Goal: Information Seeking & Learning: Learn about a topic

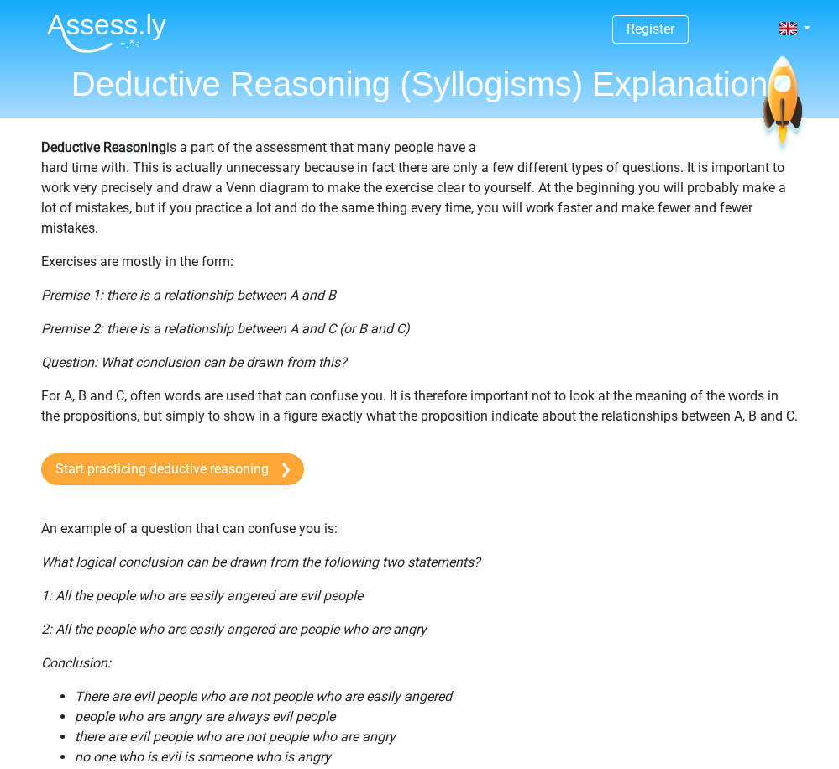
scroll to position [114, 0]
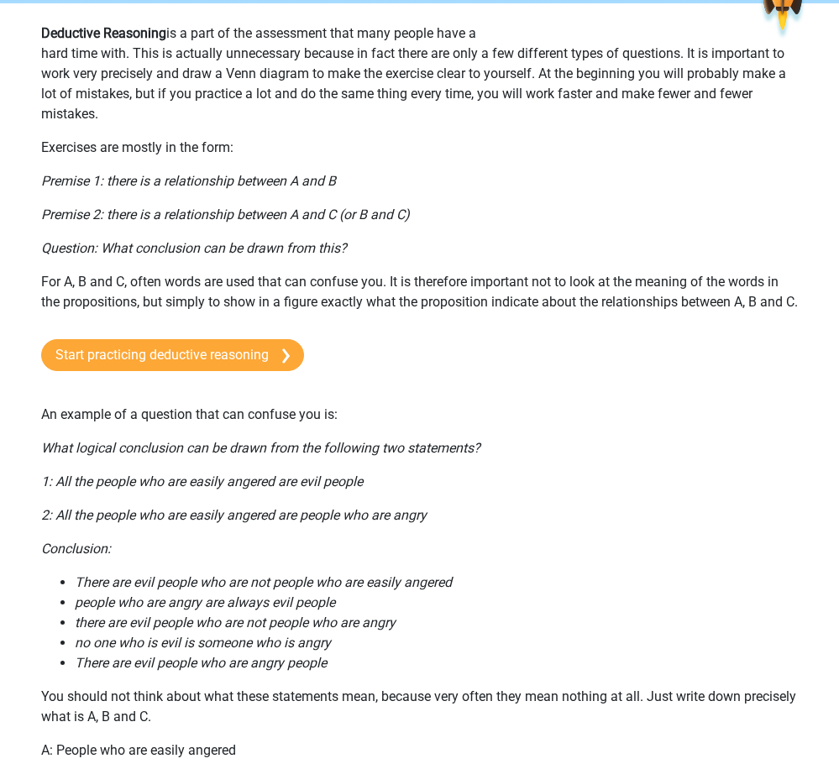
click at [305, 305] on p "For A, B and C, often words are used that can confuse you. It is therefore impo…" at bounding box center [419, 292] width 757 height 40
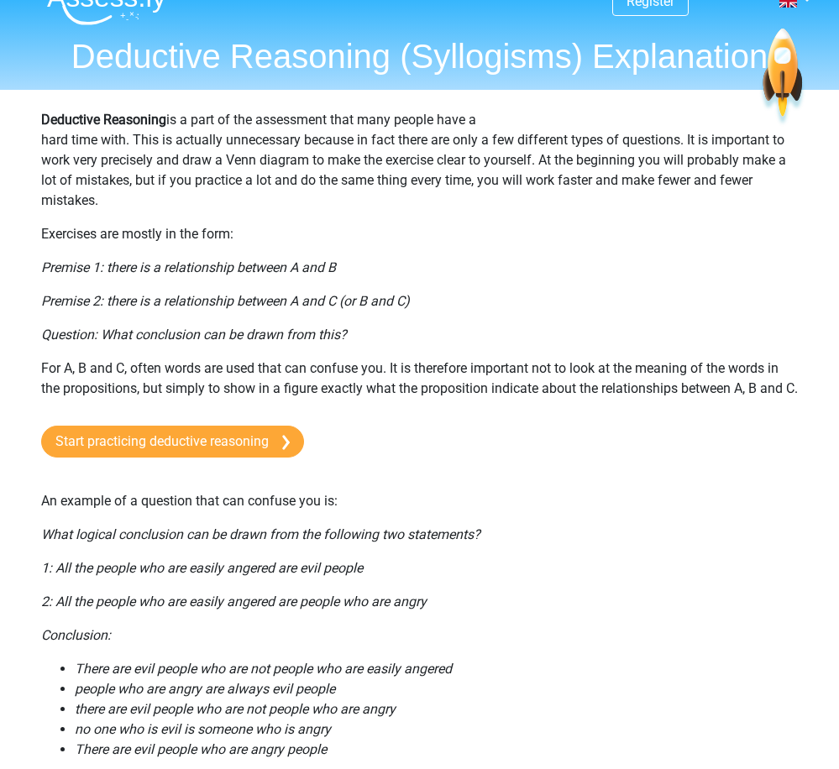
scroll to position [0, 0]
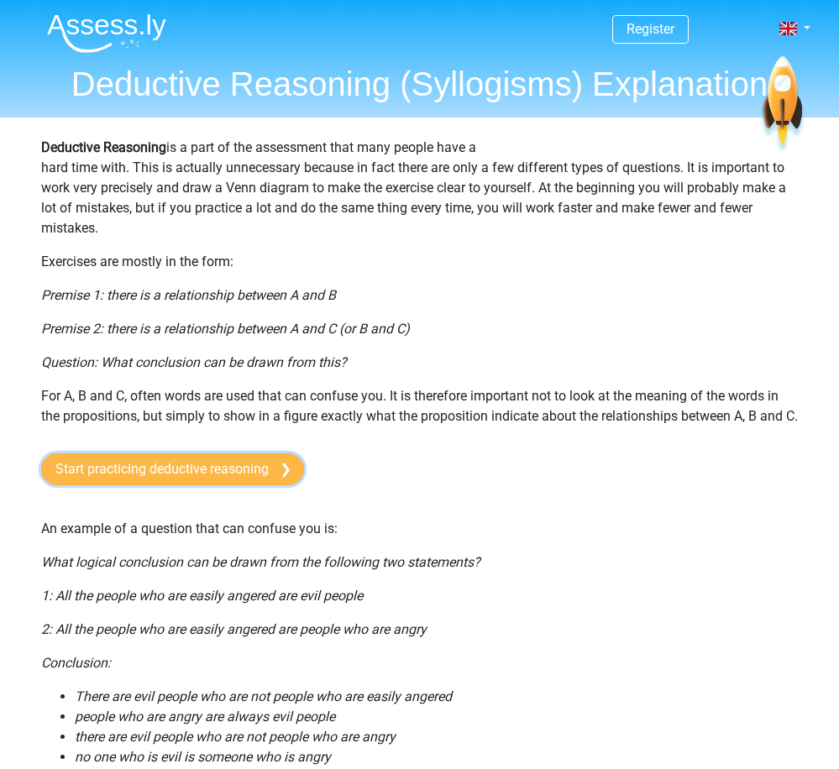
click at [247, 485] on link "Start practicing deductive reasoning" at bounding box center [172, 469] width 263 height 32
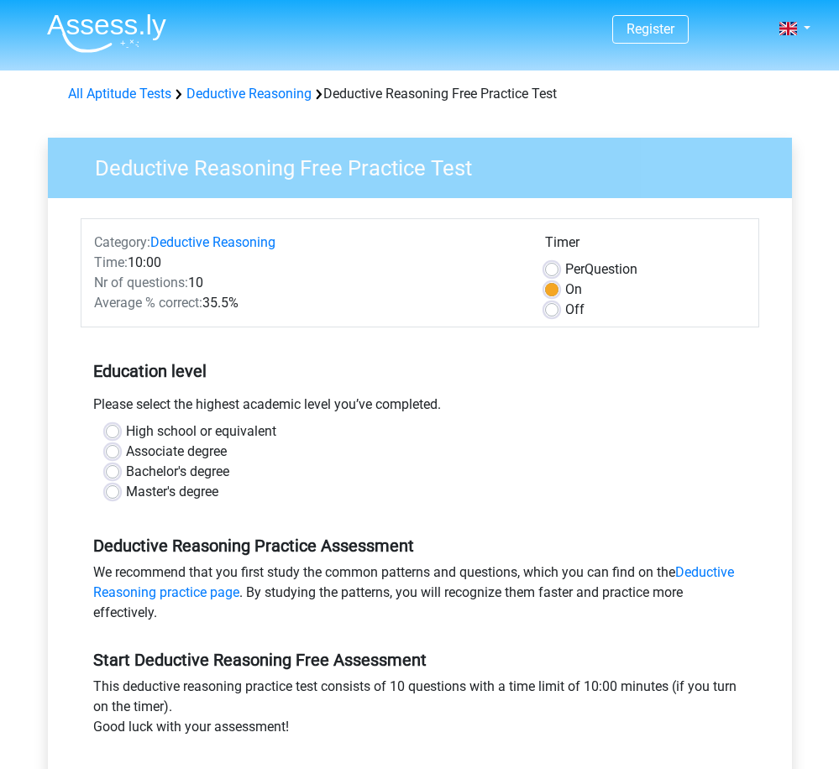
click at [204, 493] on label "Master's degree" at bounding box center [172, 492] width 92 height 20
click at [119, 493] on input "Master's degree" at bounding box center [112, 490] width 13 height 17
radio input "true"
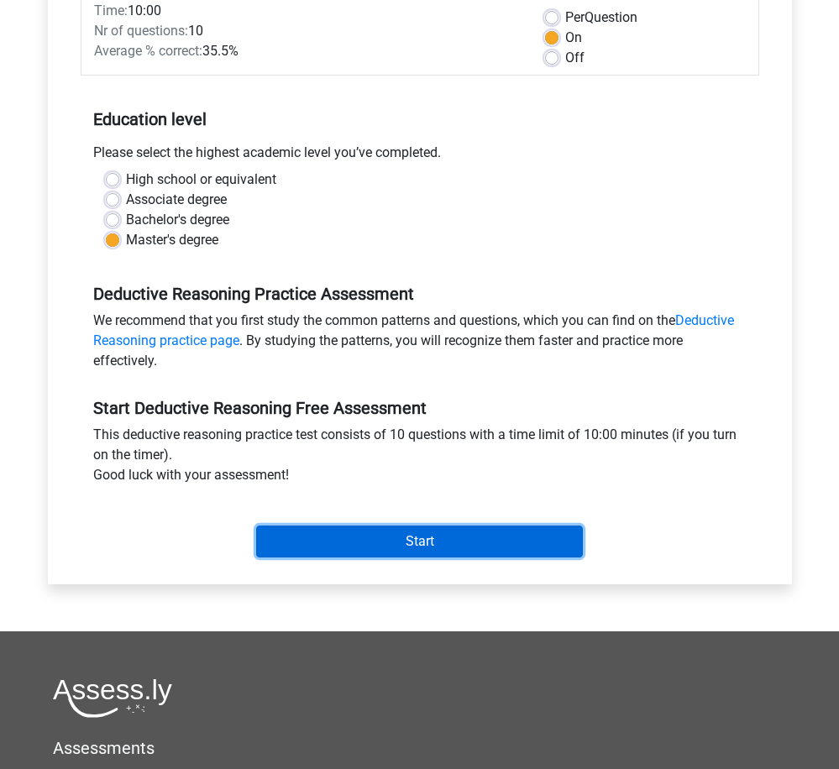
click at [376, 550] on input "Start" at bounding box center [419, 542] width 327 height 32
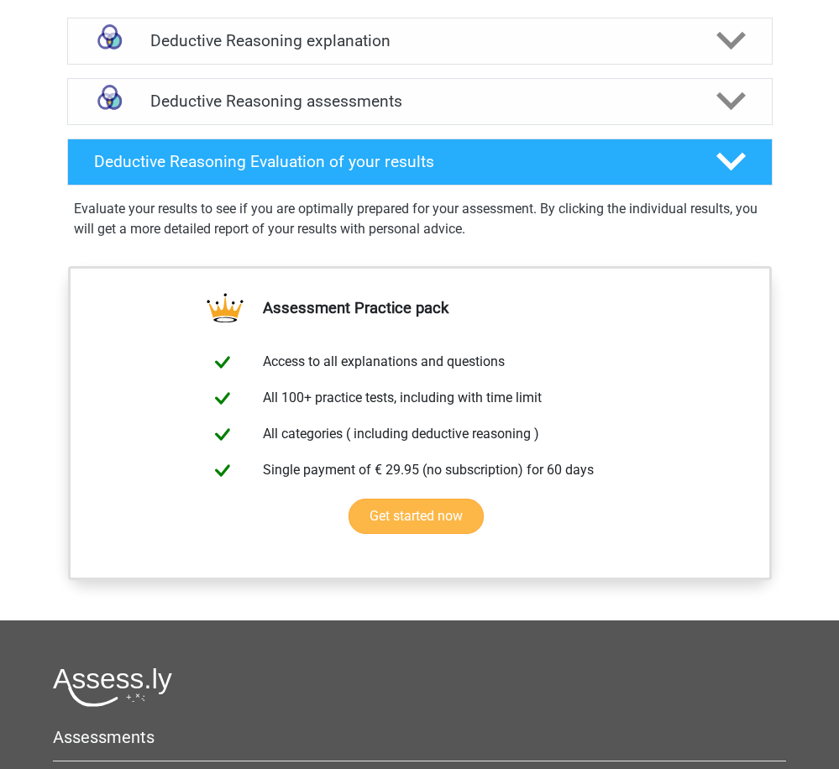
scroll to position [840, 0]
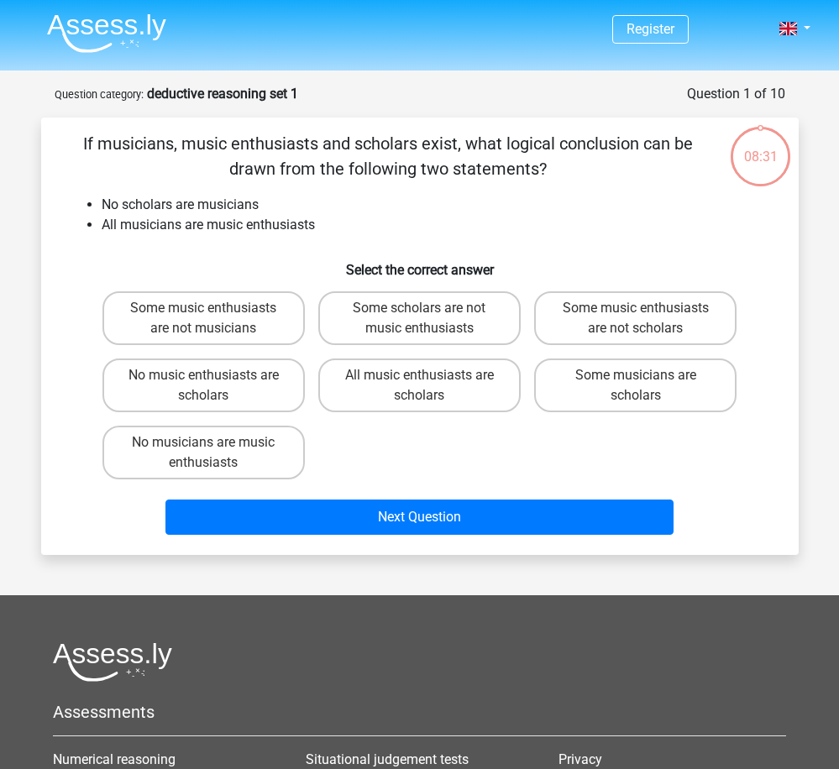
click at [208, 317] on input "Some music enthusiasts are not musicians" at bounding box center [208, 313] width 11 height 11
radio input "true"
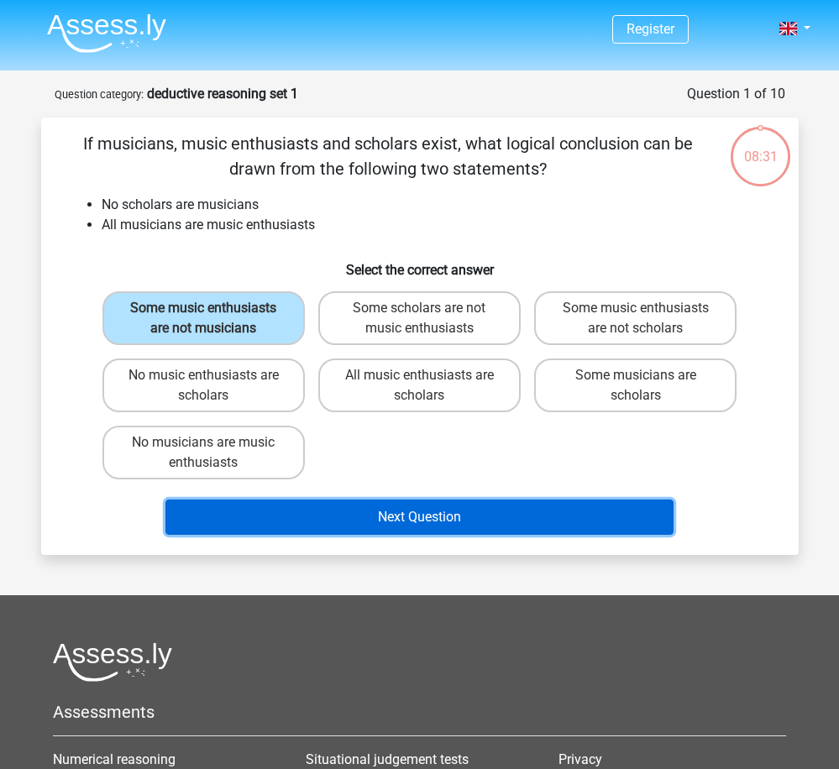
click at [492, 521] on button "Next Question" at bounding box center [419, 517] width 508 height 35
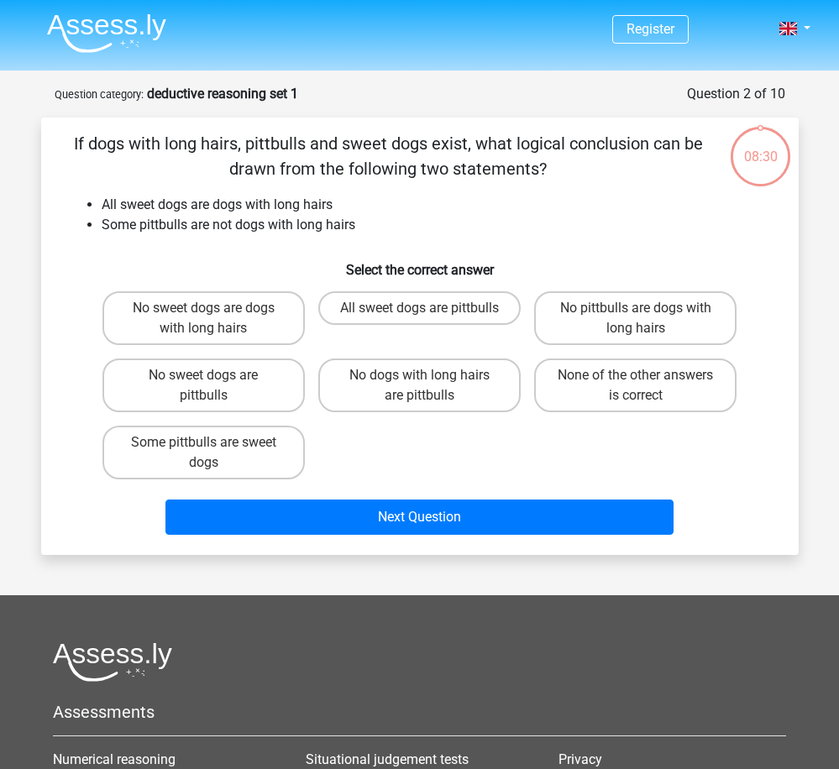
scroll to position [84, 0]
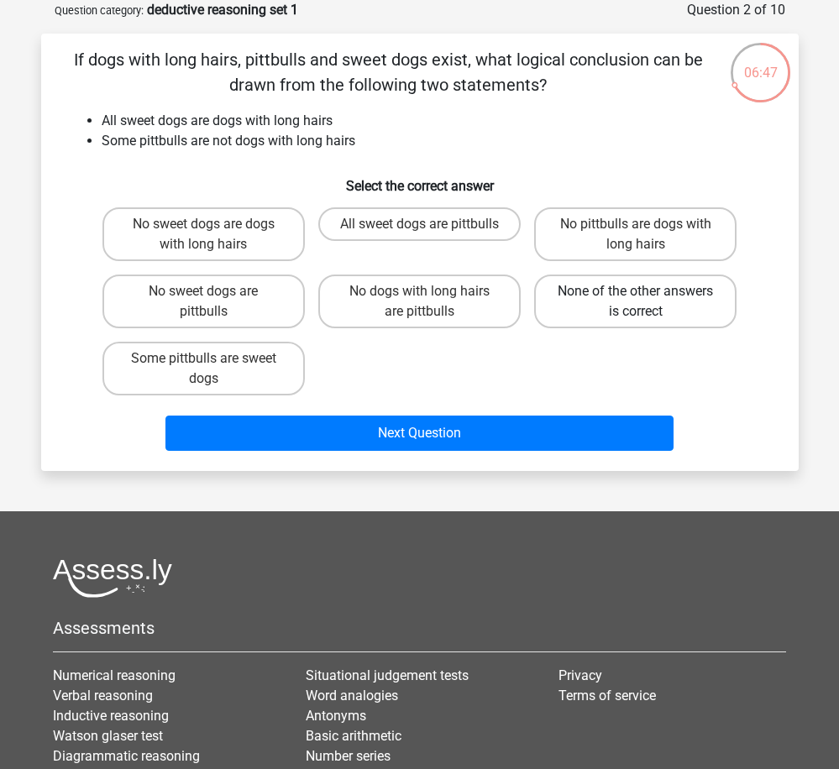
click at [611, 289] on label "None of the other answers is correct" at bounding box center [635, 302] width 202 height 54
click at [636, 291] on input "None of the other answers is correct" at bounding box center [641, 296] width 11 height 11
radio input "true"
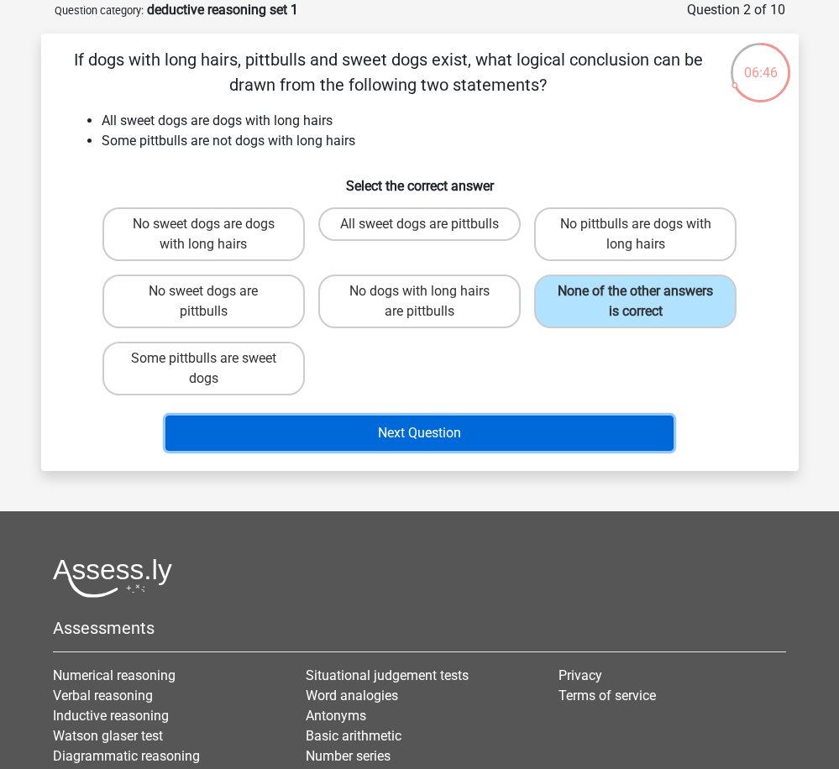
click at [553, 429] on button "Next Question" at bounding box center [419, 433] width 508 height 35
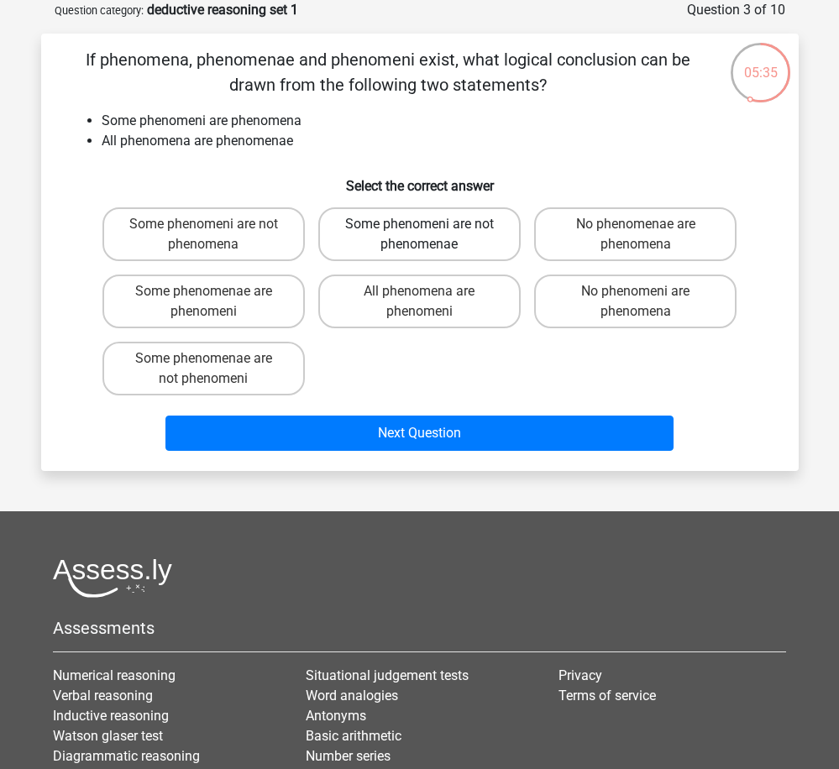
click at [401, 233] on label "Some phenomeni are not phenomenae" at bounding box center [419, 234] width 202 height 54
click at [419, 233] on input "Some phenomeni are not phenomenae" at bounding box center [424, 229] width 11 height 11
radio input "true"
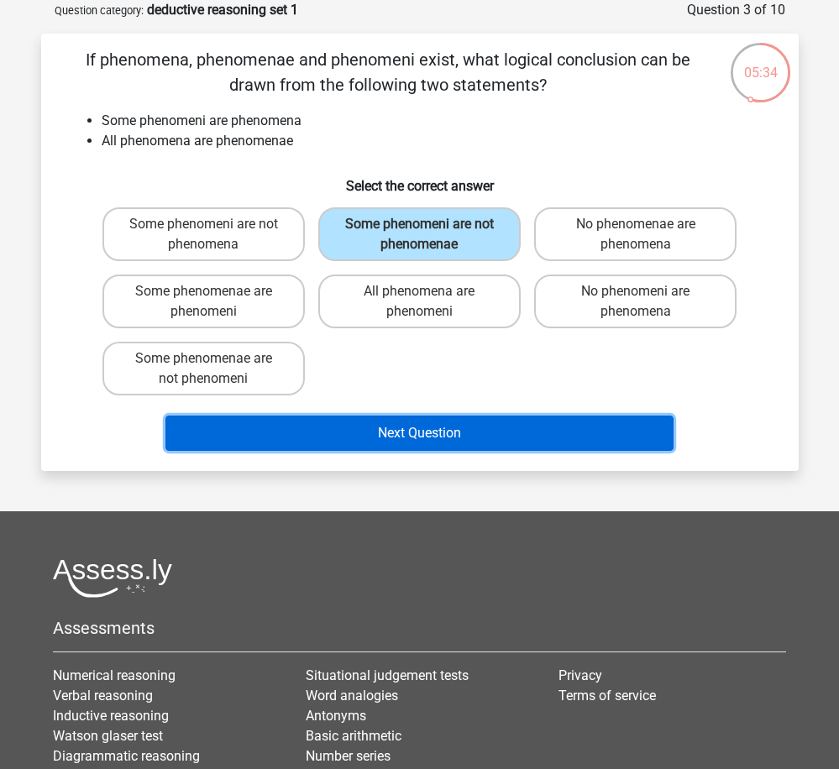
click at [497, 431] on button "Next Question" at bounding box center [419, 433] width 508 height 35
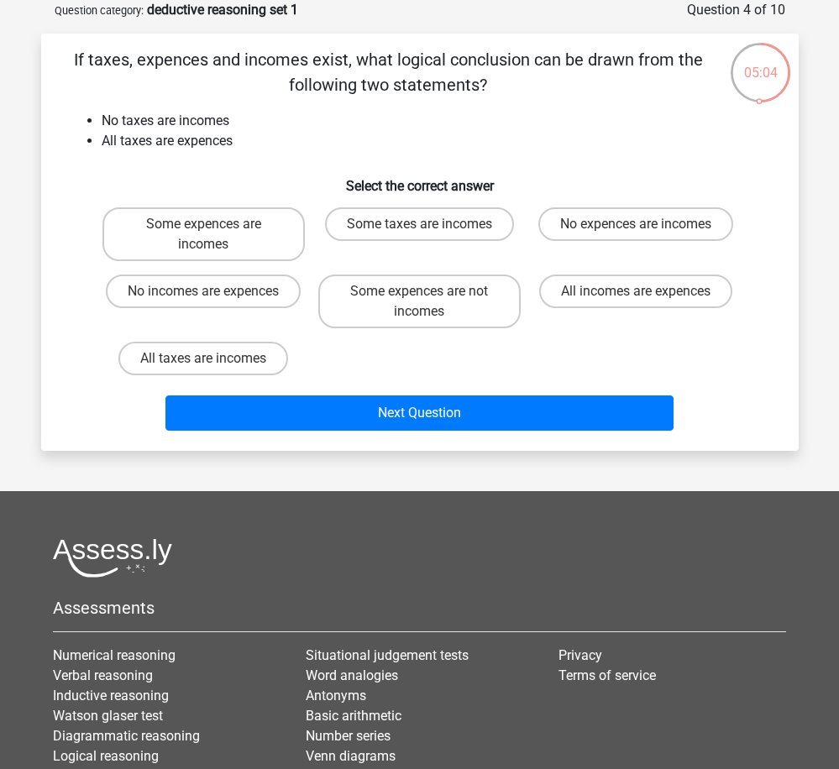
drag, startPoint x: 267, startPoint y: 294, endPoint x: 311, endPoint y: 319, distance: 50.4
click at [270, 294] on label "No incomes are expences" at bounding box center [203, 292] width 195 height 34
click at [214, 294] on input "No incomes are expences" at bounding box center [208, 296] width 11 height 11
radio input "true"
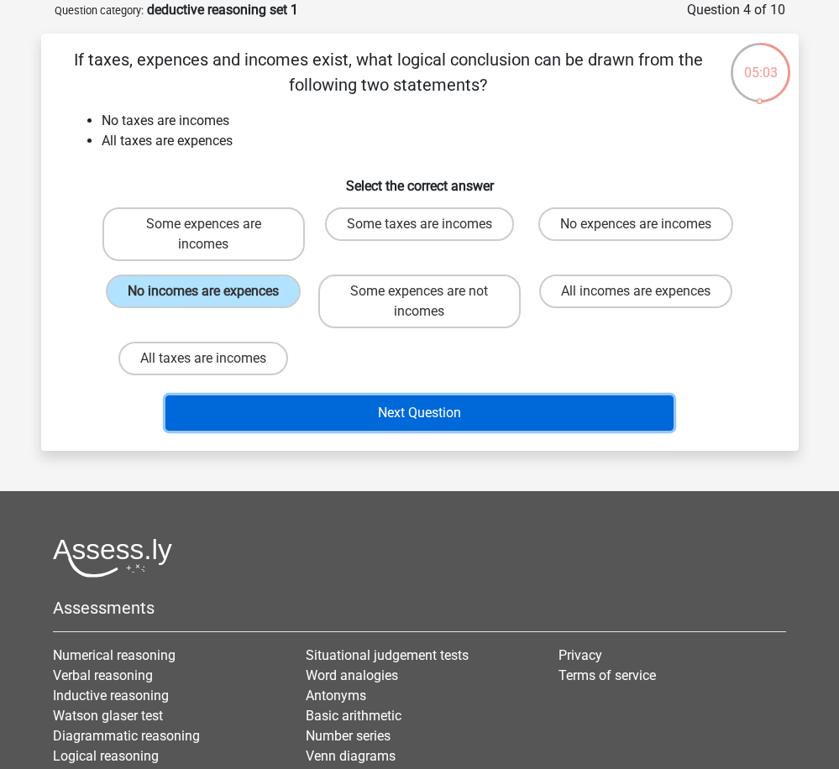
click at [488, 414] on button "Next Question" at bounding box center [419, 412] width 508 height 35
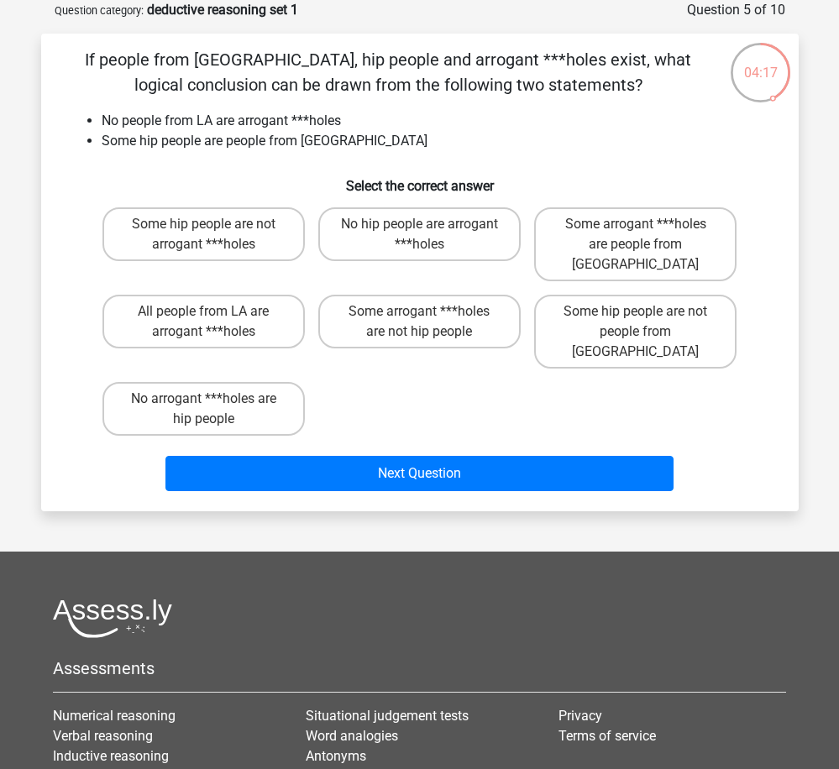
click at [207, 234] on input "Some hip people are not arrogant ***holes" at bounding box center [208, 229] width 11 height 11
radio input "true"
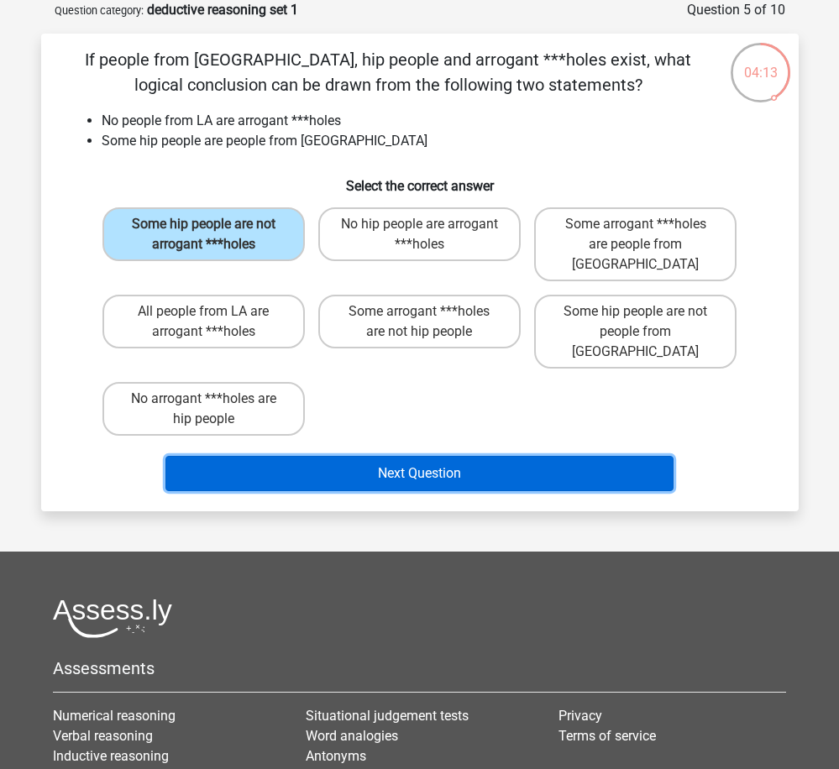
click at [453, 456] on button "Next Question" at bounding box center [419, 473] width 508 height 35
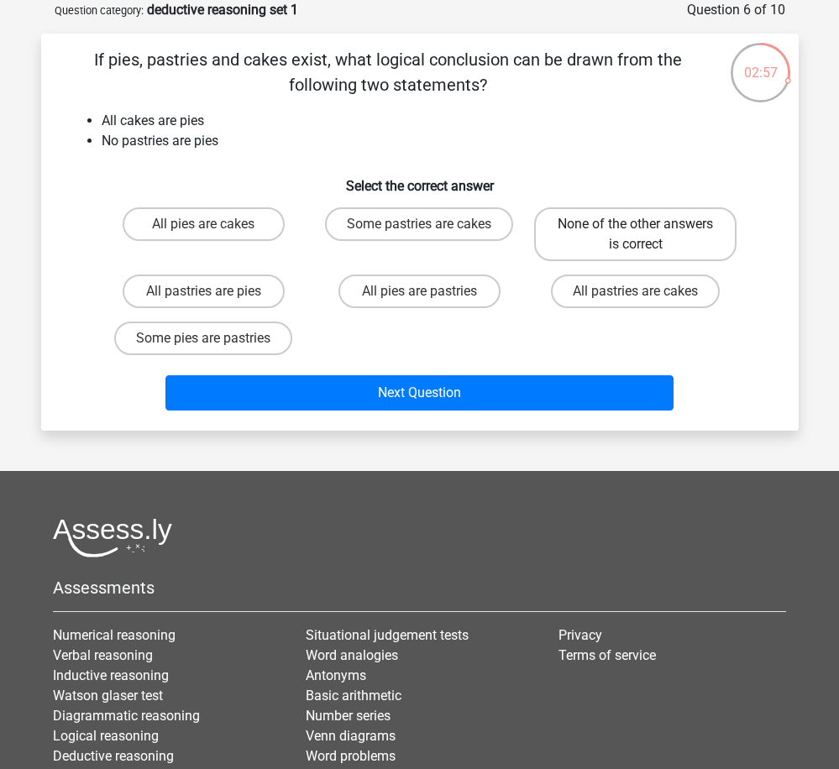
drag, startPoint x: 710, startPoint y: 220, endPoint x: 678, endPoint y: 274, distance: 62.9
click at [710, 220] on label "None of the other answers is correct" at bounding box center [635, 234] width 202 height 54
click at [647, 224] on input "None of the other answers is correct" at bounding box center [641, 229] width 11 height 11
radio input "true"
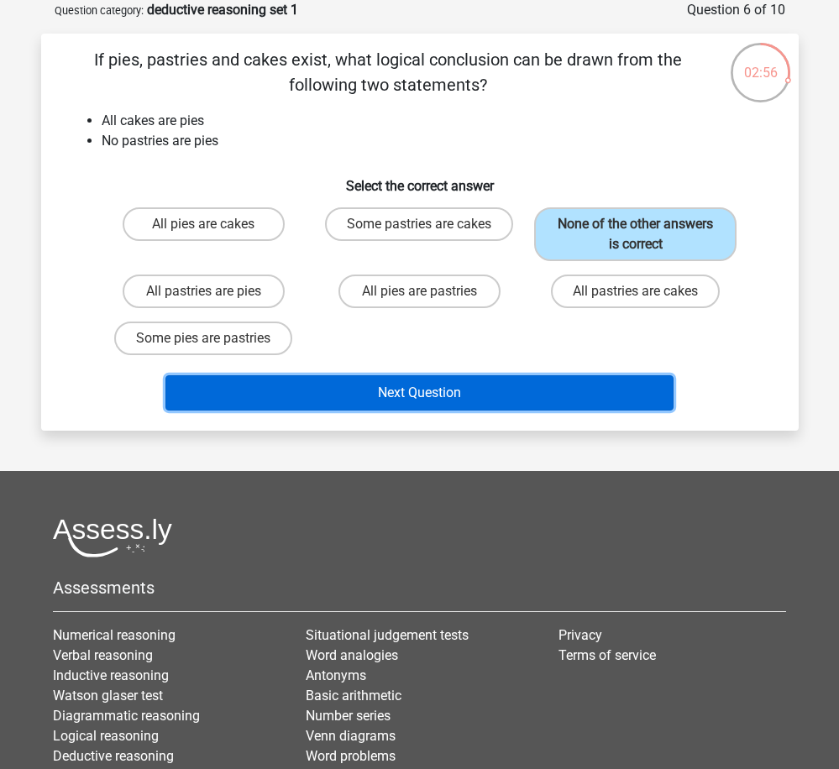
click at [500, 391] on button "Next Question" at bounding box center [419, 392] width 508 height 35
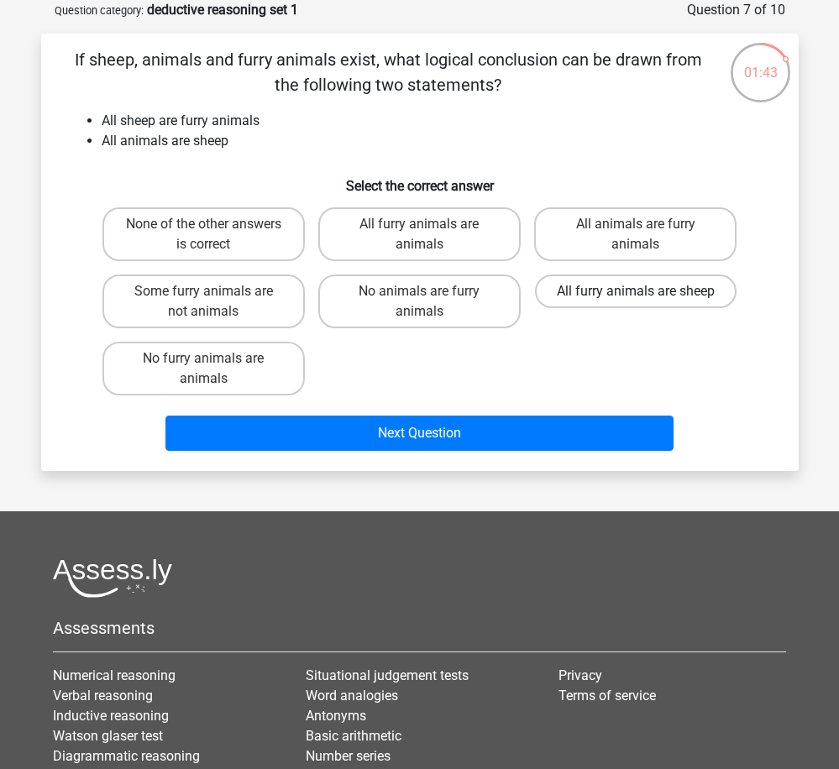
click at [689, 301] on label "All furry animals are sheep" at bounding box center [636, 292] width 202 height 34
click at [647, 301] on input "All furry animals are sheep" at bounding box center [641, 296] width 11 height 11
radio input "true"
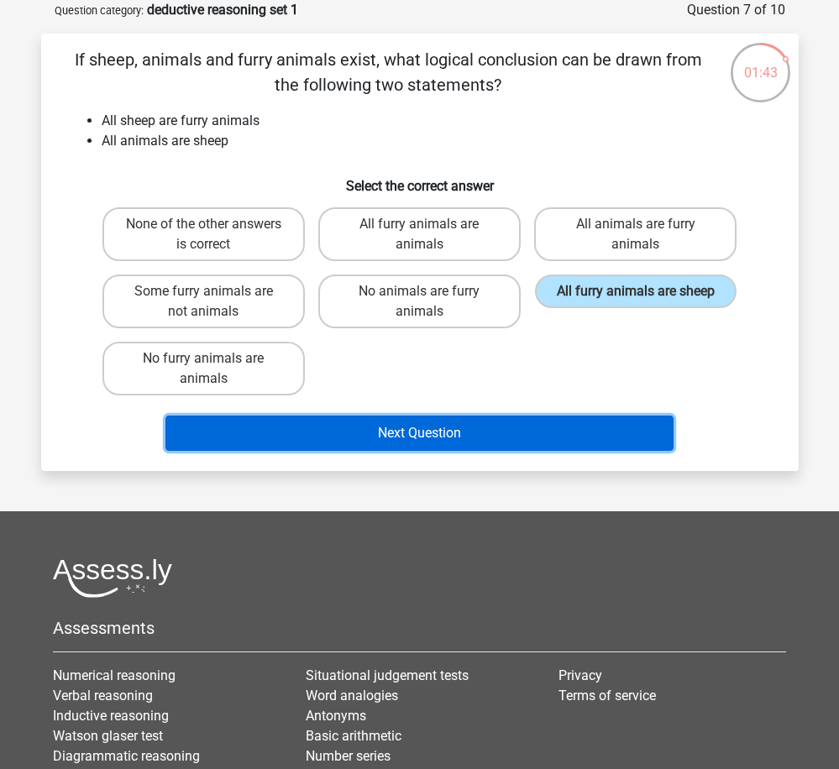
click at [579, 434] on button "Next Question" at bounding box center [419, 433] width 508 height 35
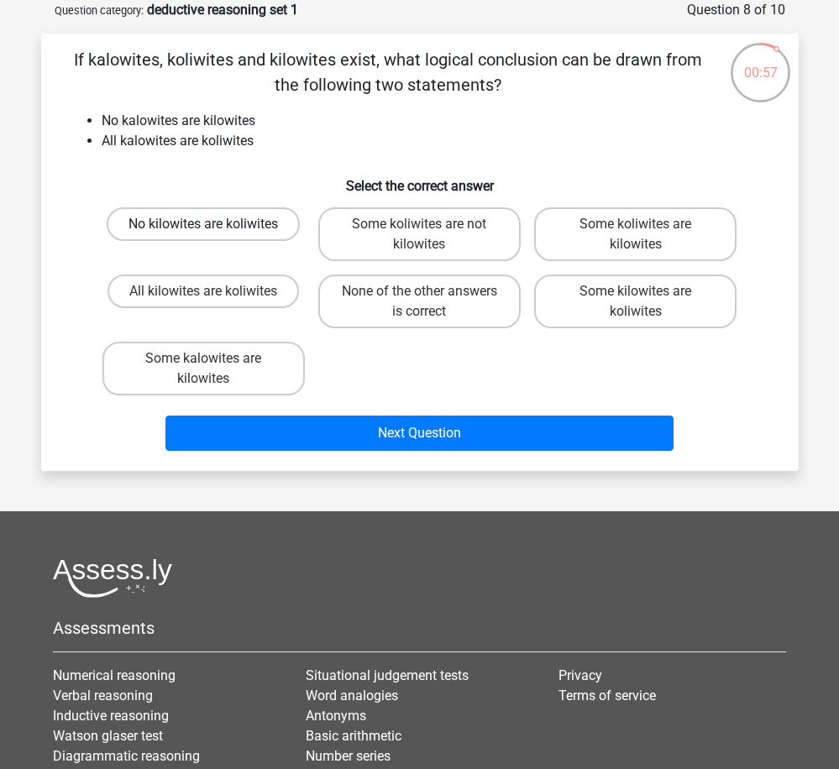
drag, startPoint x: 249, startPoint y: 220, endPoint x: 265, endPoint y: 223, distance: 17.1
click at [251, 220] on label "No kilowites are koliwites" at bounding box center [203, 224] width 193 height 34
click at [214, 224] on input "No kilowites are koliwites" at bounding box center [208, 229] width 11 height 11
radio input "true"
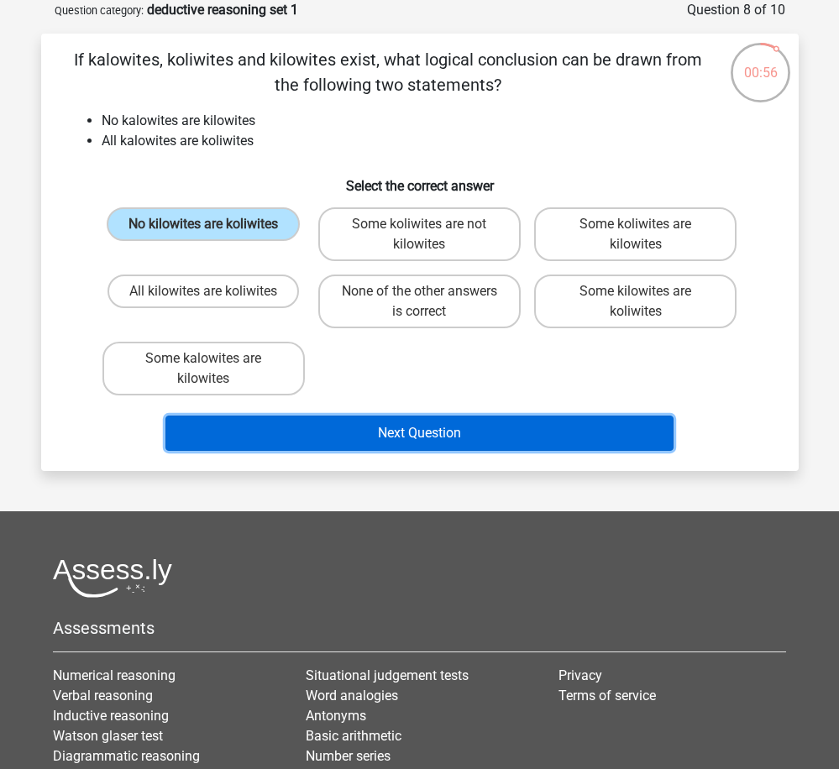
click at [456, 432] on button "Next Question" at bounding box center [419, 433] width 508 height 35
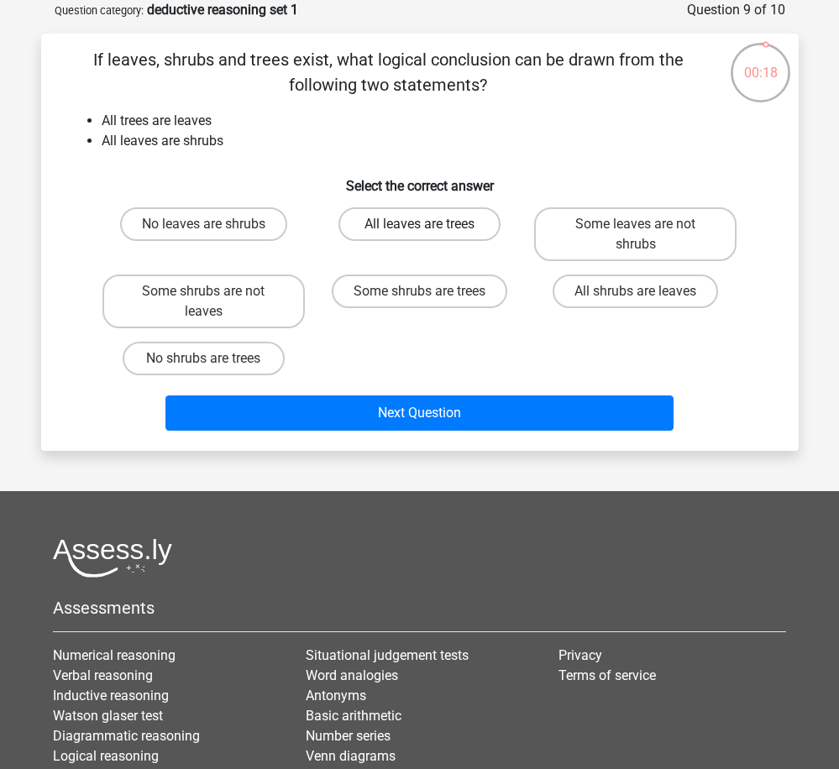
click at [437, 225] on label "All leaves are trees" at bounding box center [419, 224] width 162 height 34
click at [430, 225] on input "All leaves are trees" at bounding box center [424, 229] width 11 height 11
radio input "true"
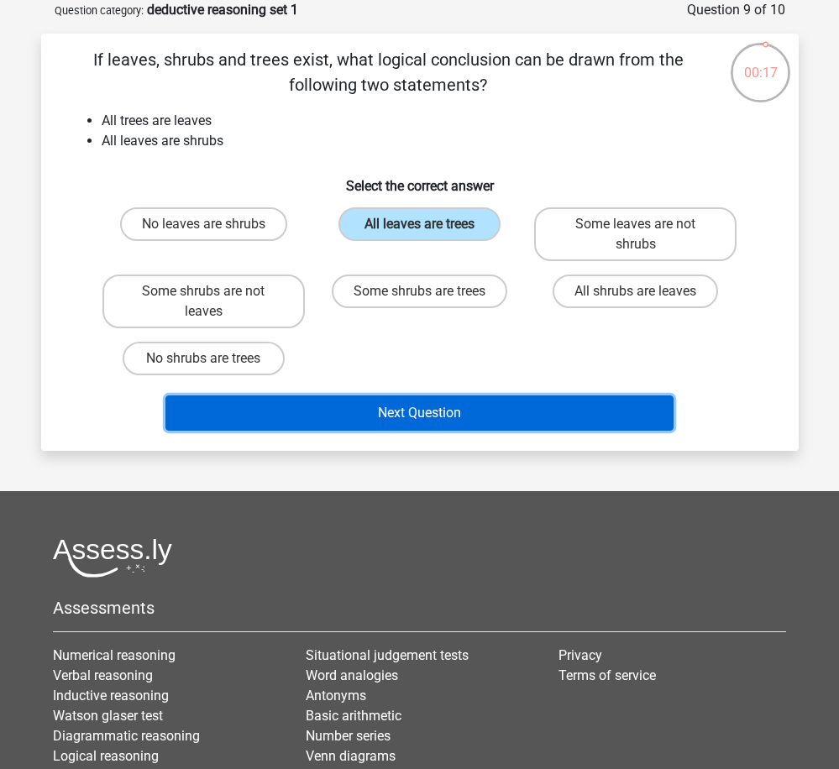
click at [447, 415] on button "Next Question" at bounding box center [419, 412] width 508 height 35
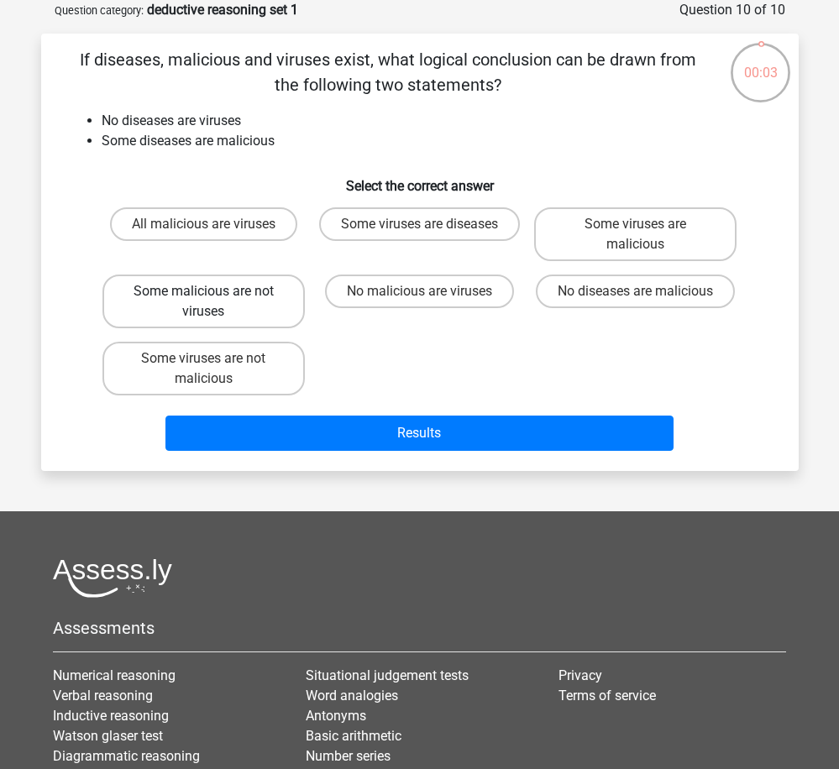
click at [264, 297] on label "Some malicious are not viruses" at bounding box center [203, 302] width 202 height 54
click at [214, 297] on input "Some malicious are not viruses" at bounding box center [208, 296] width 11 height 11
radio input "true"
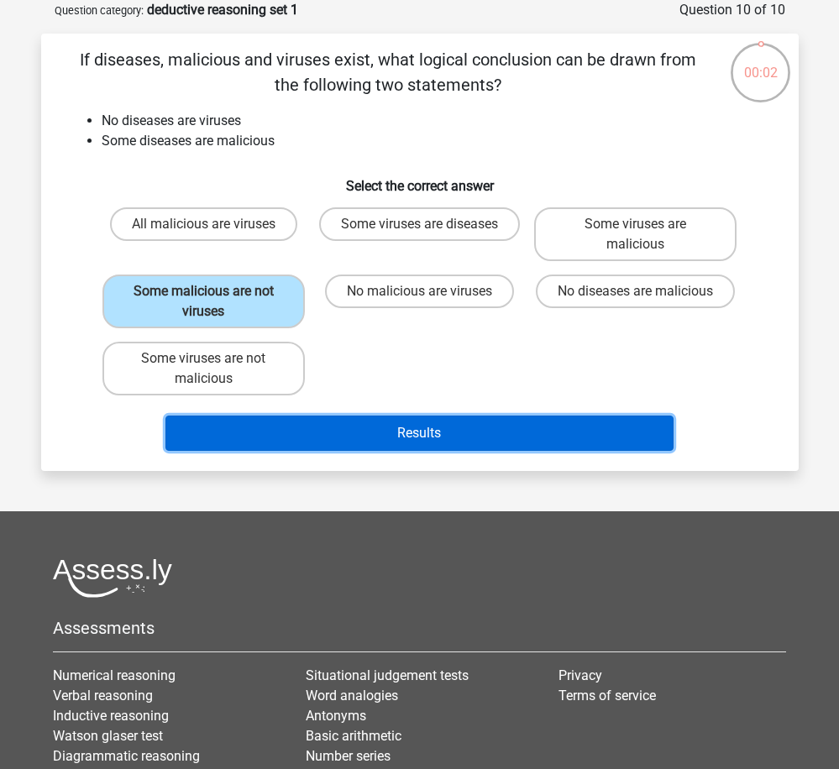
click at [425, 427] on button "Results" at bounding box center [419, 433] width 508 height 35
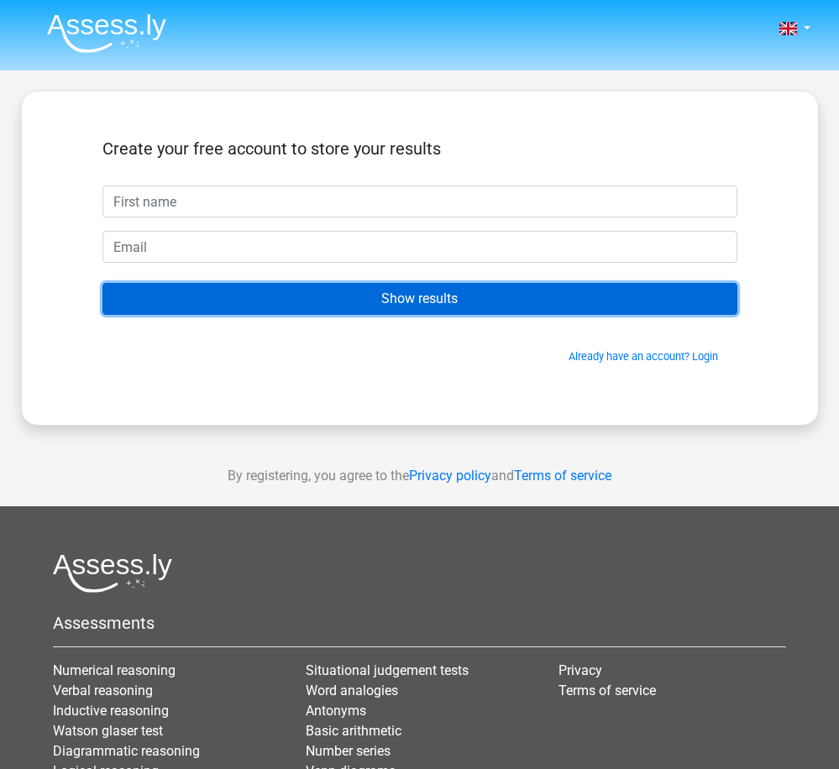
click at [421, 301] on input "Show results" at bounding box center [419, 299] width 635 height 32
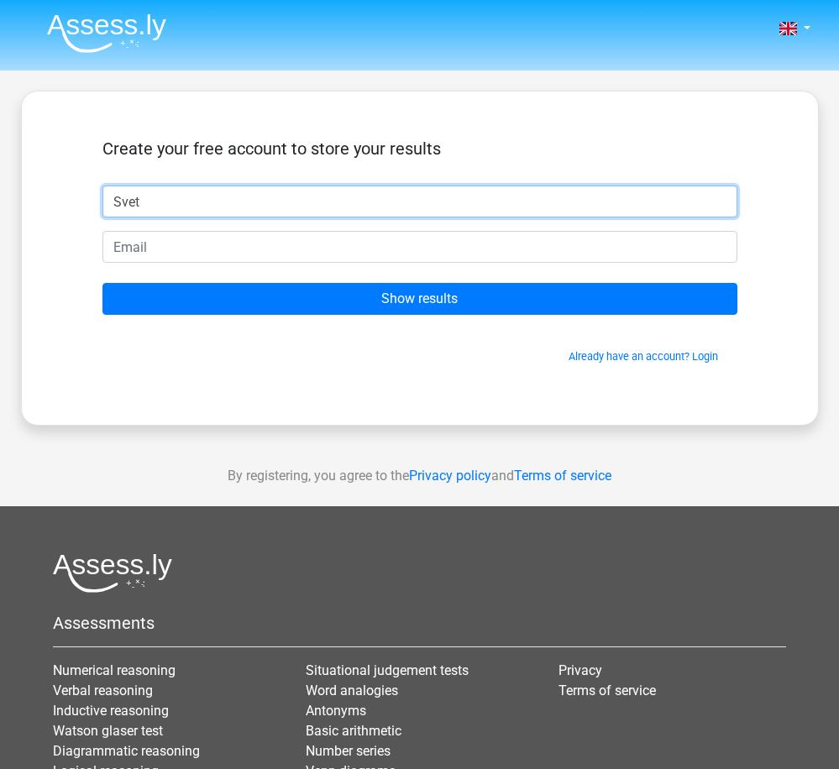
type input "Svet"
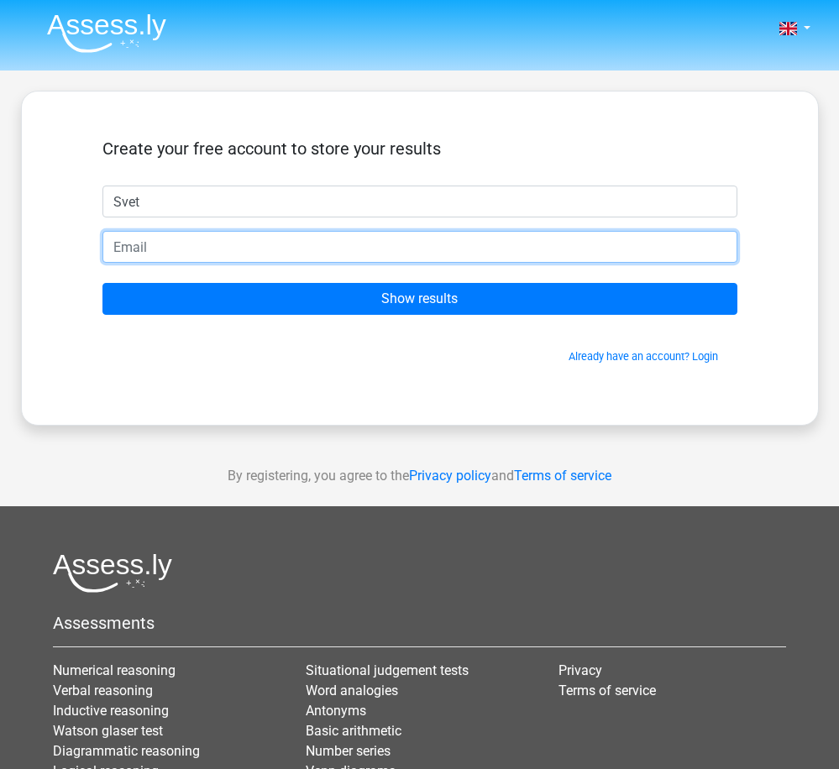
click at [435, 244] on input "email" at bounding box center [419, 247] width 635 height 32
type input "[EMAIL_ADDRESS][DOMAIN_NAME]"
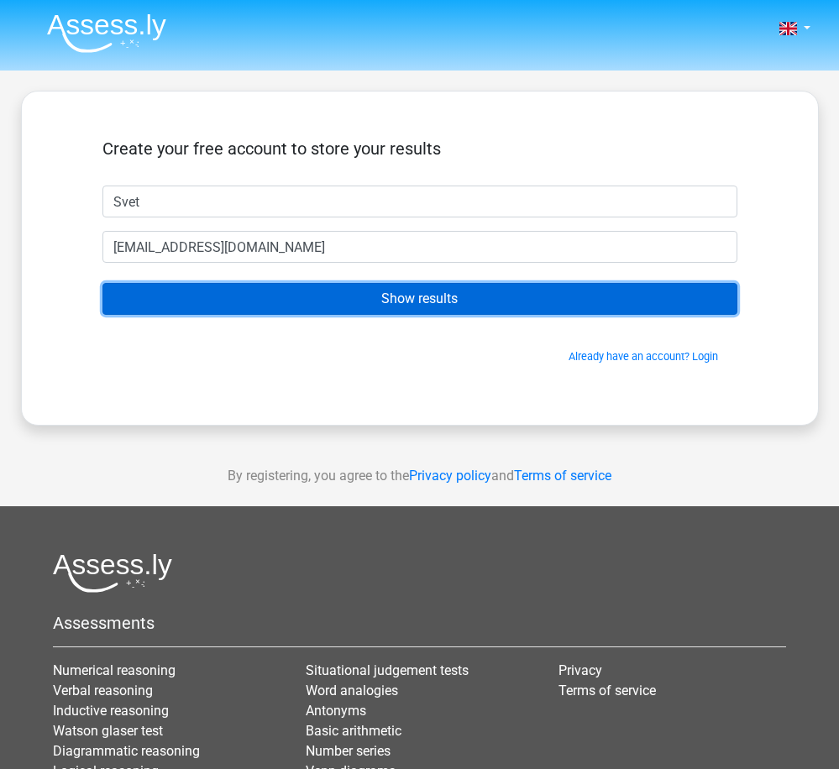
click at [405, 304] on input "Show results" at bounding box center [419, 299] width 635 height 32
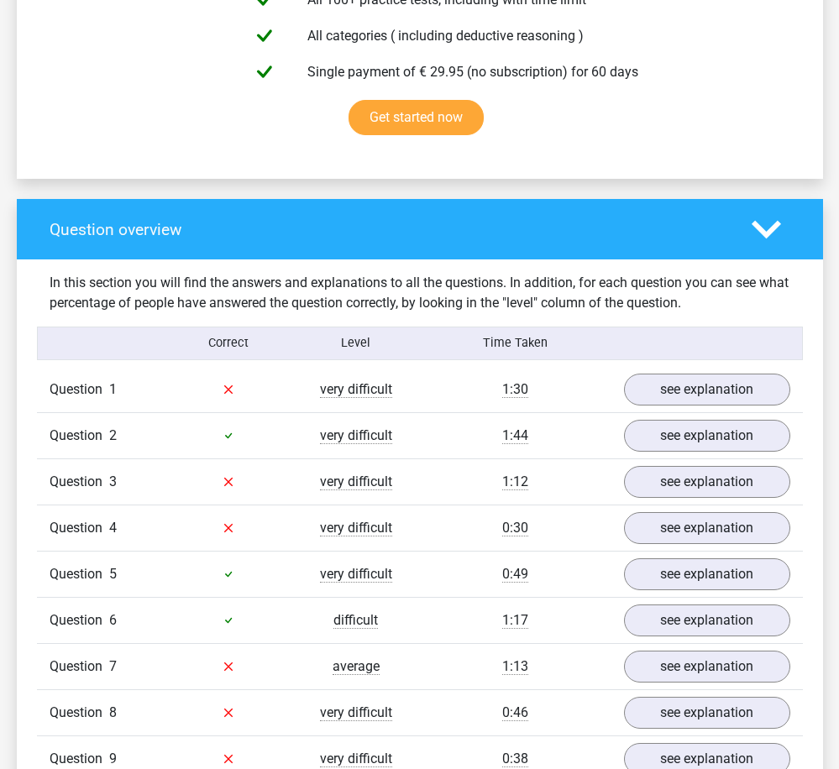
scroll to position [1176, 0]
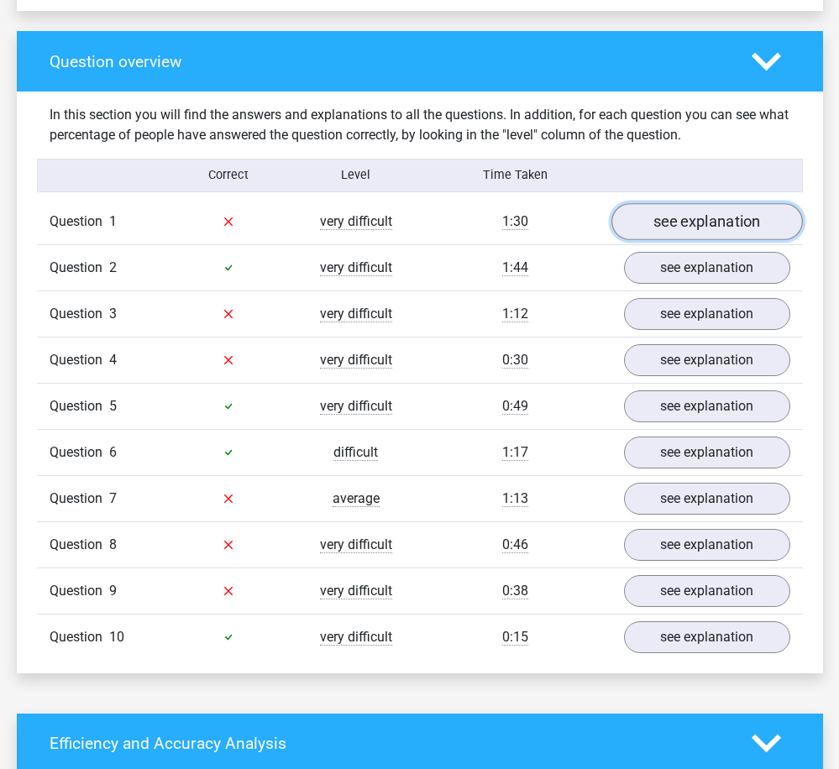
click at [709, 228] on link "see explanation" at bounding box center [706, 221] width 191 height 37
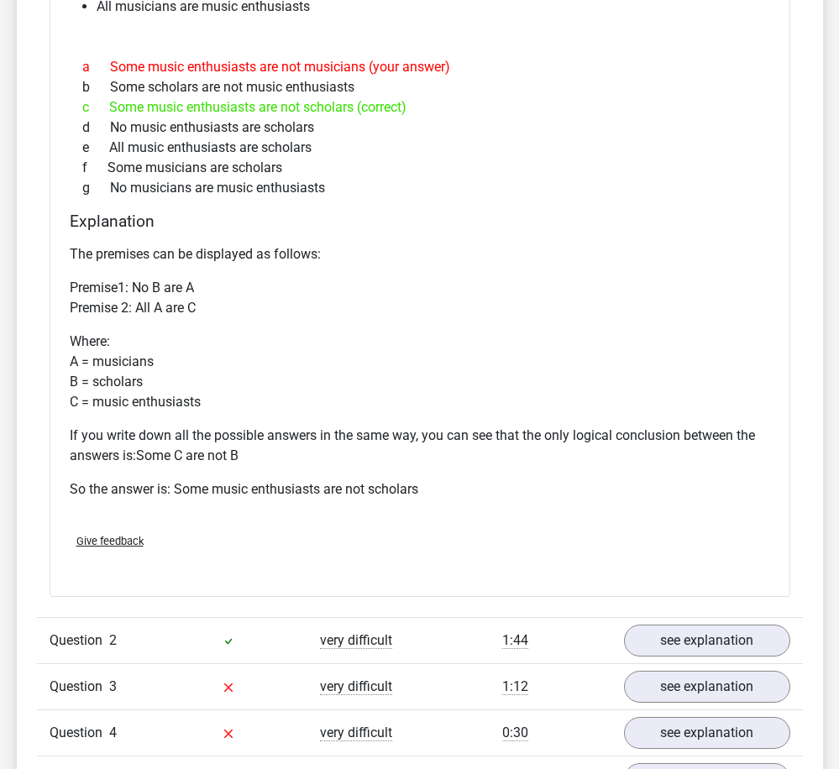
scroll to position [1847, 0]
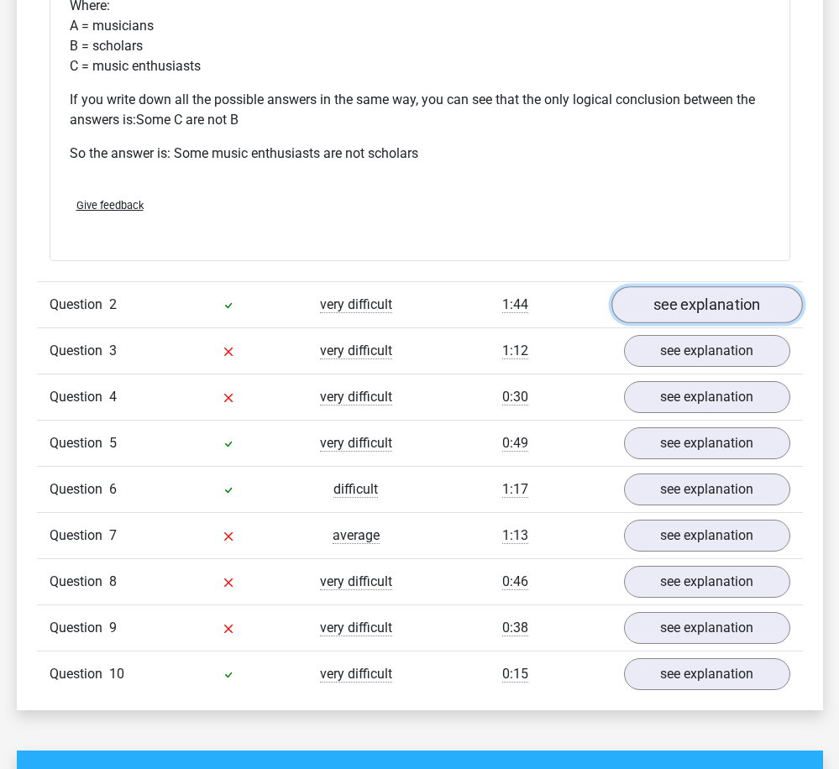
click at [702, 306] on link "see explanation" at bounding box center [706, 304] width 191 height 37
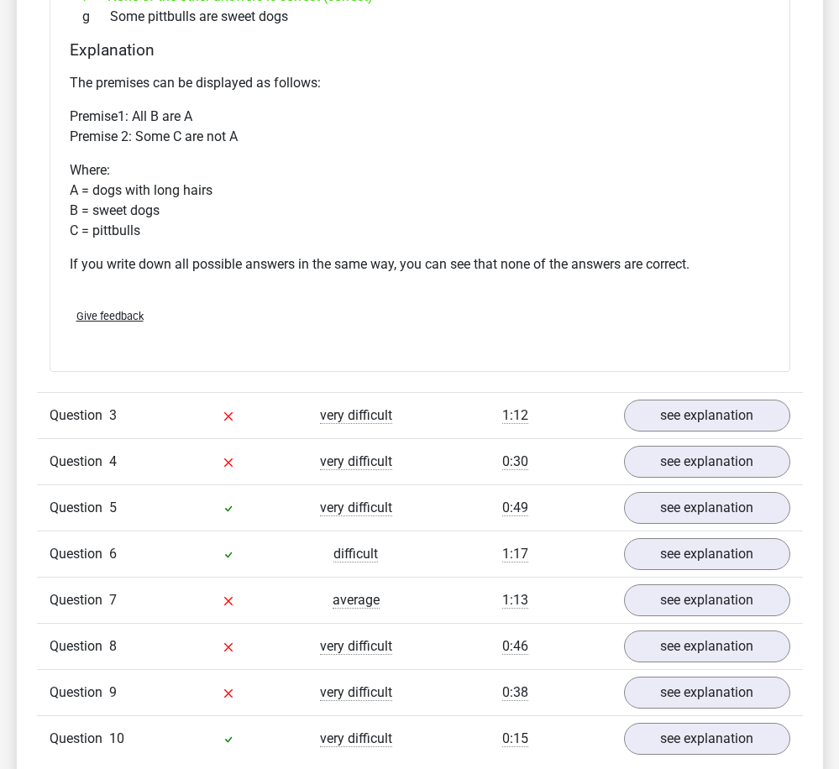
scroll to position [2603, 0]
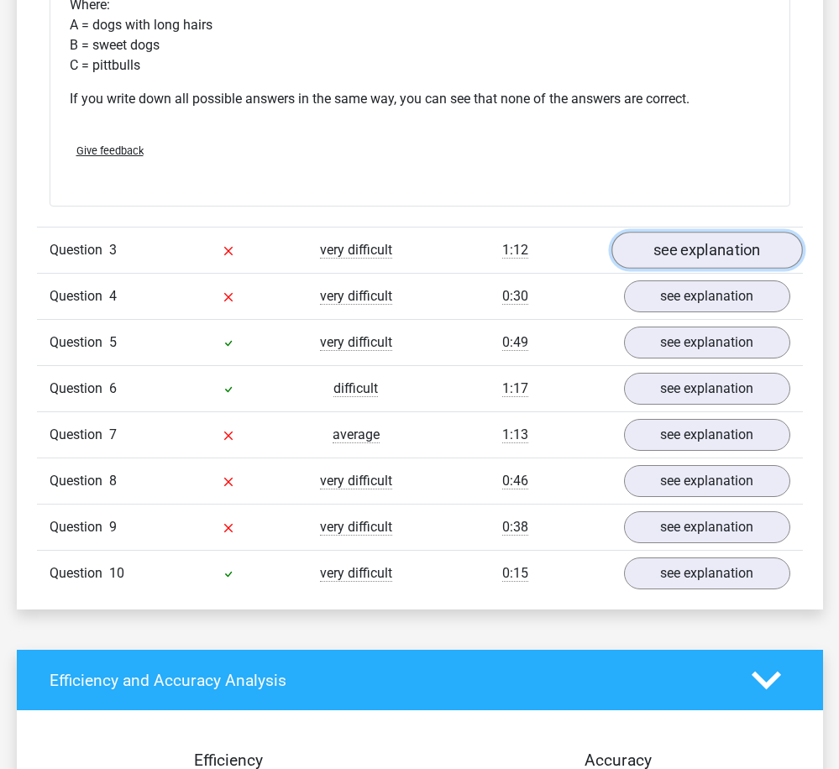
click at [681, 247] on link "see explanation" at bounding box center [706, 250] width 191 height 37
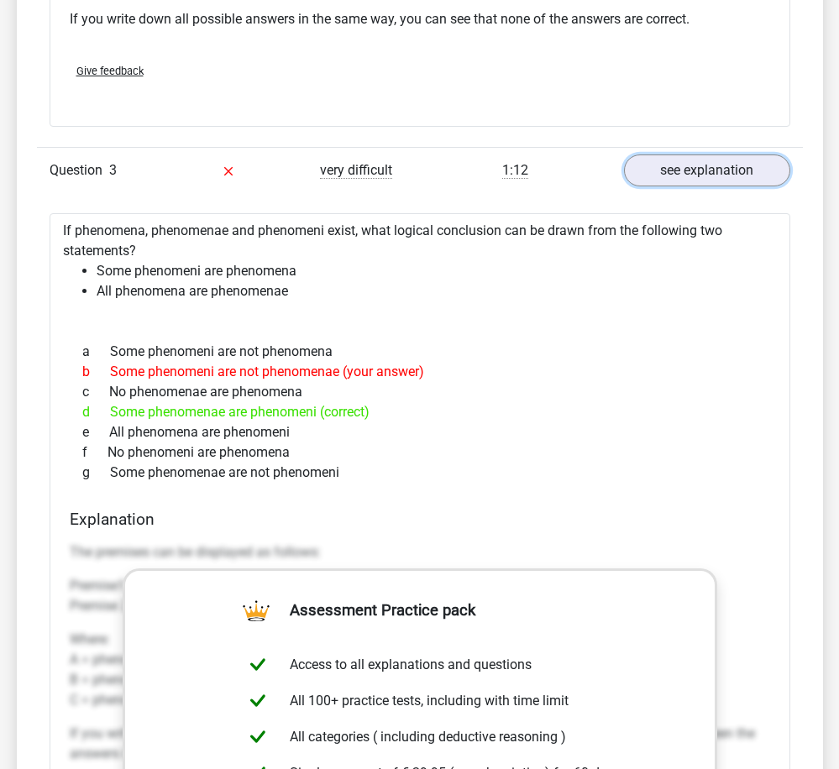
scroll to position [2771, 0]
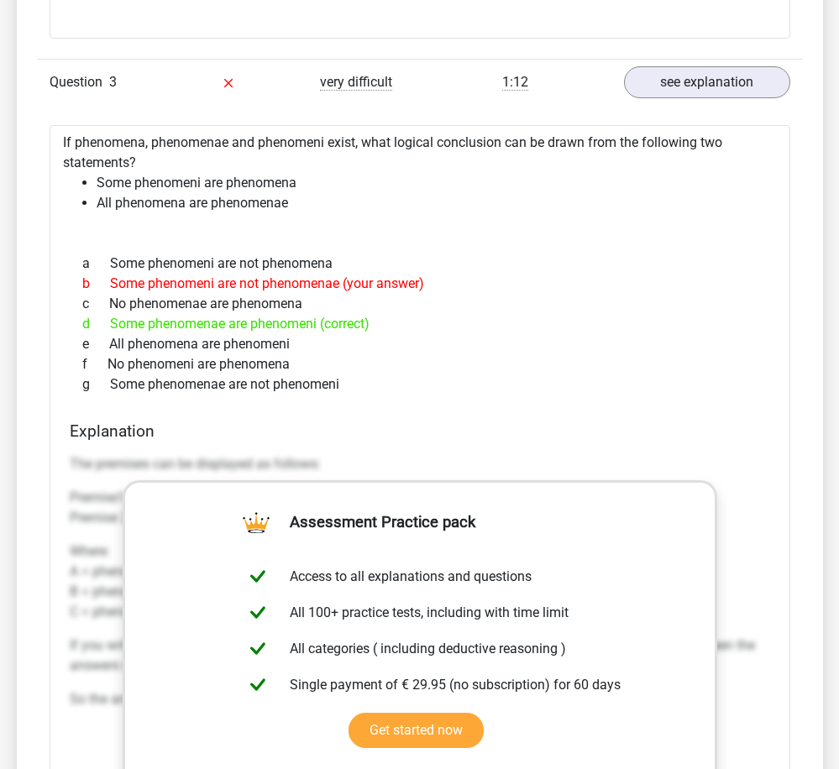
click at [531, 401] on div "If phenomena, phenomenae and phenomeni exist, what logical conclusion can be dr…" at bounding box center [420, 576] width 741 height 903
click at [610, 427] on h4 "Explanation" at bounding box center [420, 431] width 700 height 19
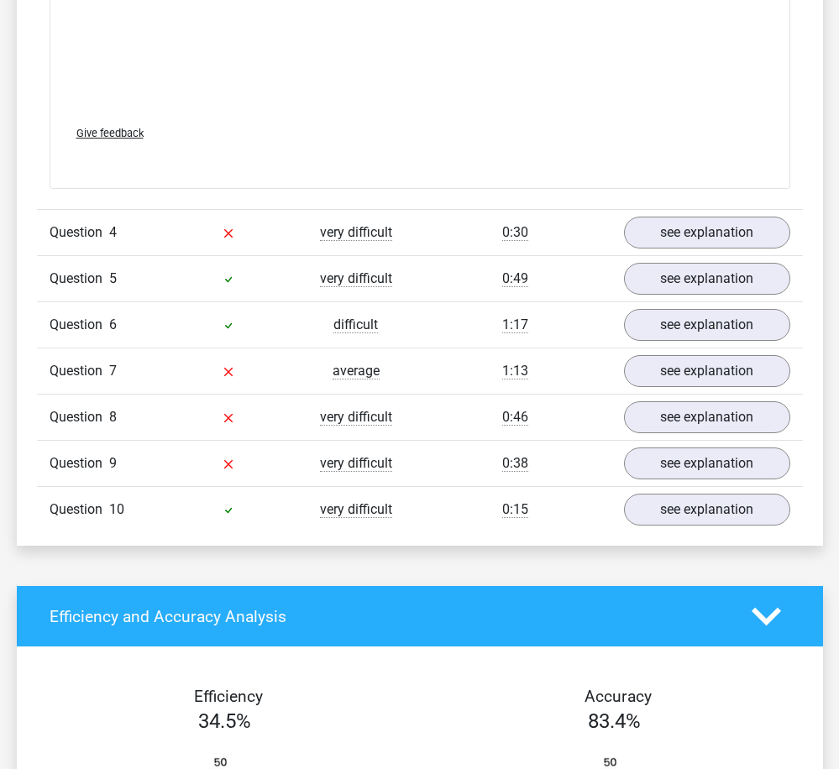
scroll to position [3275, 0]
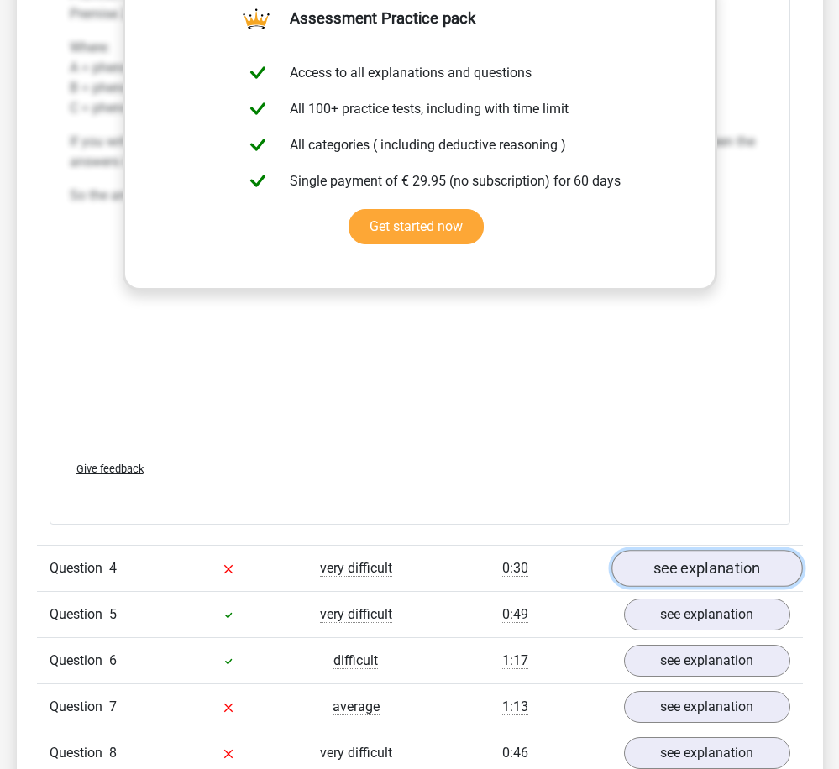
click at [709, 568] on link "see explanation" at bounding box center [706, 568] width 191 height 37
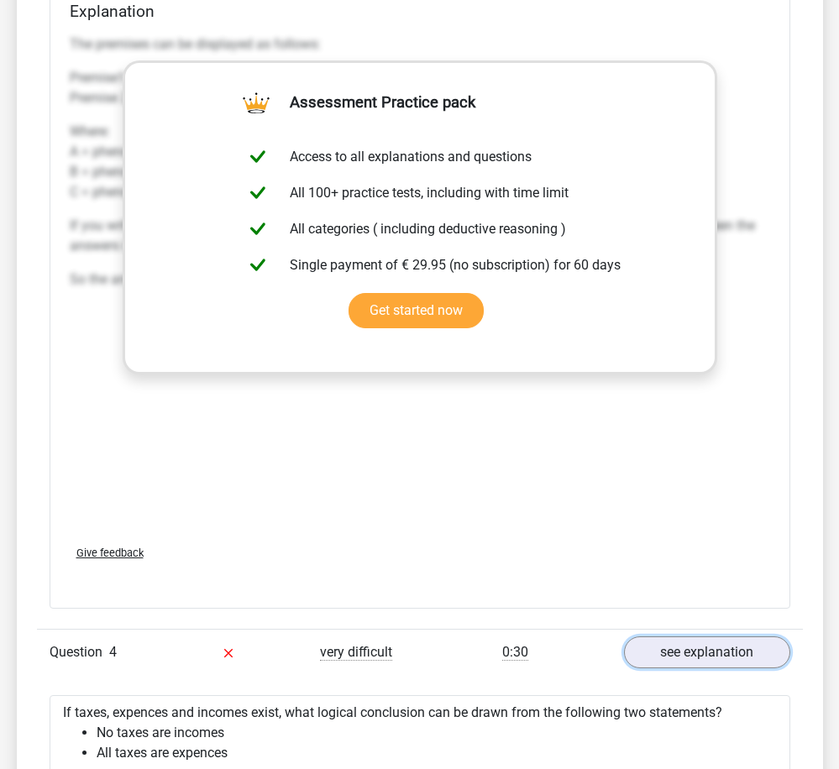
scroll to position [3023, 0]
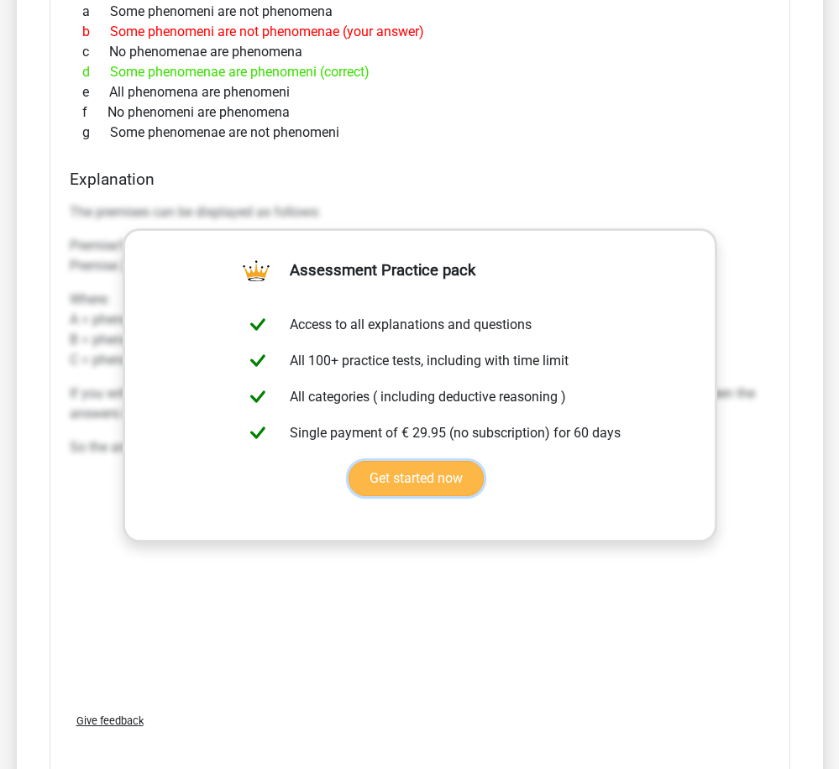
click at [484, 461] on link "Get started now" at bounding box center [415, 478] width 135 height 35
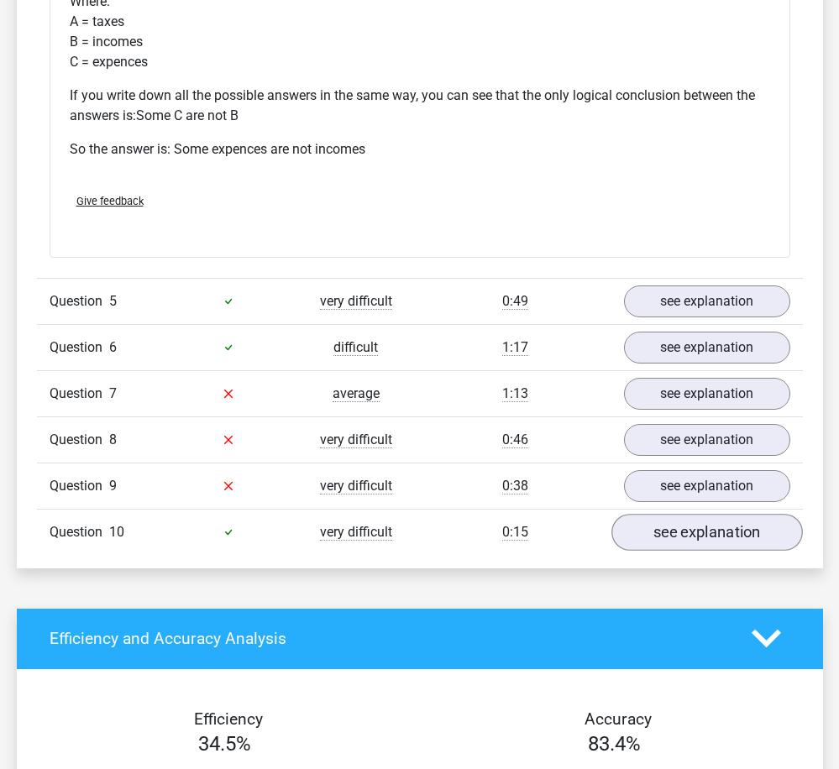
scroll to position [4450, 0]
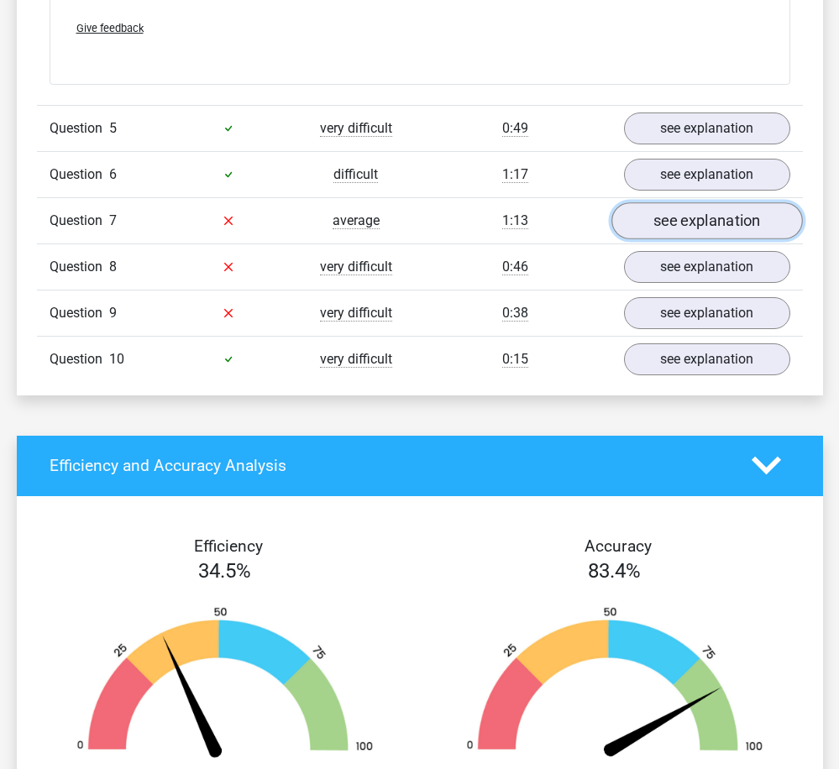
click at [668, 227] on link "see explanation" at bounding box center [706, 220] width 191 height 37
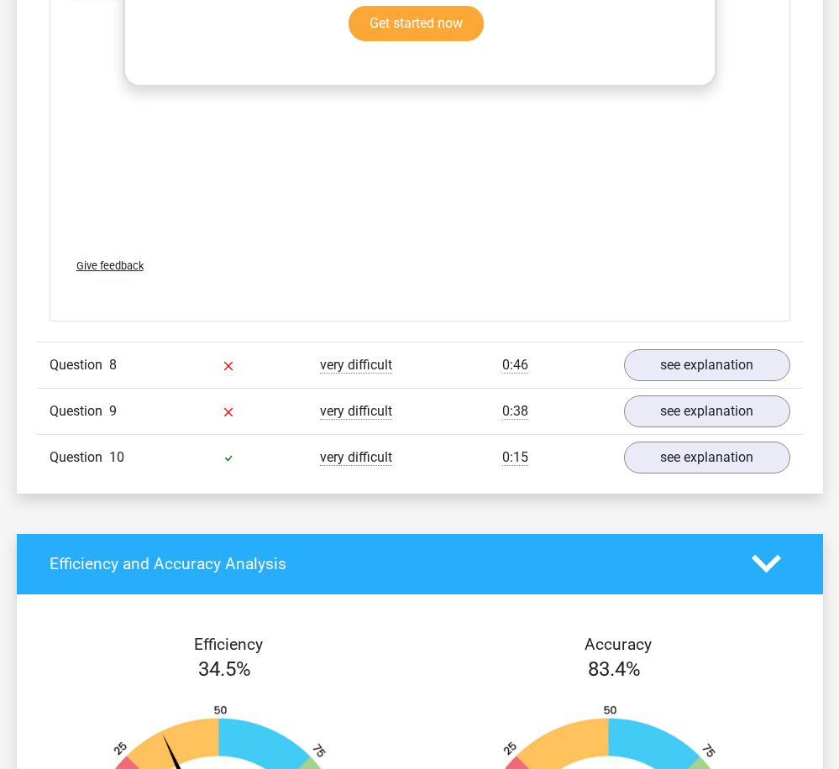
scroll to position [5374, 0]
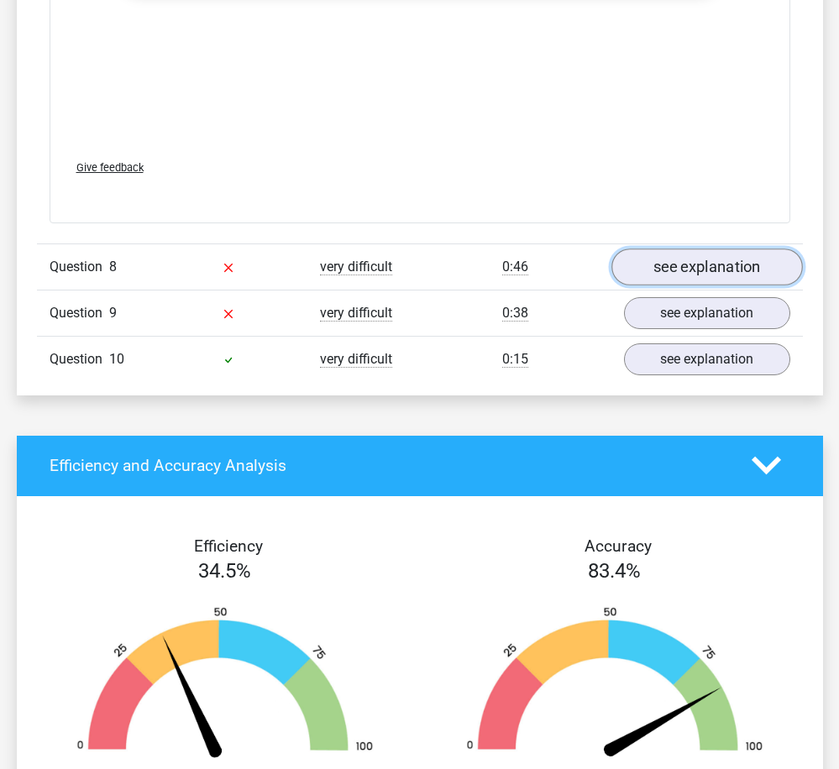
click at [700, 259] on link "see explanation" at bounding box center [706, 267] width 191 height 37
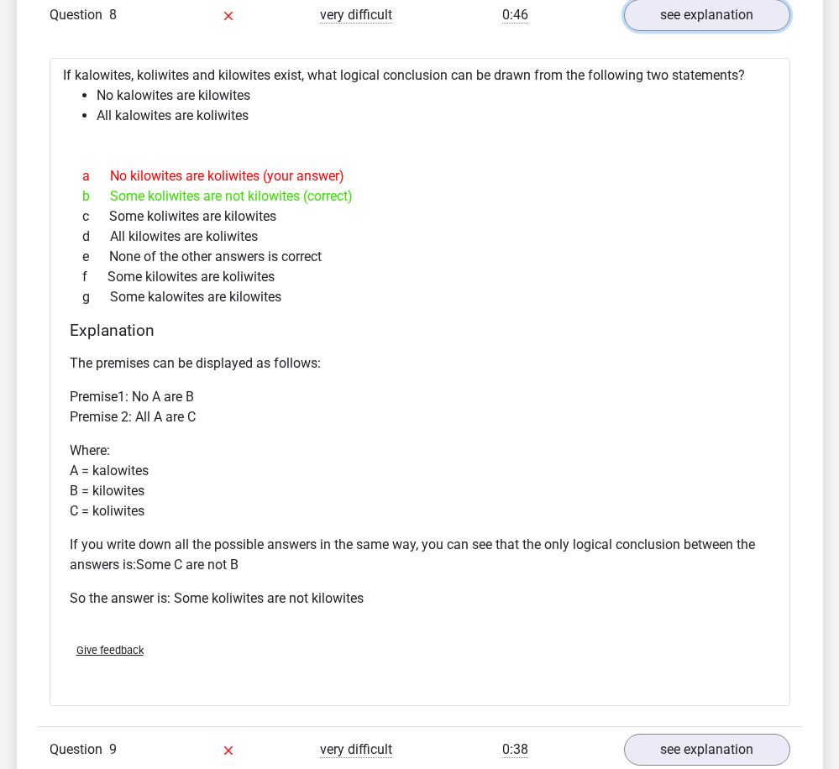
scroll to position [5710, 0]
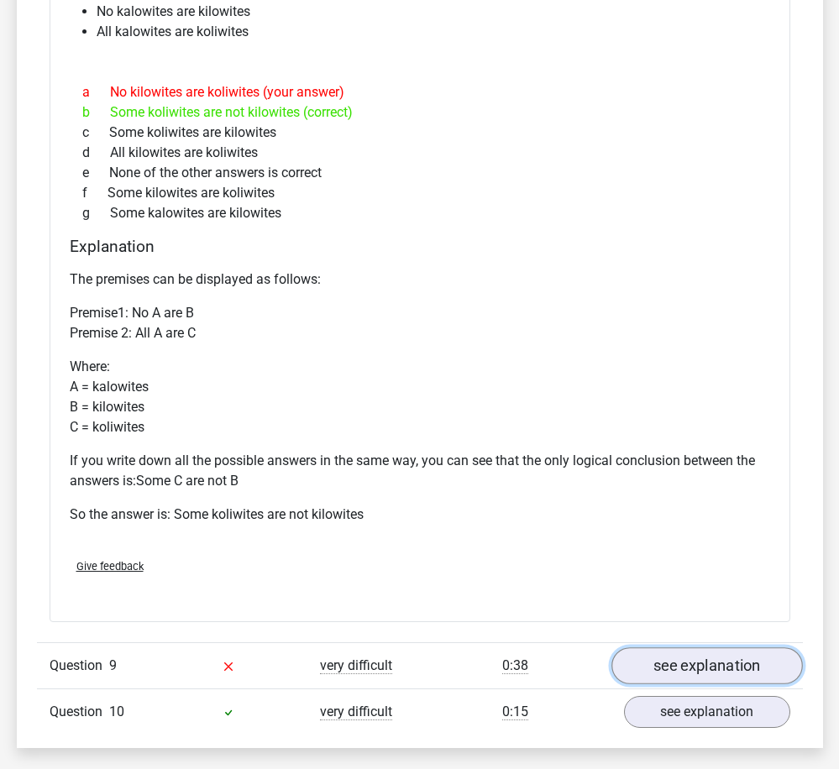
click at [726, 667] on link "see explanation" at bounding box center [706, 665] width 191 height 37
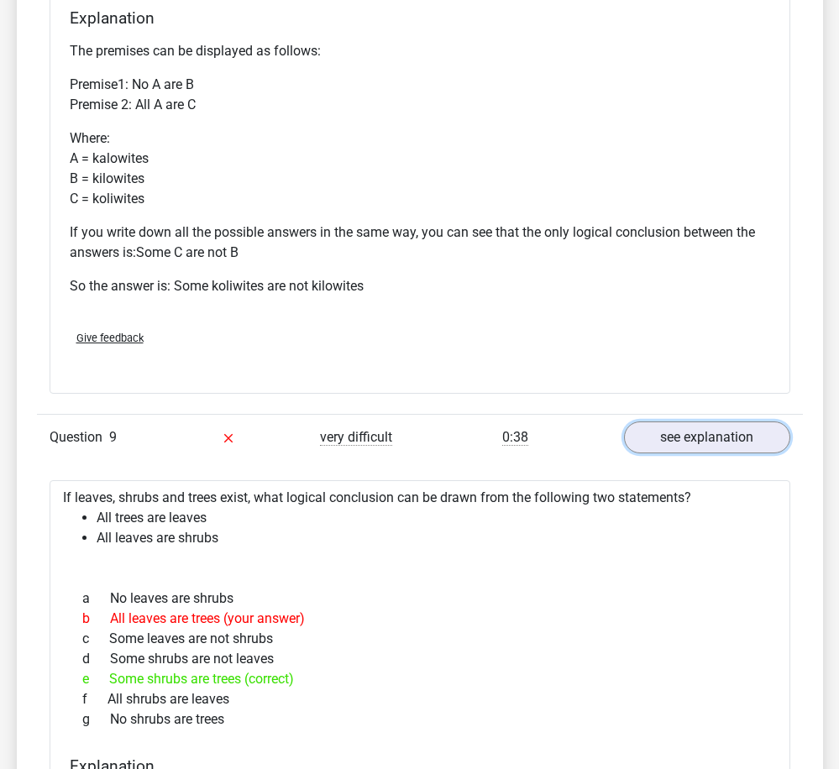
scroll to position [5961, 0]
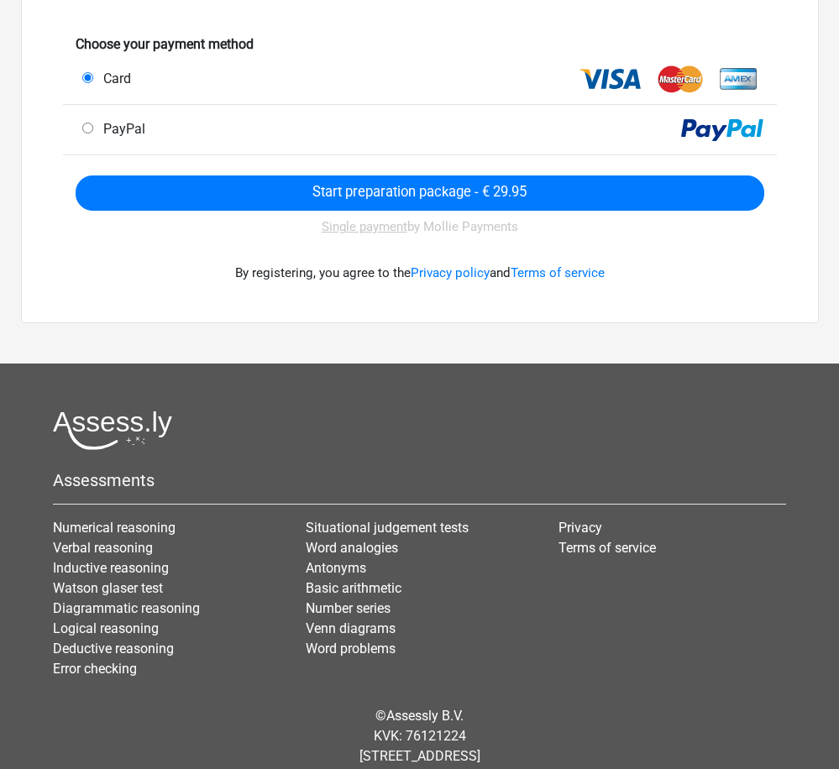
scroll to position [382, 0]
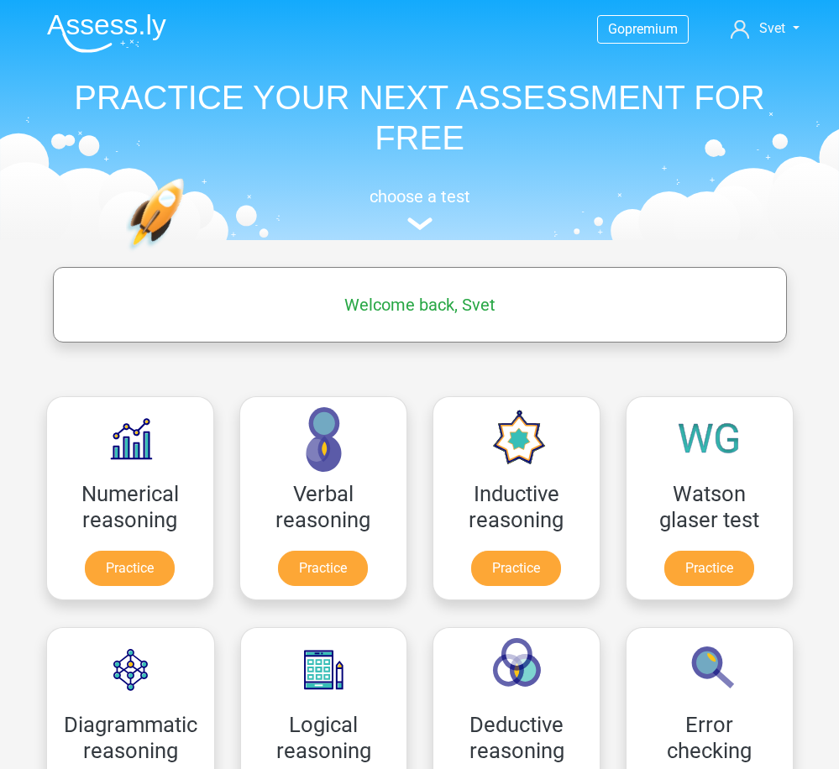
scroll to position [84, 0]
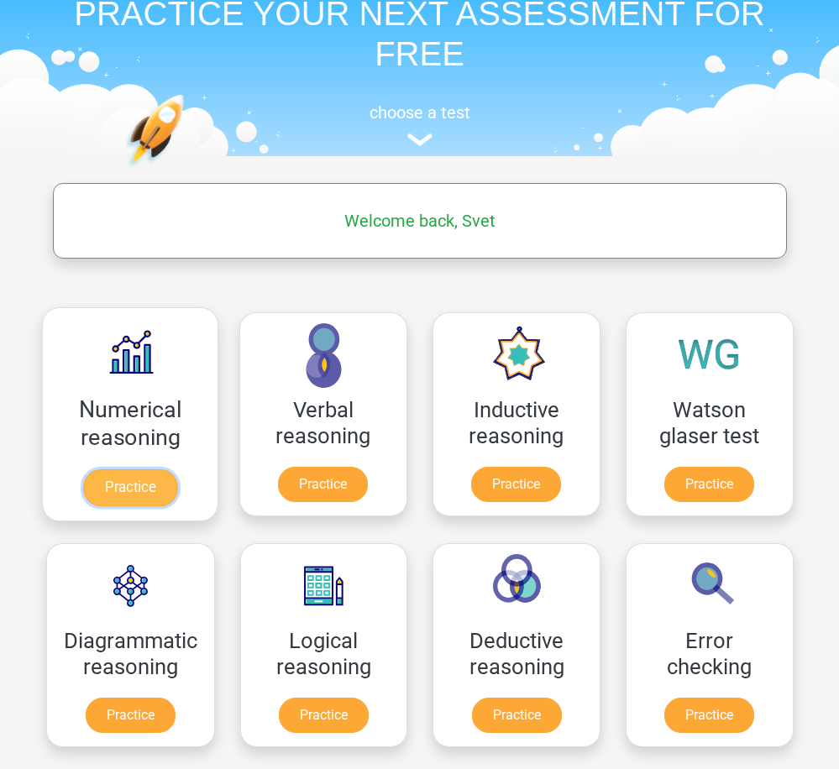
click at [164, 469] on link "Practice" at bounding box center [129, 487] width 94 height 37
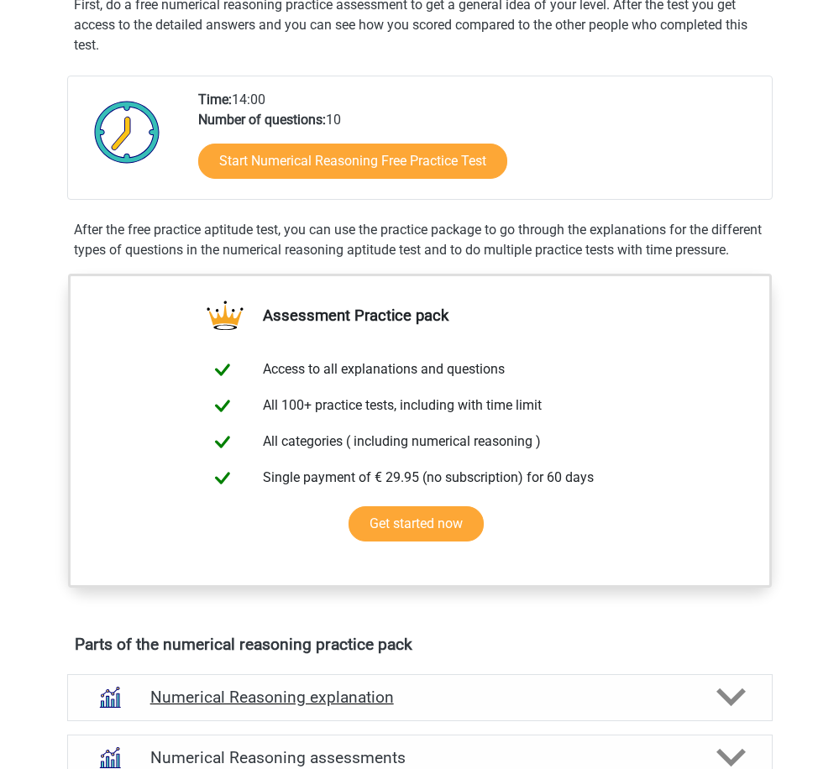
scroll to position [252, 0]
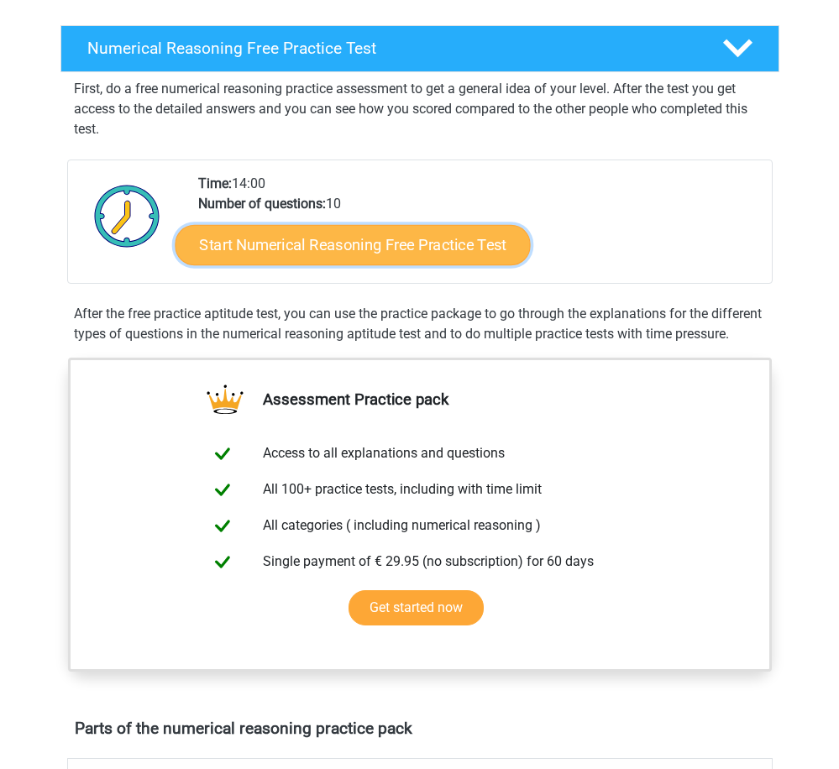
click at [432, 250] on link "Start Numerical Reasoning Free Practice Test" at bounding box center [352, 244] width 355 height 40
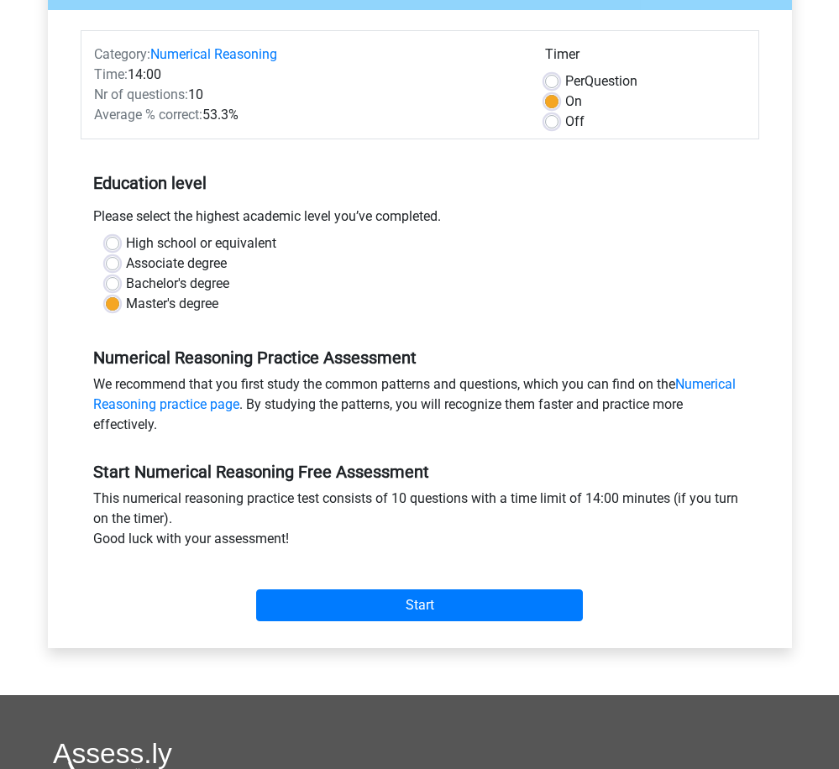
scroll to position [168, 0]
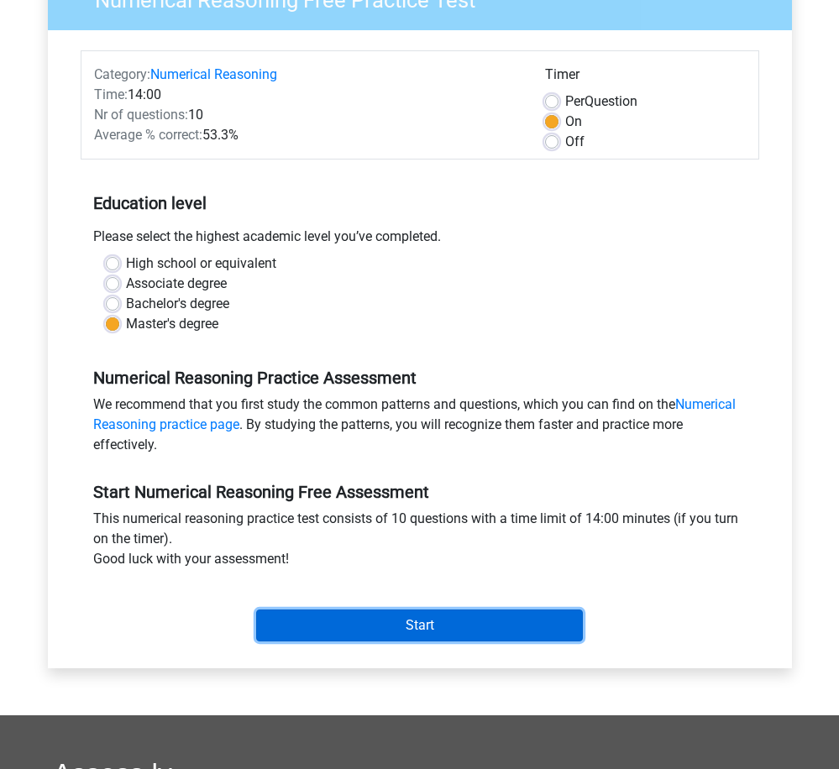
click at [437, 623] on input "Start" at bounding box center [419, 626] width 327 height 32
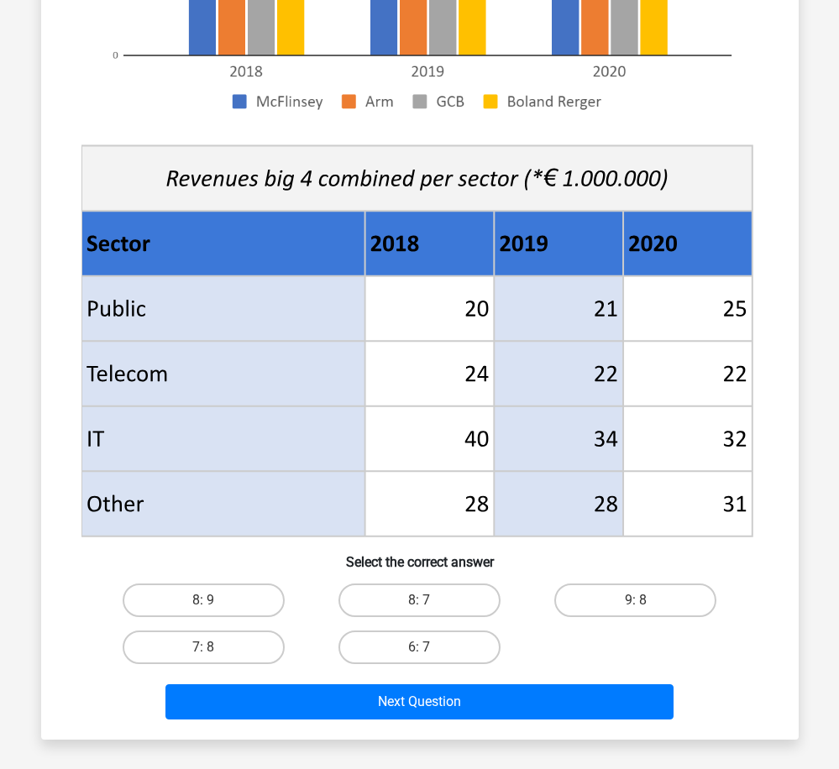
scroll to position [504, 0]
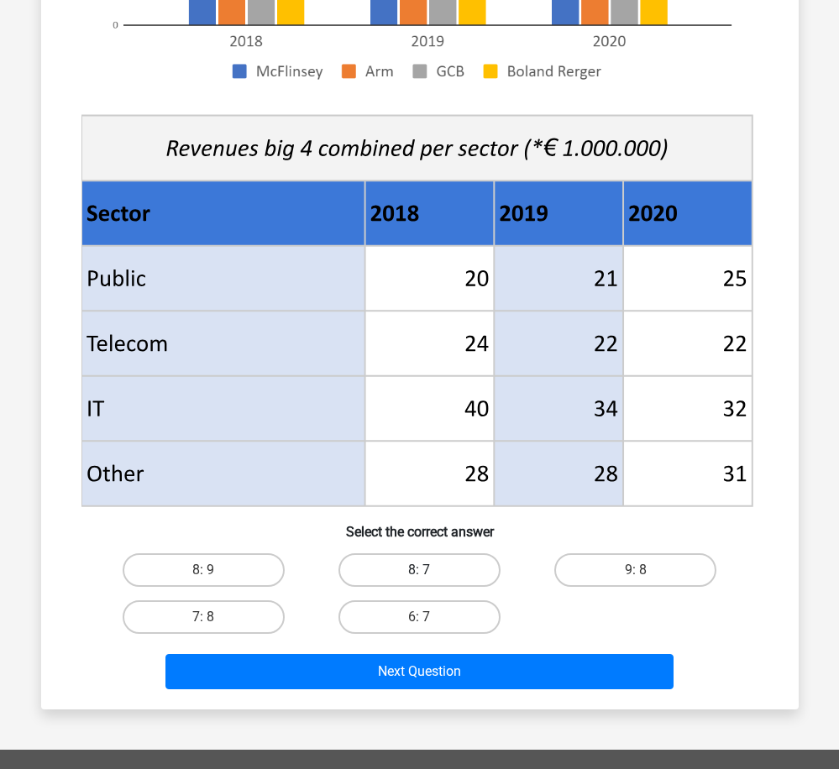
click at [421, 559] on label "8: 7" at bounding box center [419, 570] width 162 height 34
click at [421, 570] on input "8: 7" at bounding box center [424, 575] width 11 height 11
radio input "true"
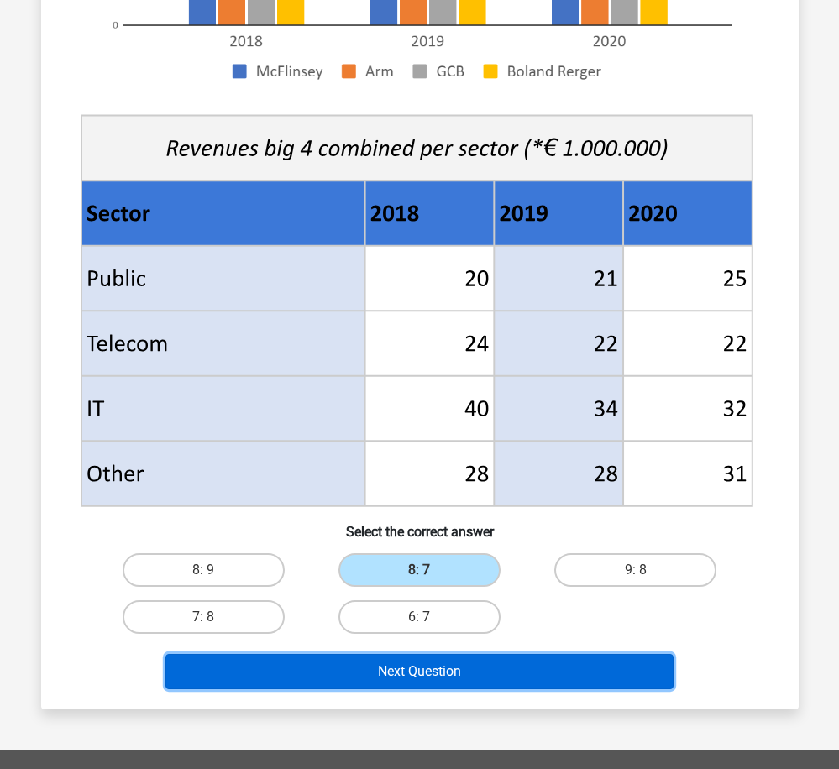
click at [474, 668] on button "Next Question" at bounding box center [419, 671] width 508 height 35
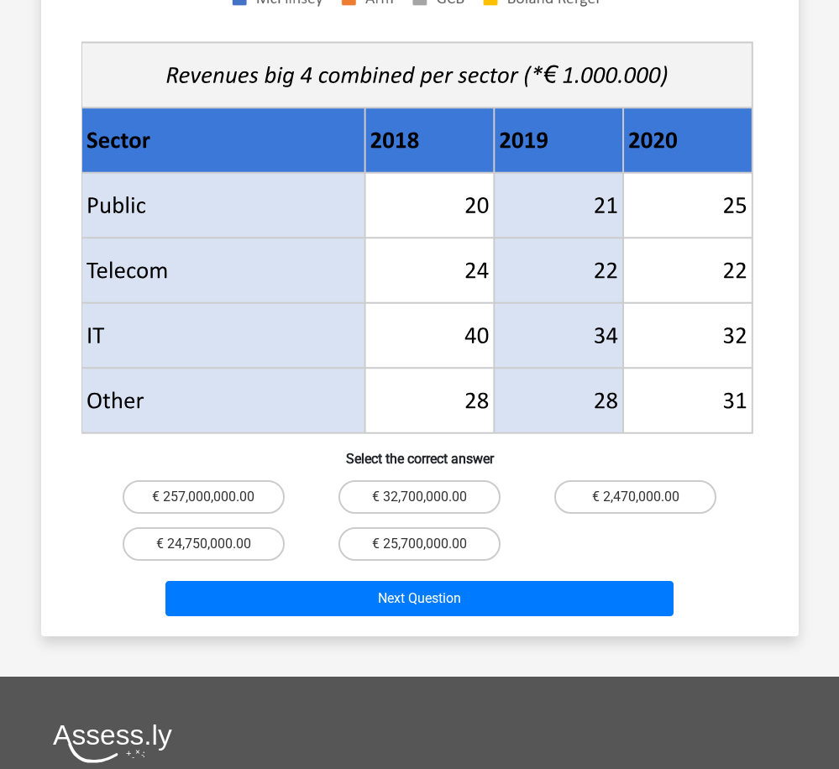
scroll to position [672, 0]
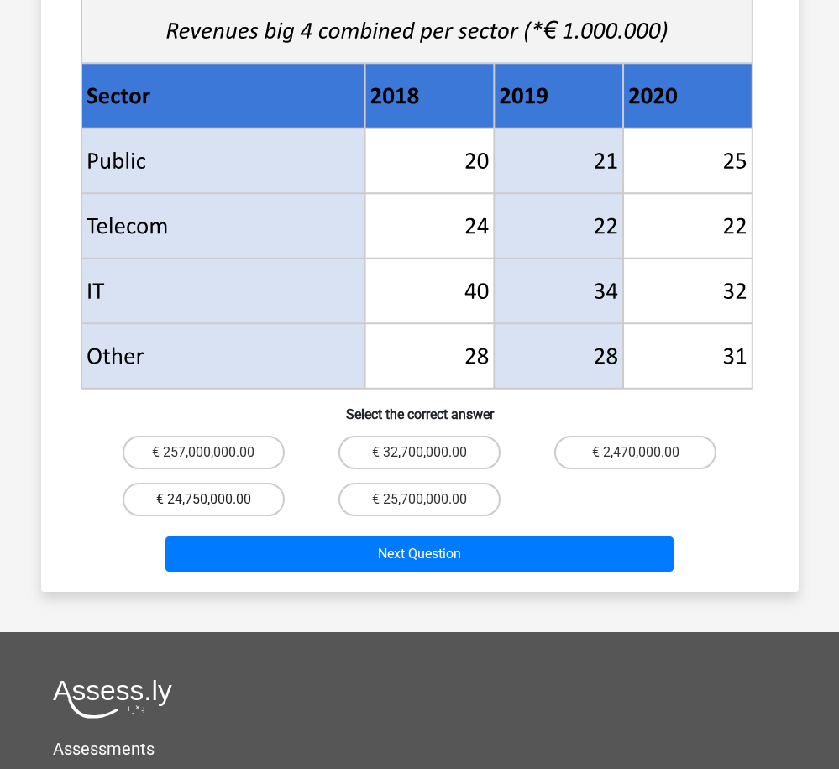
click at [240, 483] on label "€ 24,750,000.00" at bounding box center [204, 500] width 162 height 34
click at [214, 500] on input "€ 24,750,000.00" at bounding box center [208, 505] width 11 height 11
radio input "true"
click at [226, 483] on label "€ 24,750,000.00" at bounding box center [204, 500] width 162 height 34
click at [214, 500] on input "€ 24,750,000.00" at bounding box center [208, 505] width 11 height 11
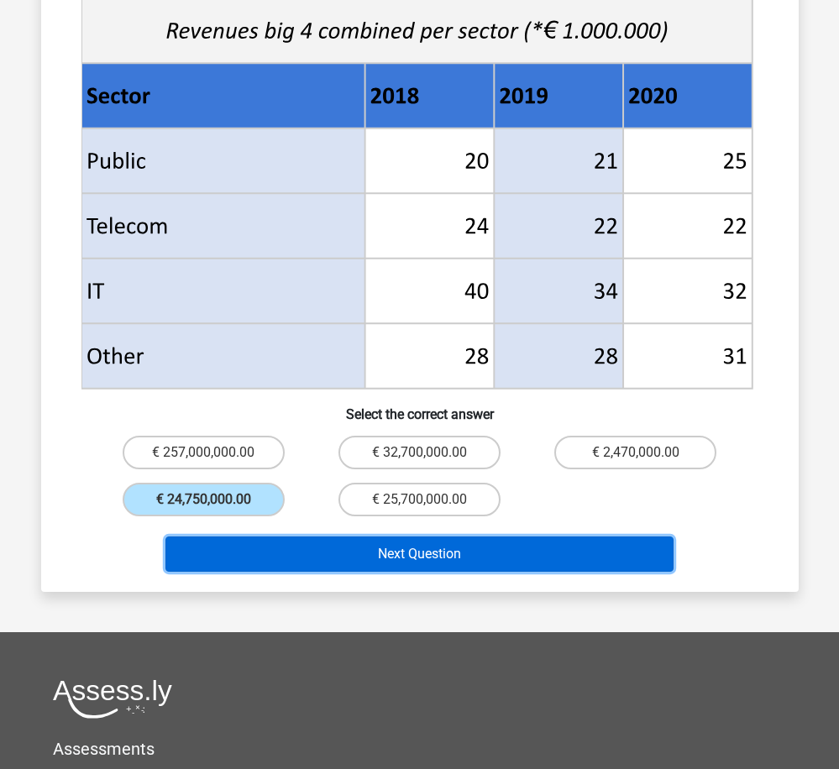
click at [425, 537] on button "Next Question" at bounding box center [419, 554] width 508 height 35
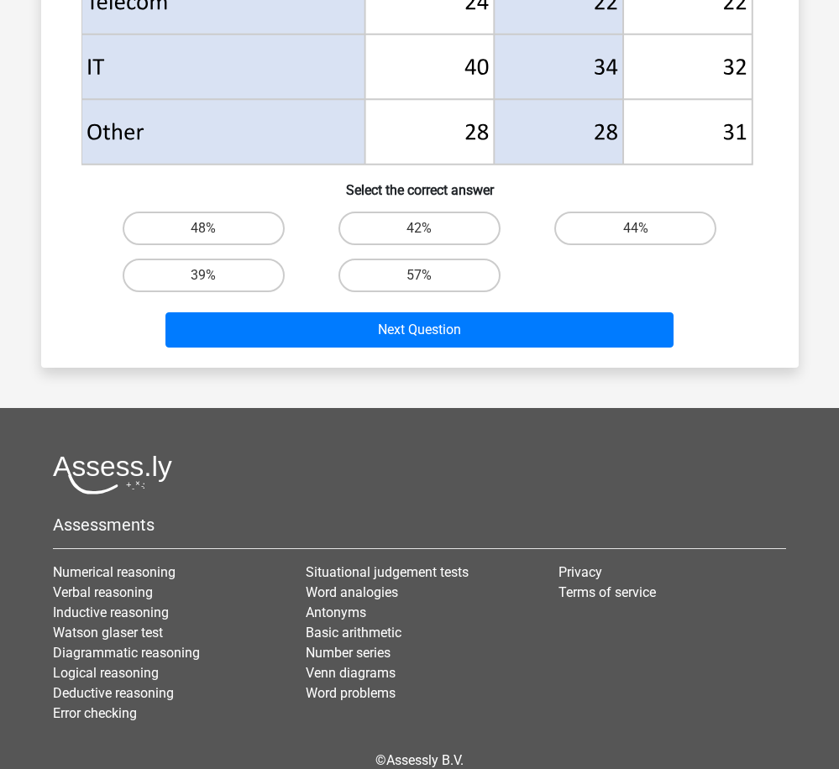
scroll to position [928, 0]
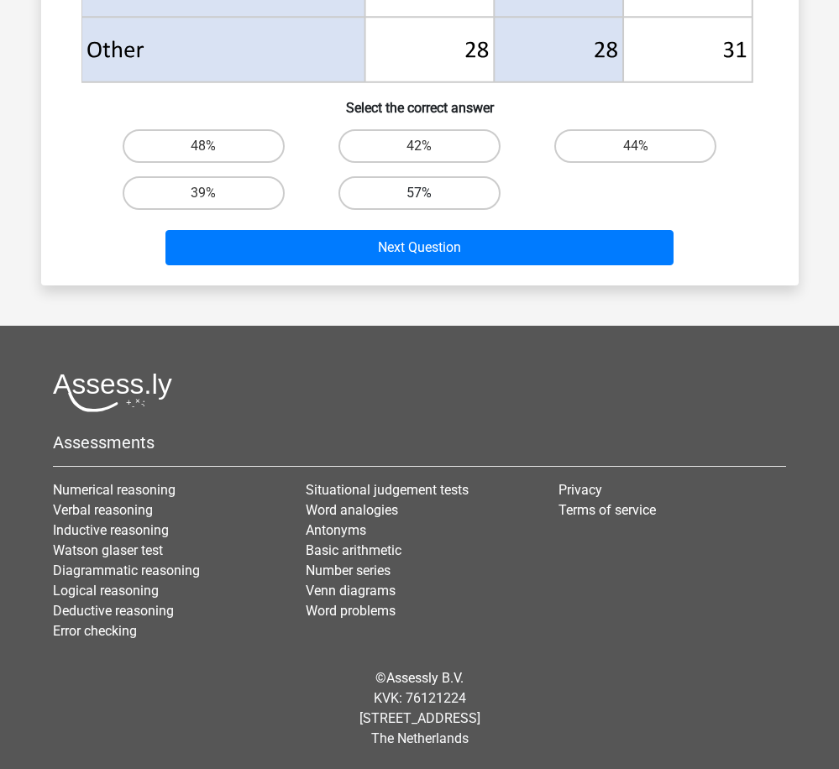
drag, startPoint x: 432, startPoint y: 192, endPoint x: 426, endPoint y: 207, distance: 15.4
click at [432, 192] on label "57%" at bounding box center [419, 193] width 162 height 34
click at [430, 193] on input "57%" at bounding box center [424, 198] width 11 height 11
radio input "true"
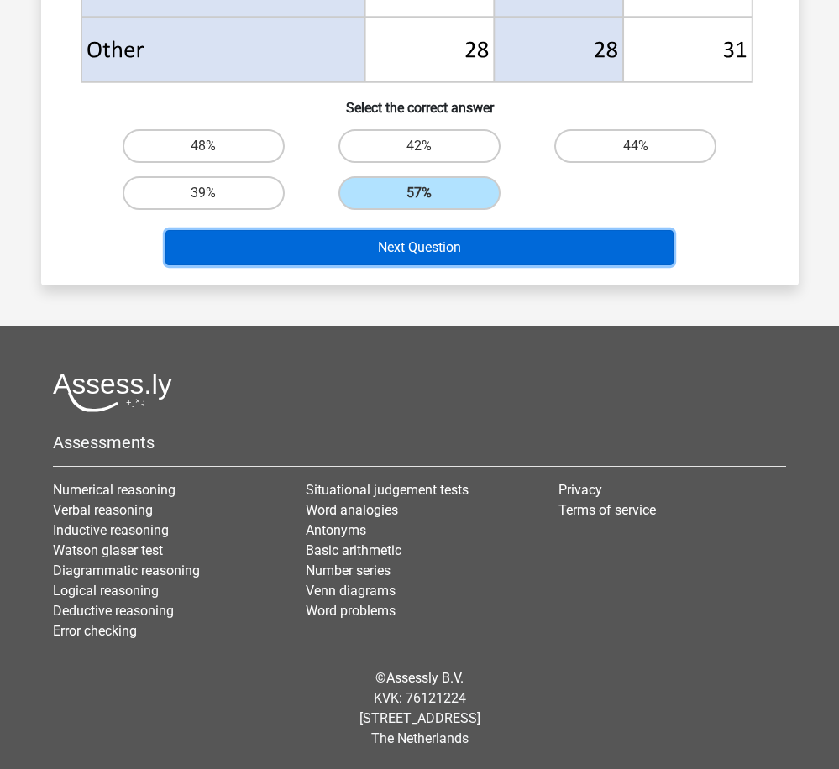
click at [436, 253] on button "Next Question" at bounding box center [419, 247] width 508 height 35
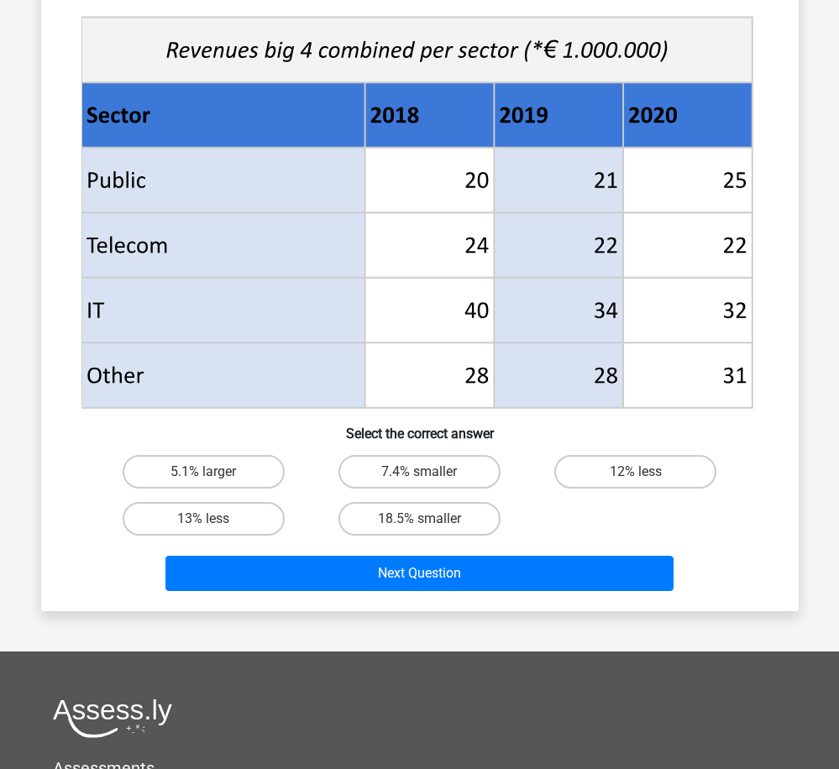
scroll to position [672, 0]
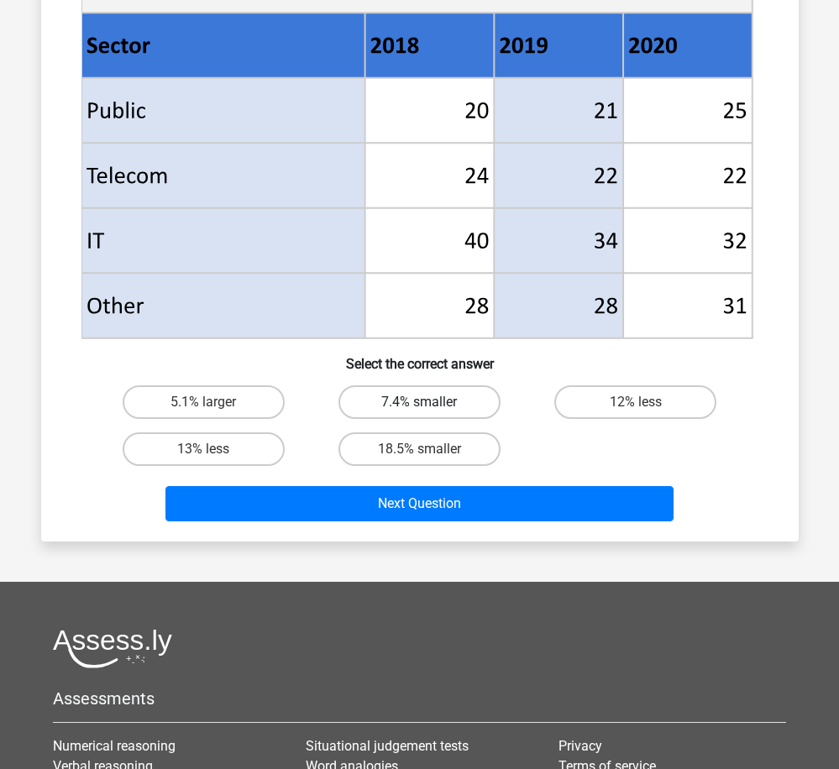
click at [436, 409] on label "7.4% smaller" at bounding box center [419, 402] width 162 height 34
click at [430, 409] on input "7.4% smaller" at bounding box center [424, 407] width 11 height 11
radio input "true"
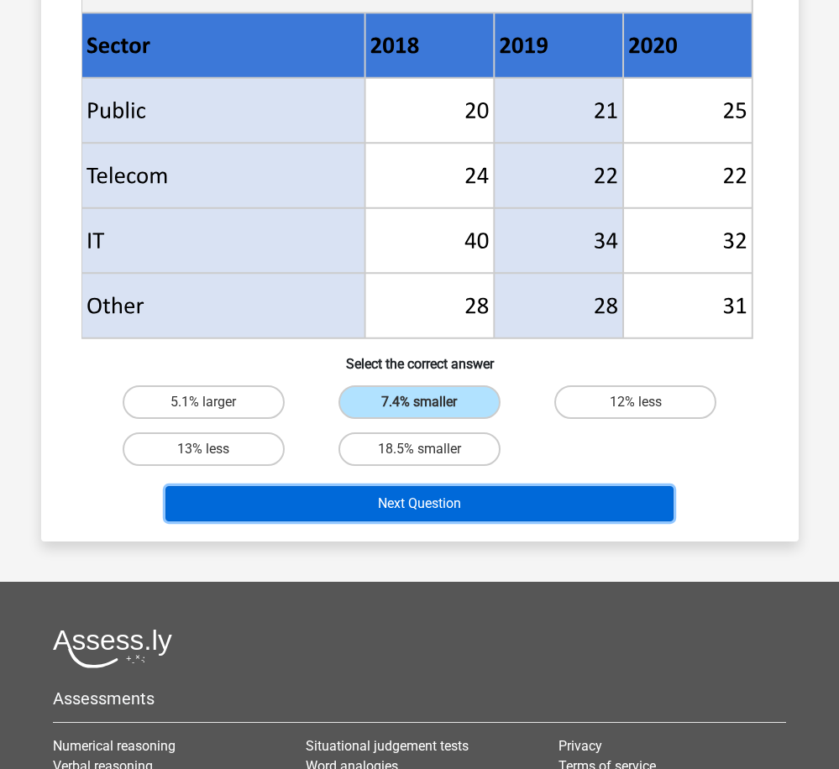
click at [441, 508] on button "Next Question" at bounding box center [419, 503] width 508 height 35
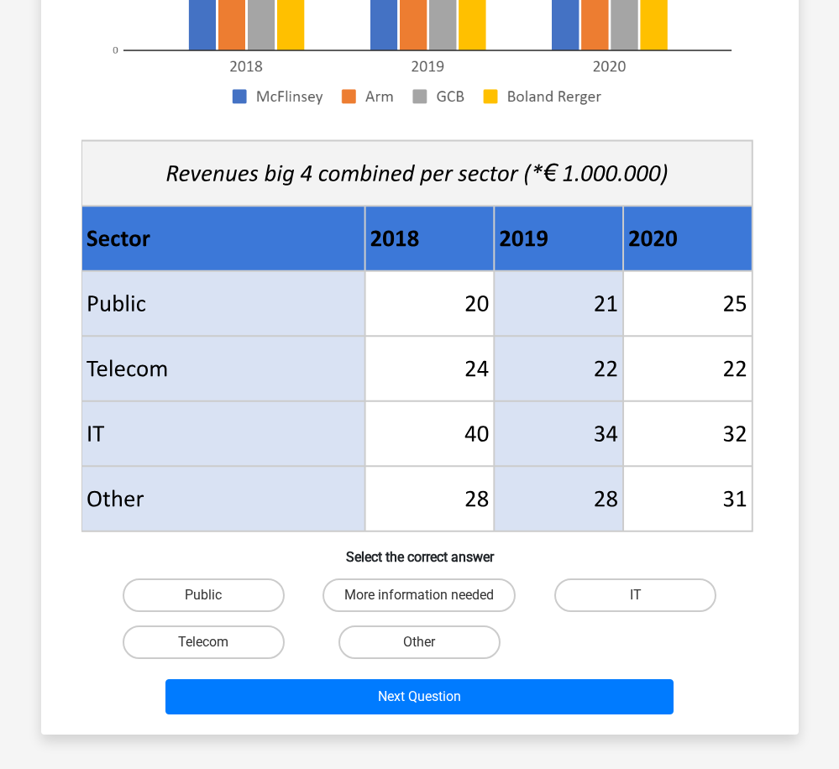
scroll to position [504, 0]
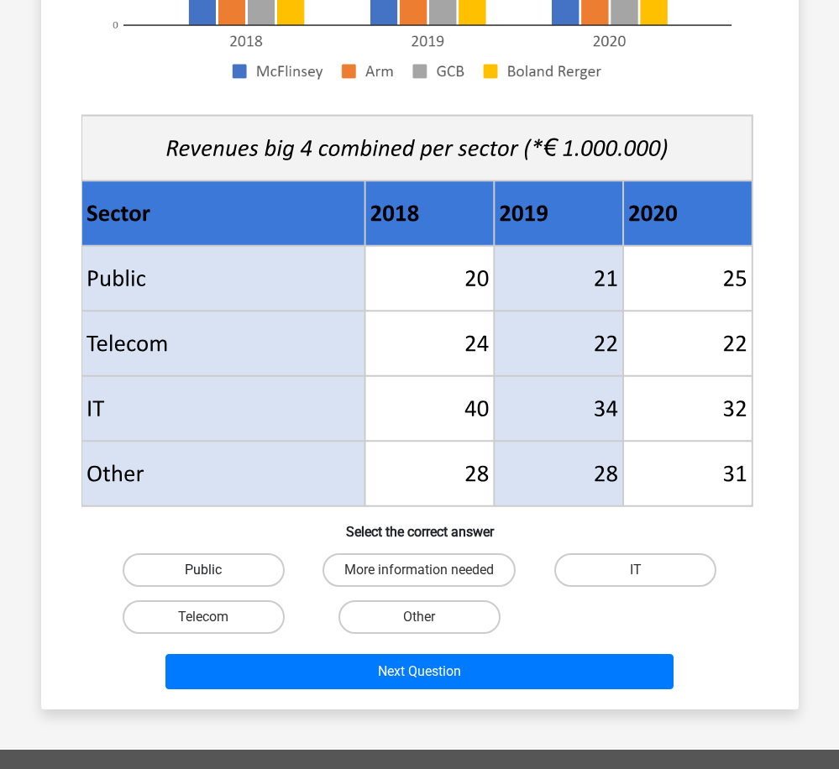
click at [243, 572] on label "Public" at bounding box center [204, 570] width 162 height 34
click at [214, 572] on input "Public" at bounding box center [208, 575] width 11 height 11
radio input "true"
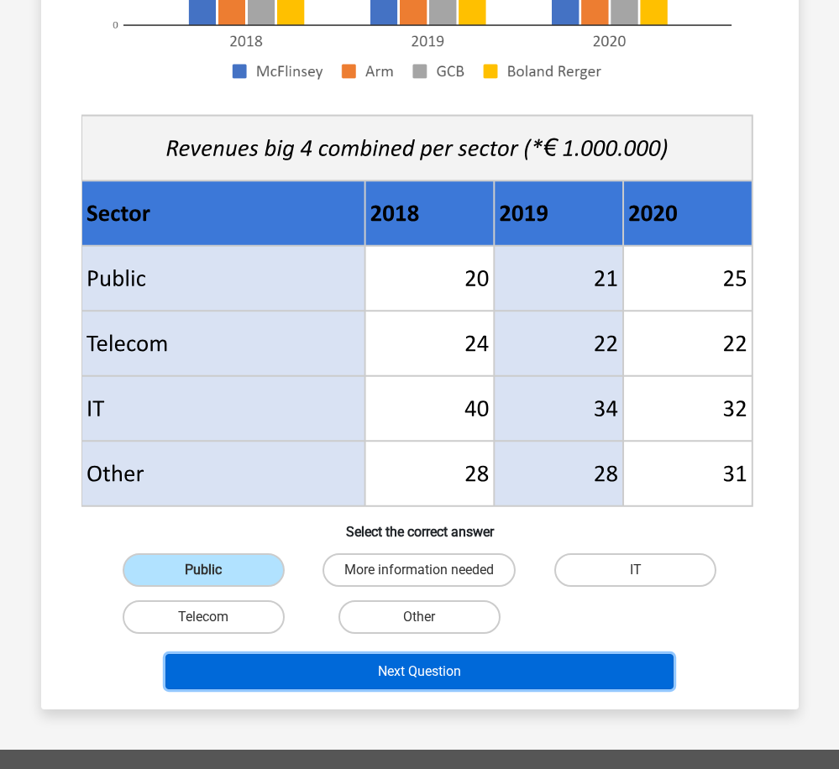
click at [391, 680] on button "Next Question" at bounding box center [419, 671] width 508 height 35
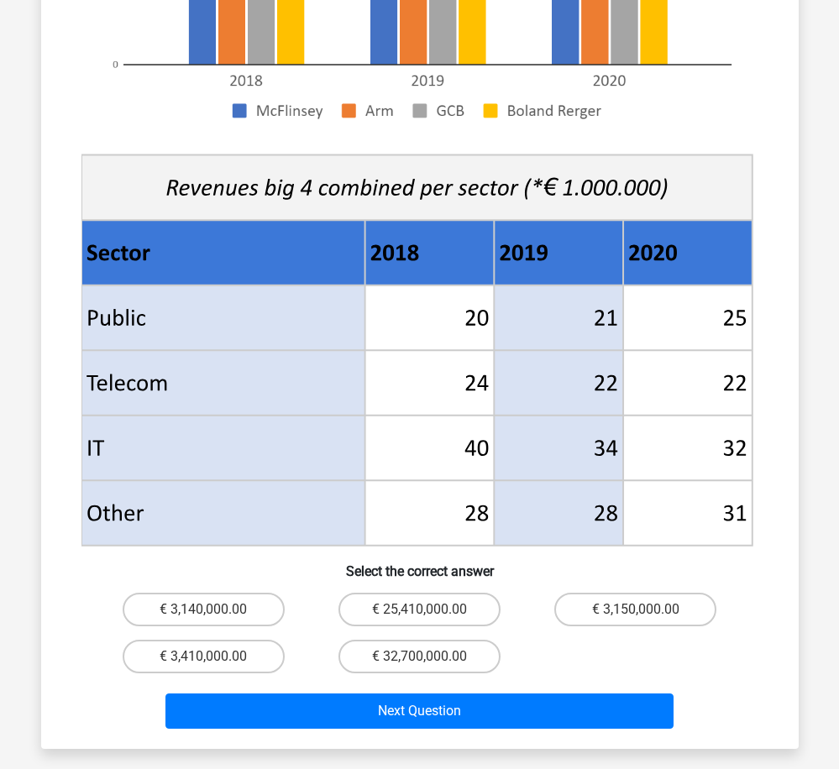
scroll to position [672, 0]
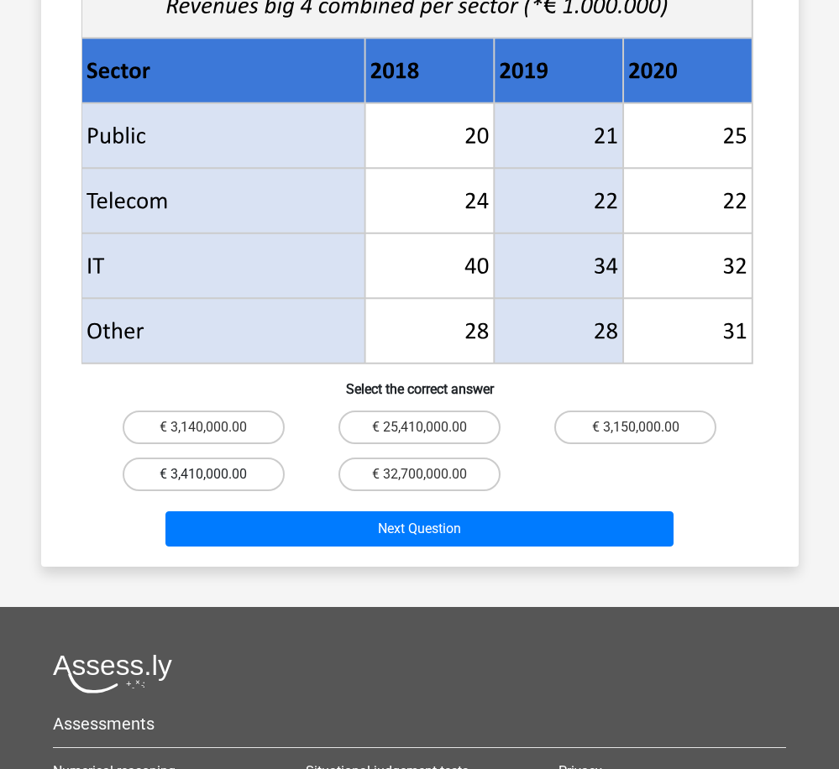
click at [220, 458] on label "€ 3,410,000.00" at bounding box center [204, 475] width 162 height 34
click at [214, 474] on input "€ 3,410,000.00" at bounding box center [208, 479] width 11 height 11
radio input "true"
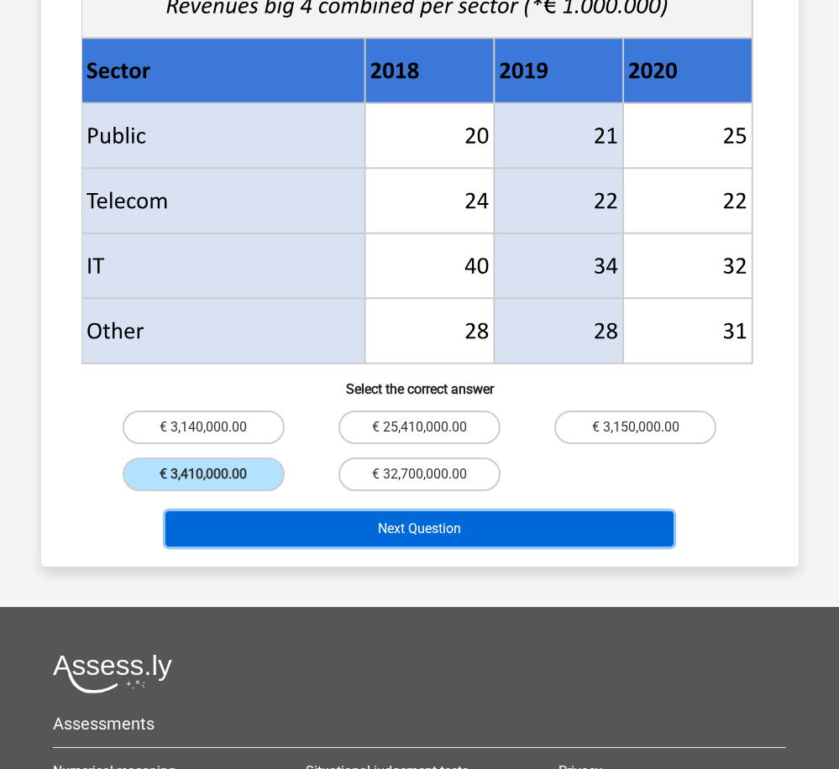
click at [442, 511] on button "Next Question" at bounding box center [419, 528] width 508 height 35
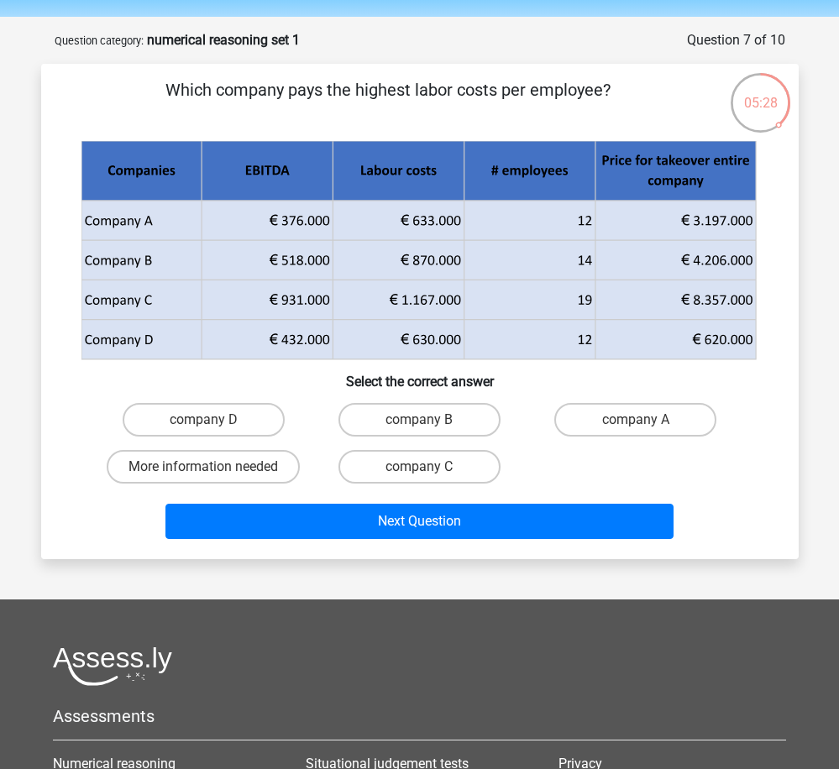
scroll to position [0, 0]
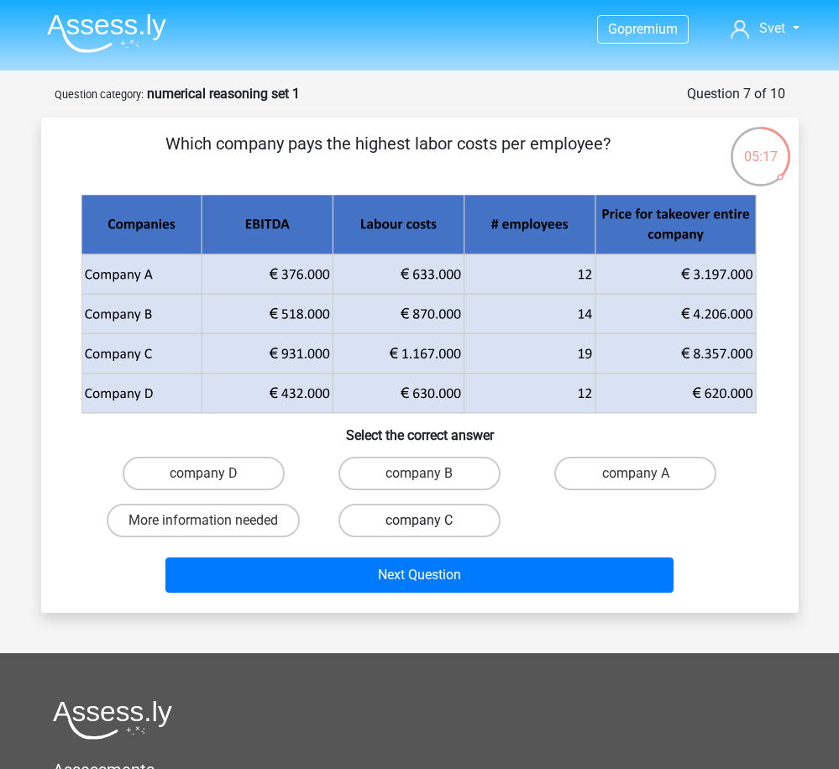
click at [456, 525] on label "company C" at bounding box center [419, 521] width 162 height 34
click at [430, 525] on input "company C" at bounding box center [424, 526] width 11 height 11
radio input "true"
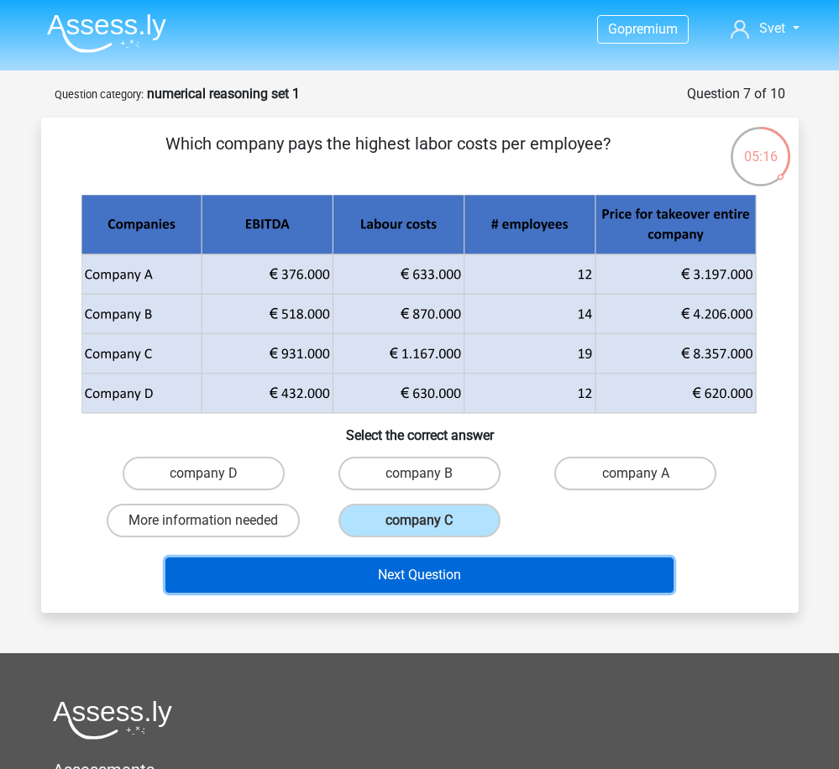
click at [473, 578] on button "Next Question" at bounding box center [419, 575] width 508 height 35
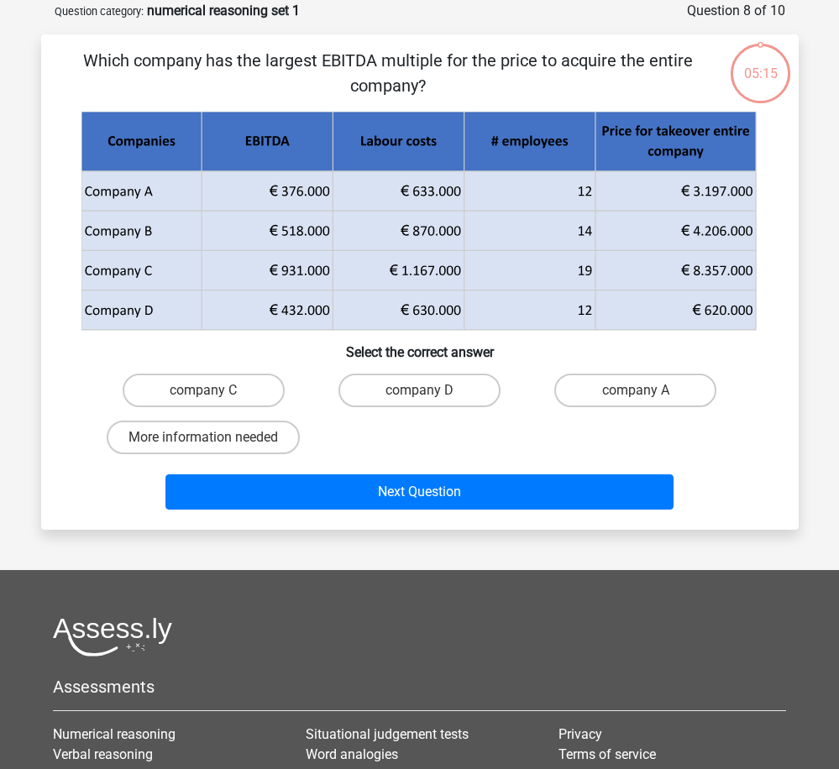
scroll to position [84, 0]
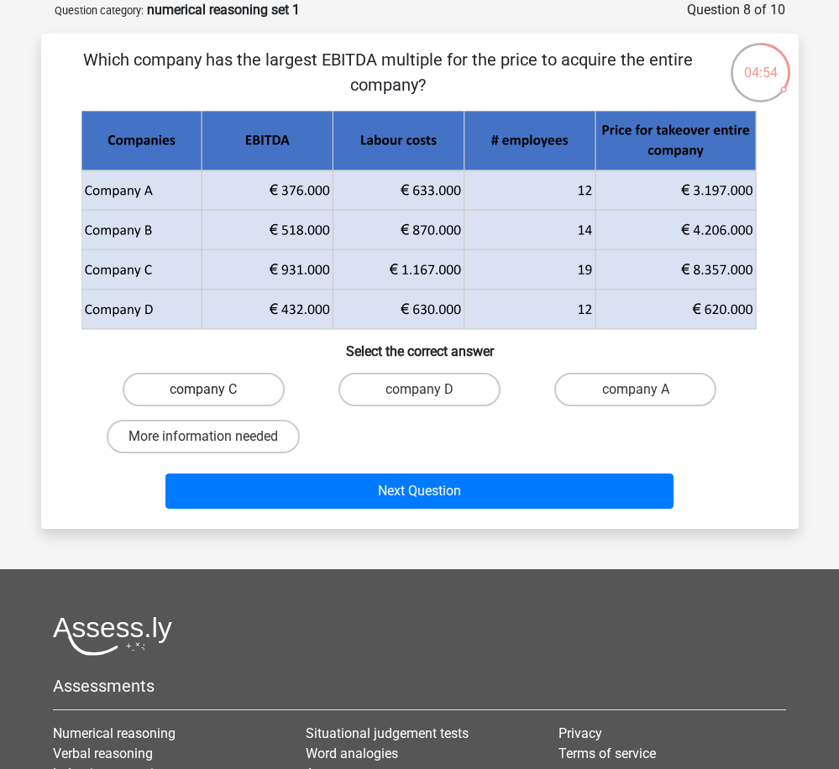
click at [240, 386] on label "company C" at bounding box center [204, 390] width 162 height 34
click at [214, 390] on input "company C" at bounding box center [208, 395] width 11 height 11
radio input "true"
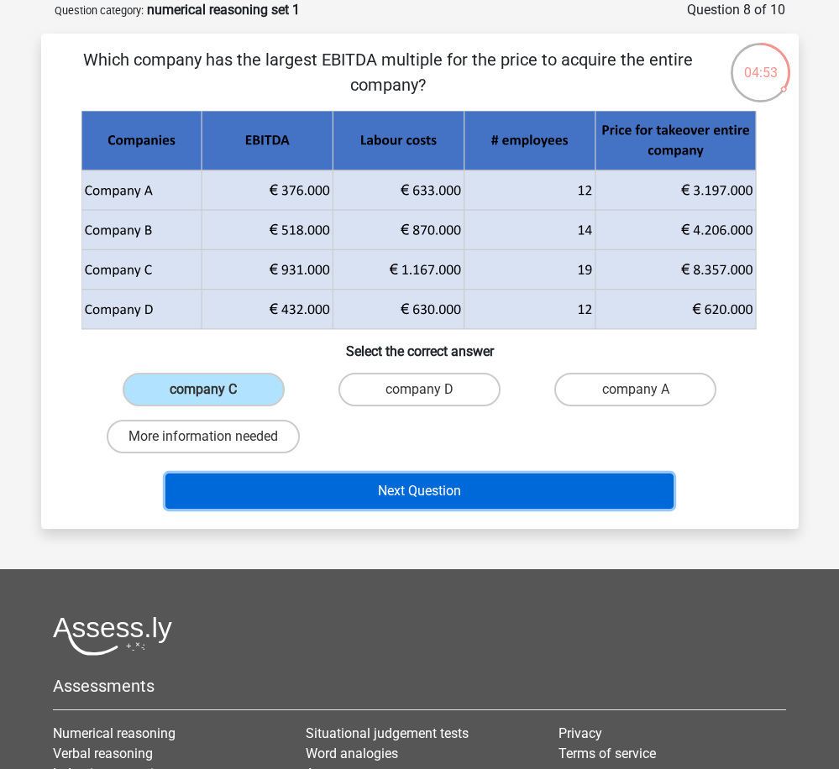
click at [412, 494] on button "Next Question" at bounding box center [419, 491] width 508 height 35
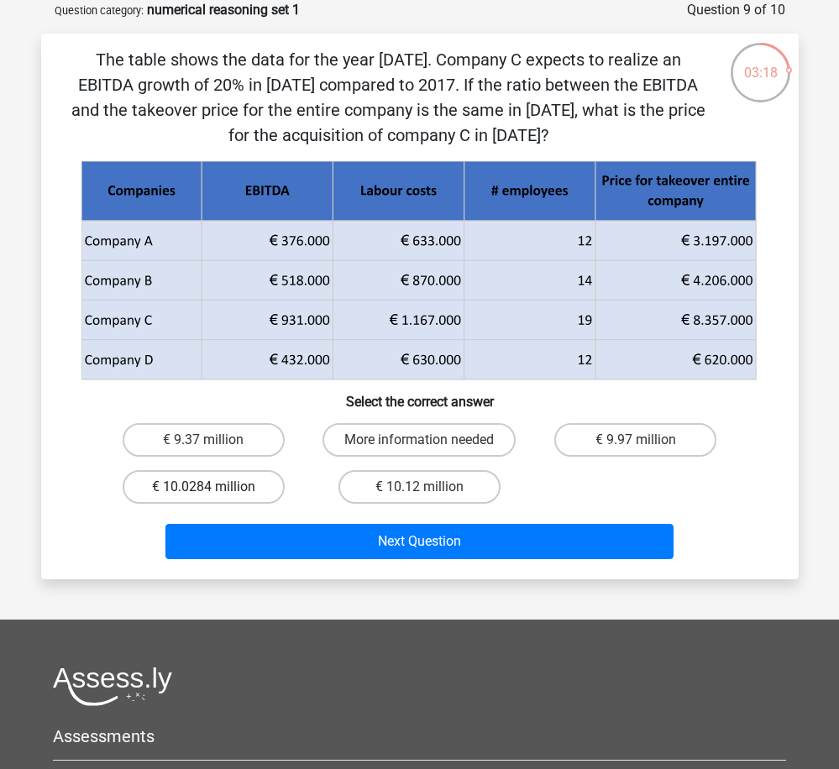
click at [241, 486] on label "€ 10.0284 million" at bounding box center [204, 487] width 162 height 34
click at [214, 487] on input "€ 10.0284 million" at bounding box center [208, 492] width 11 height 11
radio input "true"
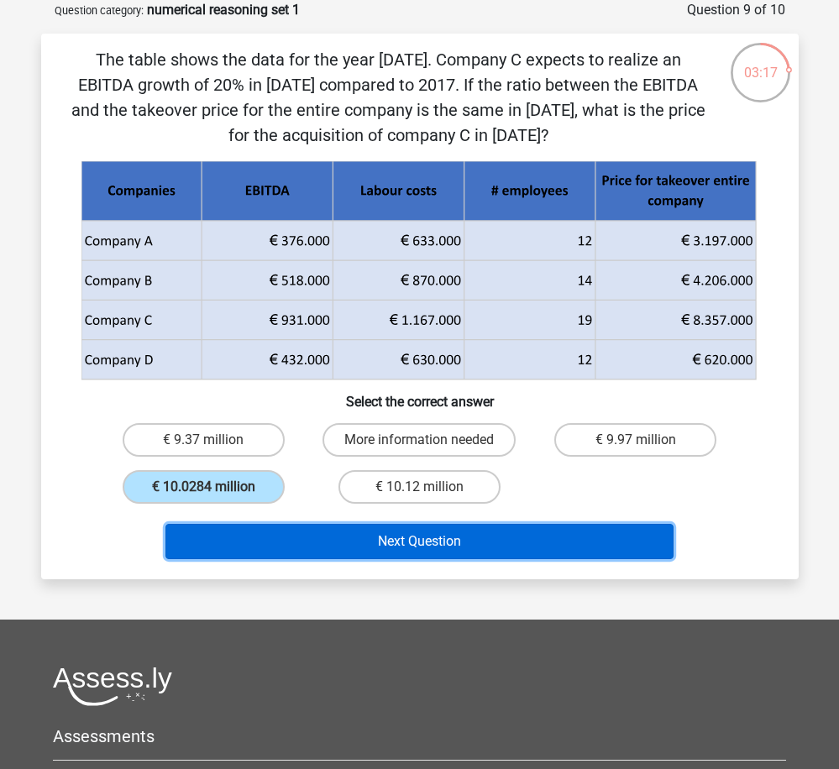
click at [419, 540] on button "Next Question" at bounding box center [419, 541] width 508 height 35
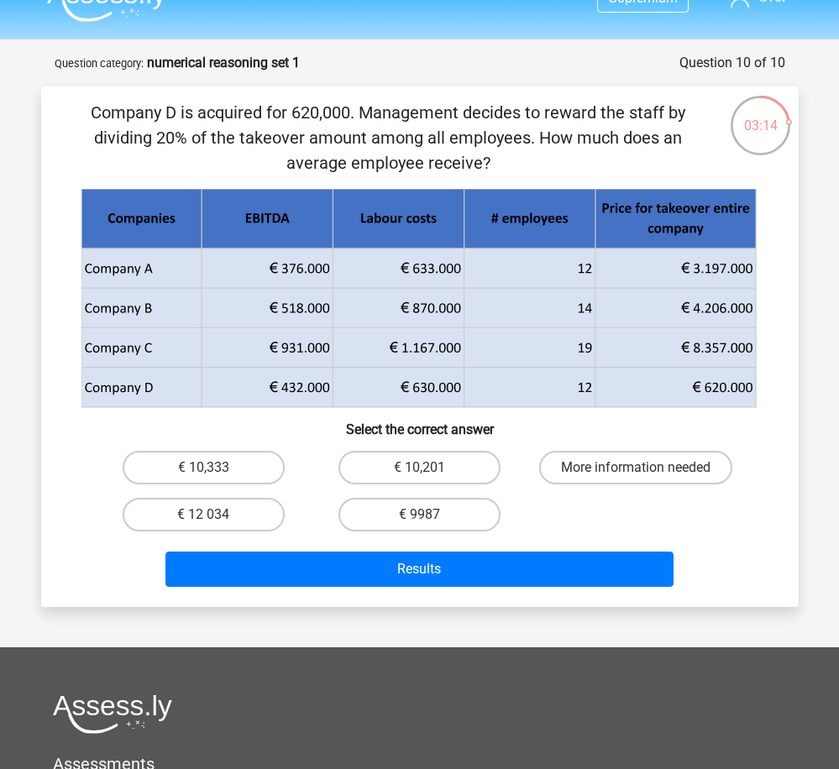
scroll to position [0, 0]
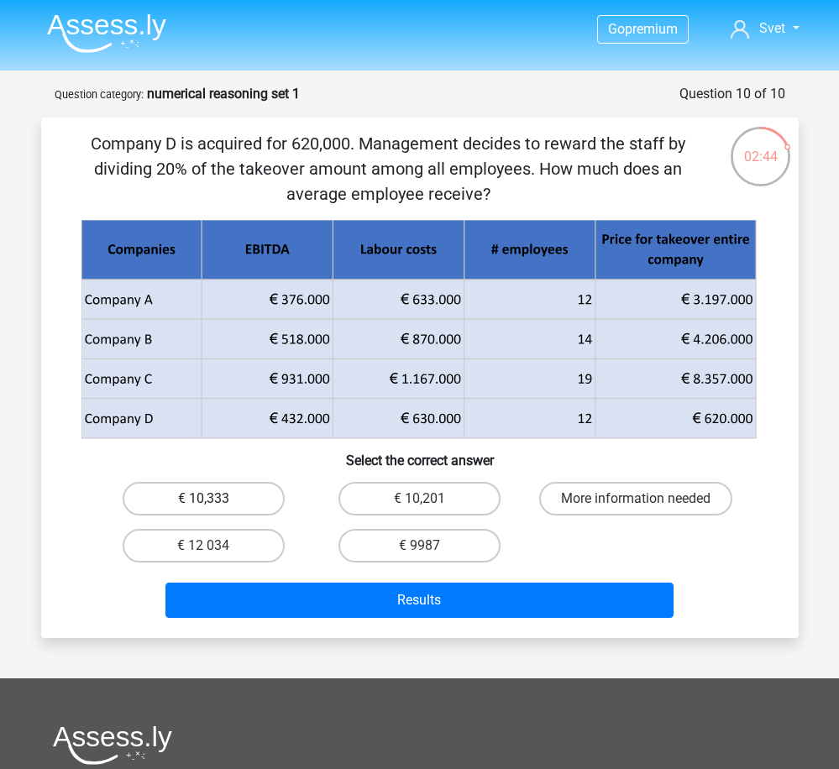
click at [237, 495] on label "€ 10,333" at bounding box center [204, 499] width 162 height 34
click at [214, 499] on input "€ 10,333" at bounding box center [208, 504] width 11 height 11
radio input "true"
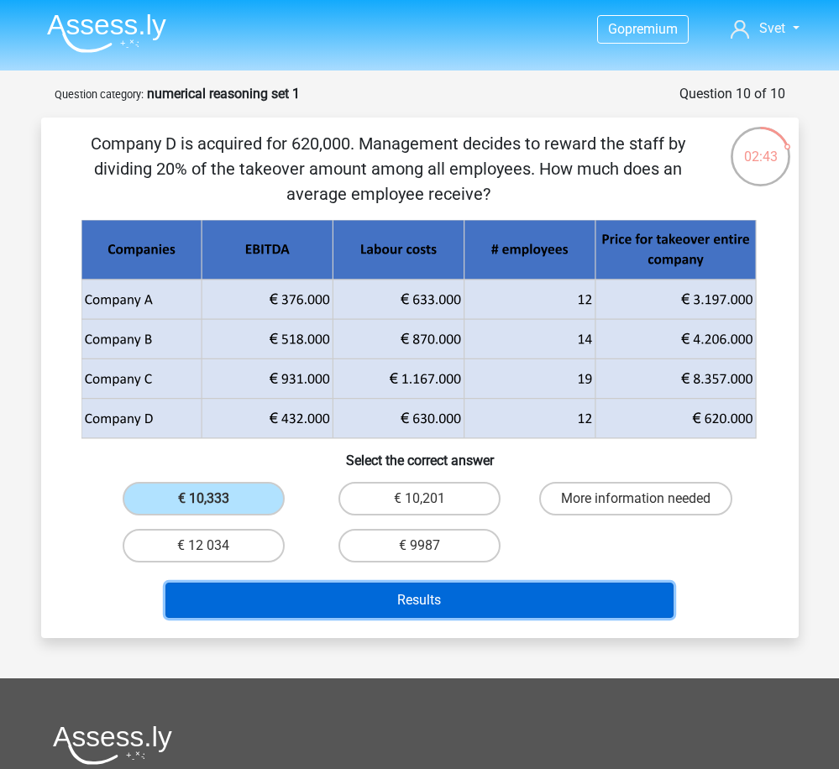
click at [449, 600] on button "Results" at bounding box center [419, 600] width 508 height 35
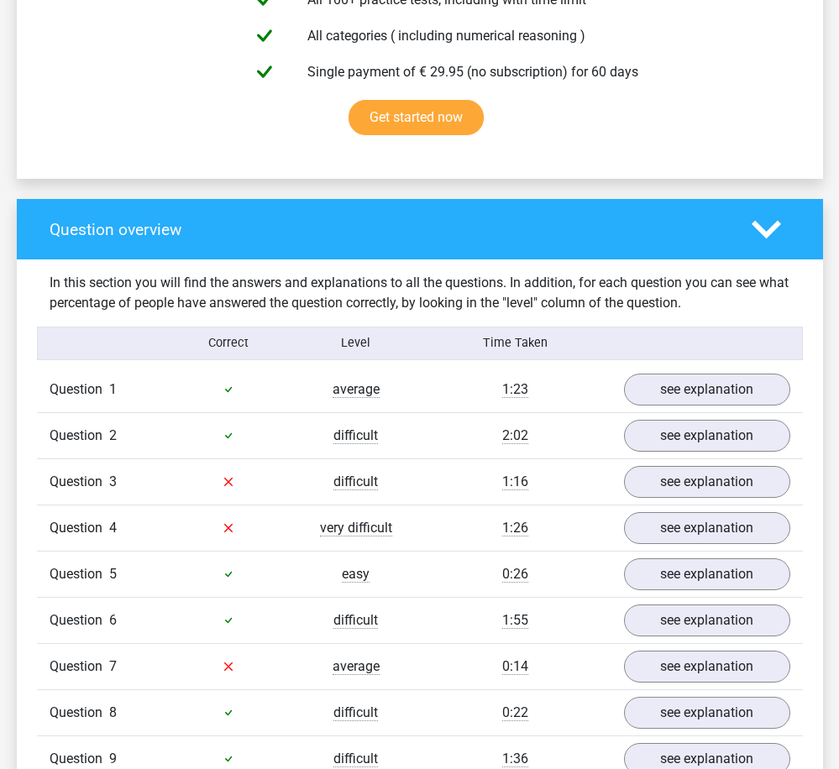
scroll to position [1259, 0]
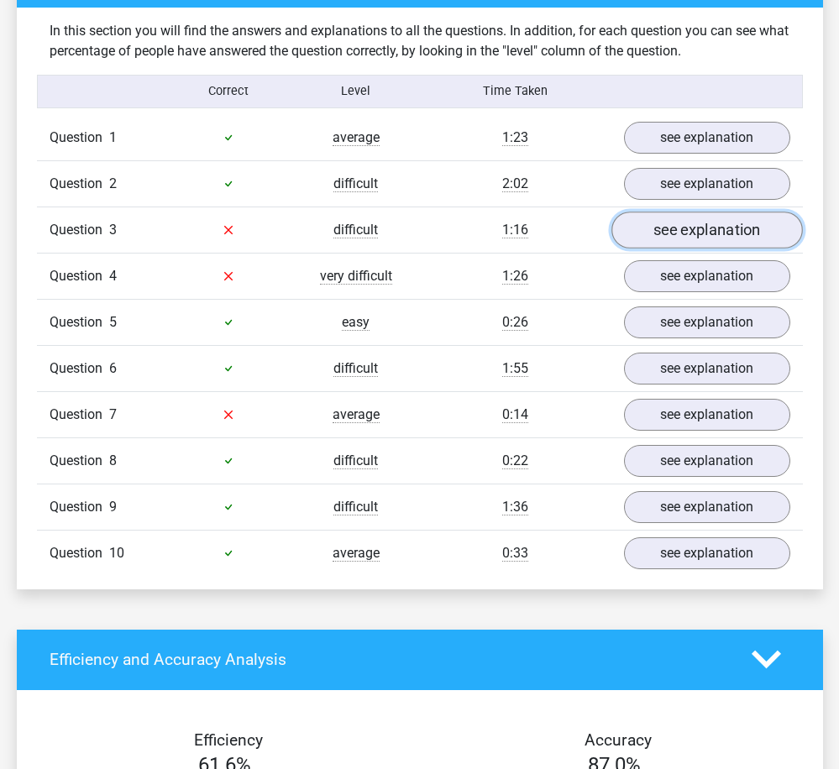
click at [674, 233] on link "see explanation" at bounding box center [706, 230] width 191 height 37
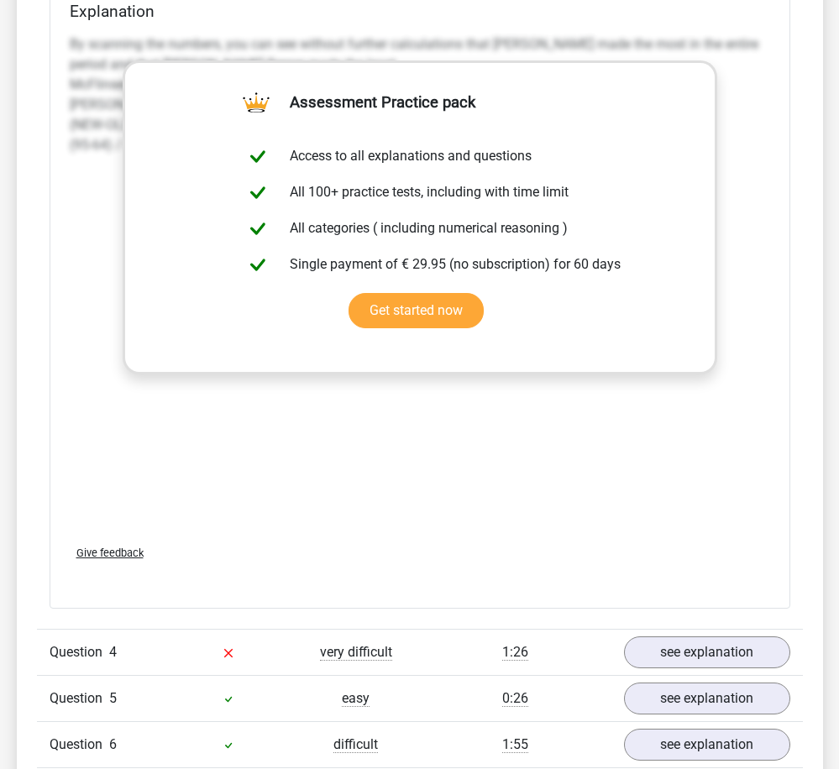
scroll to position [2519, 0]
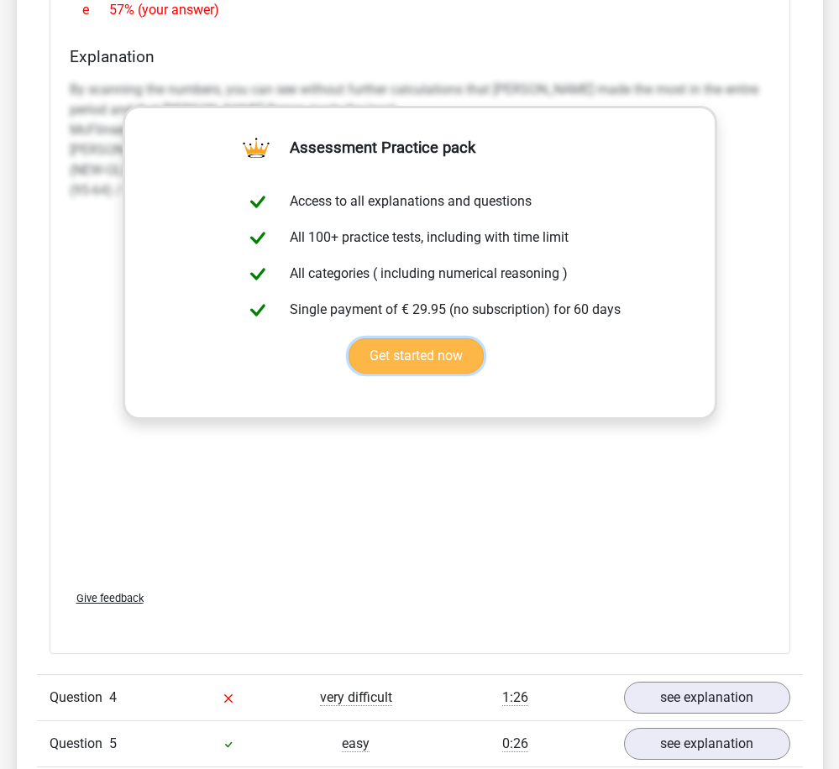
click at [484, 338] on link "Get started now" at bounding box center [415, 355] width 135 height 35
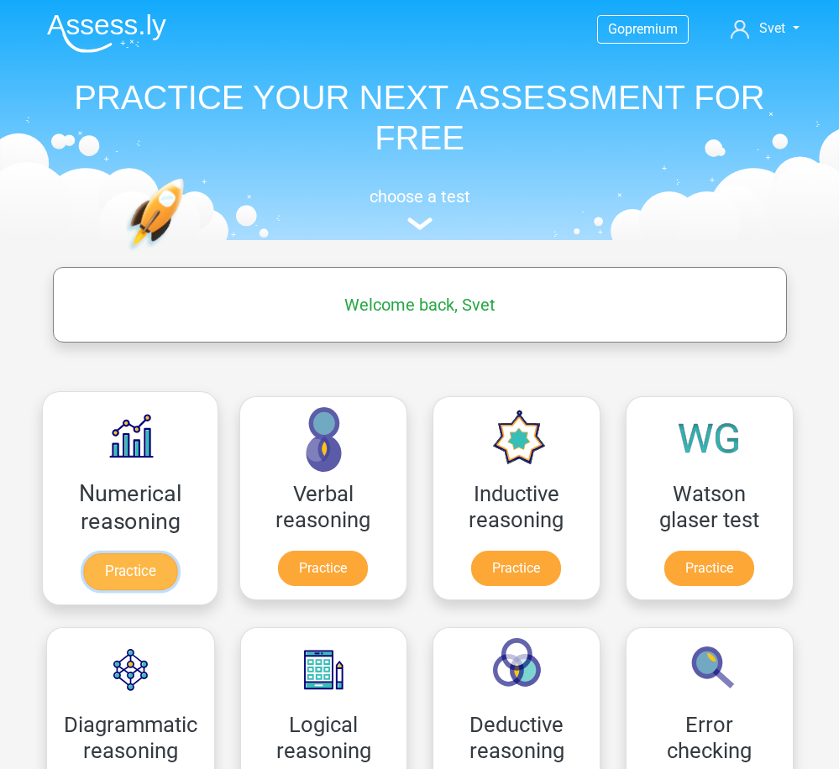
click at [168, 553] on link "Practice" at bounding box center [129, 571] width 94 height 37
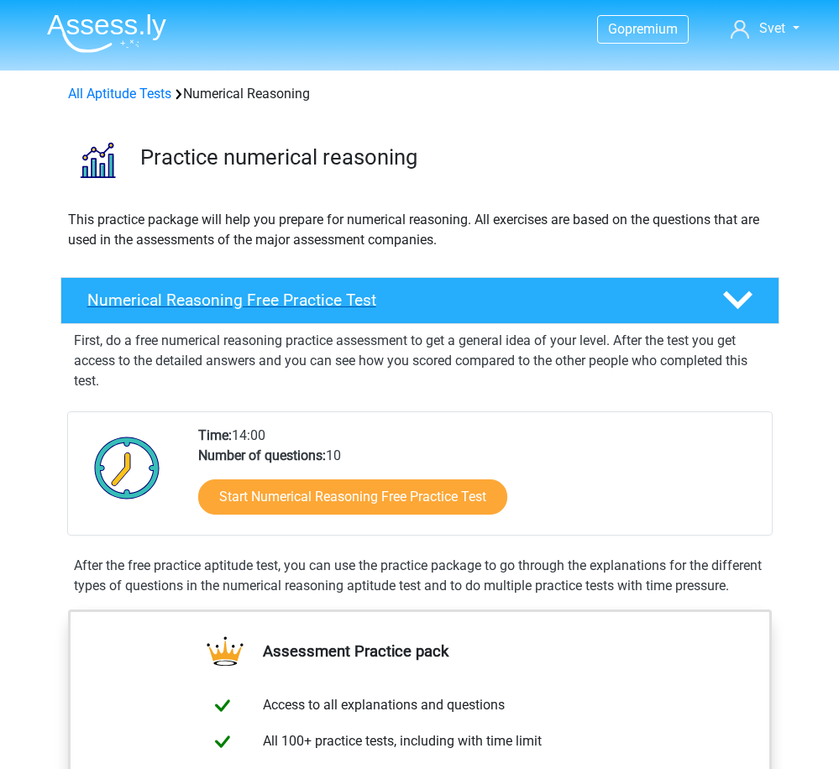
click at [216, 300] on h4 "Numerical Reasoning Free Practice Test" at bounding box center [391, 300] width 608 height 19
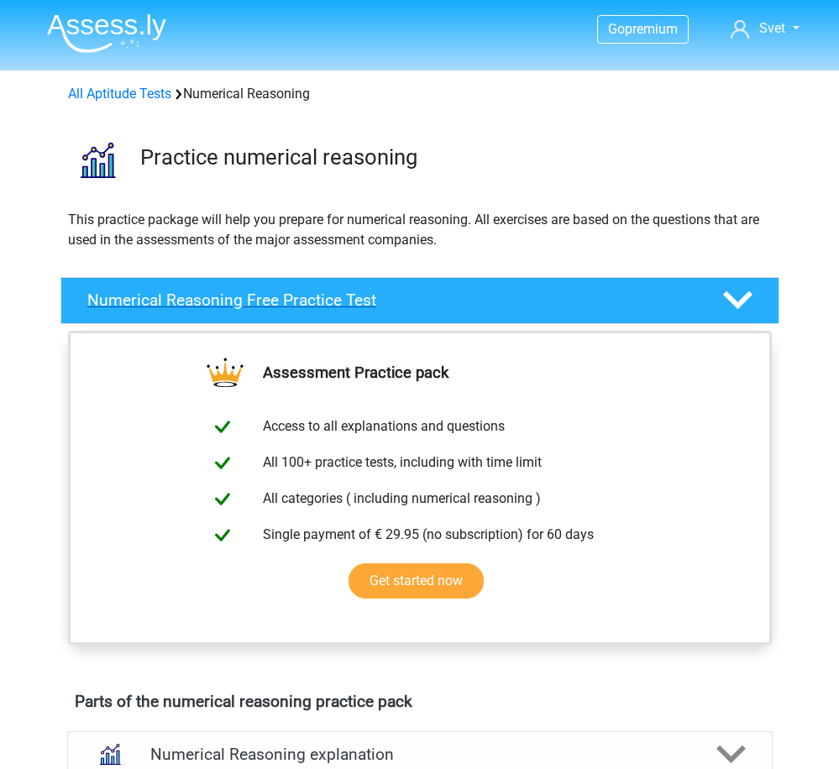
click at [382, 300] on h4 "Numerical Reasoning Free Practice Test" at bounding box center [391, 300] width 608 height 19
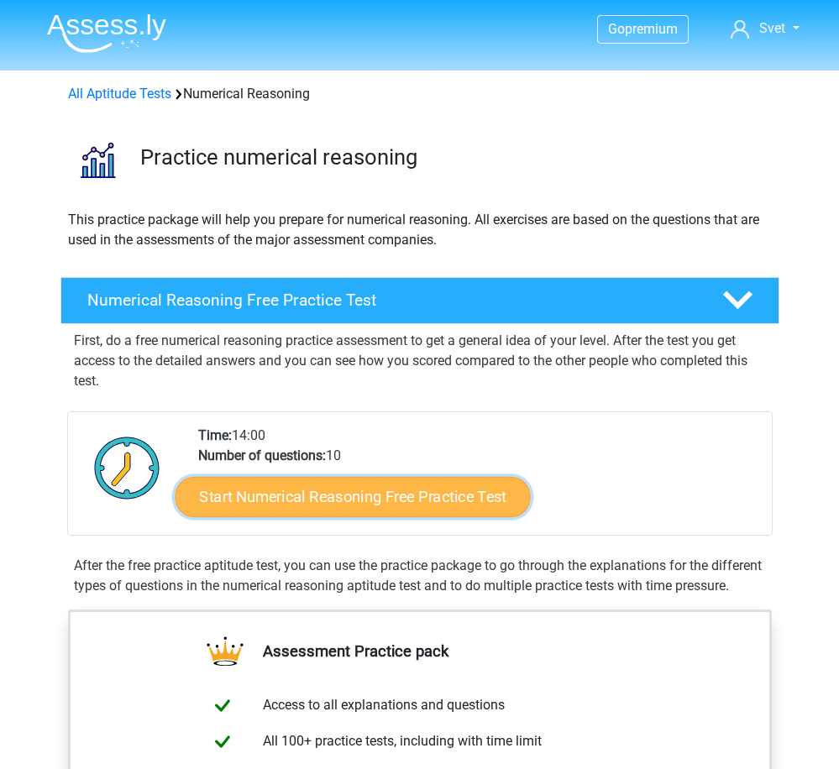
click at [383, 499] on link "Start Numerical Reasoning Free Practice Test" at bounding box center [352, 496] width 355 height 40
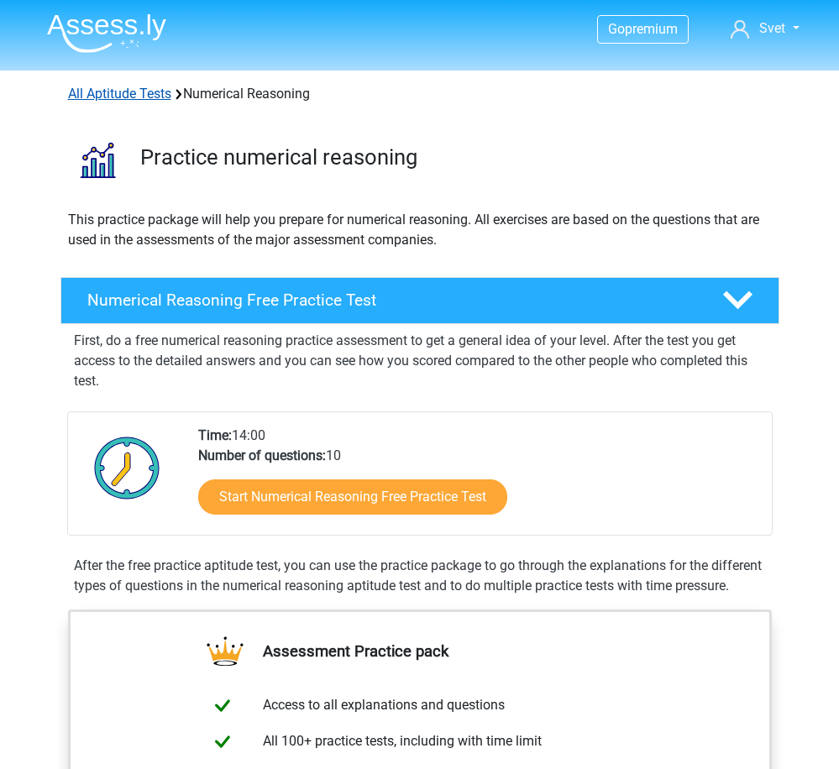
click at [146, 92] on link "All Aptitude Tests" at bounding box center [119, 94] width 103 height 16
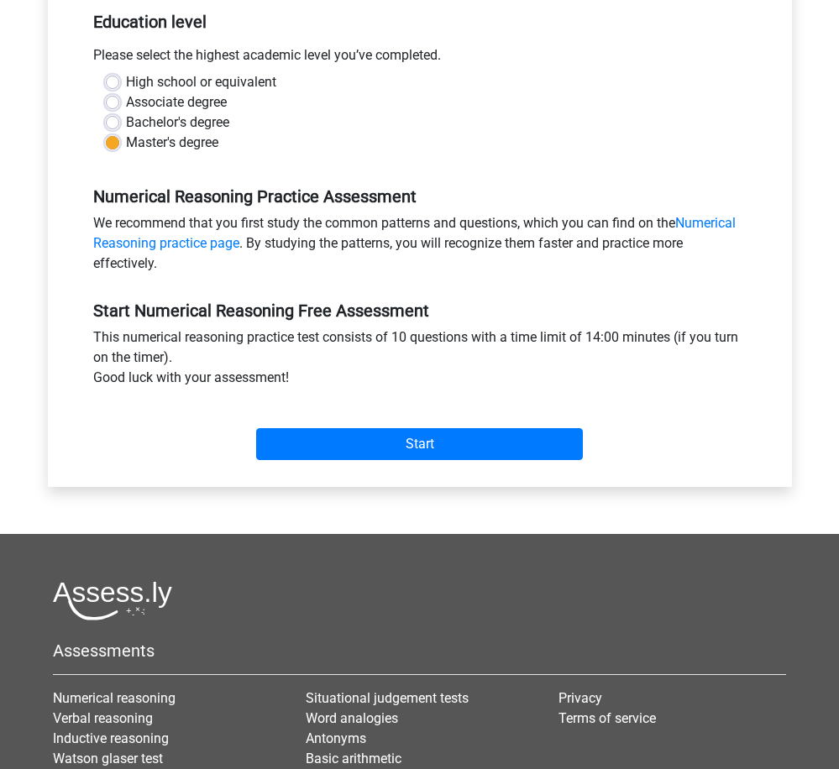
scroll to position [558, 0]
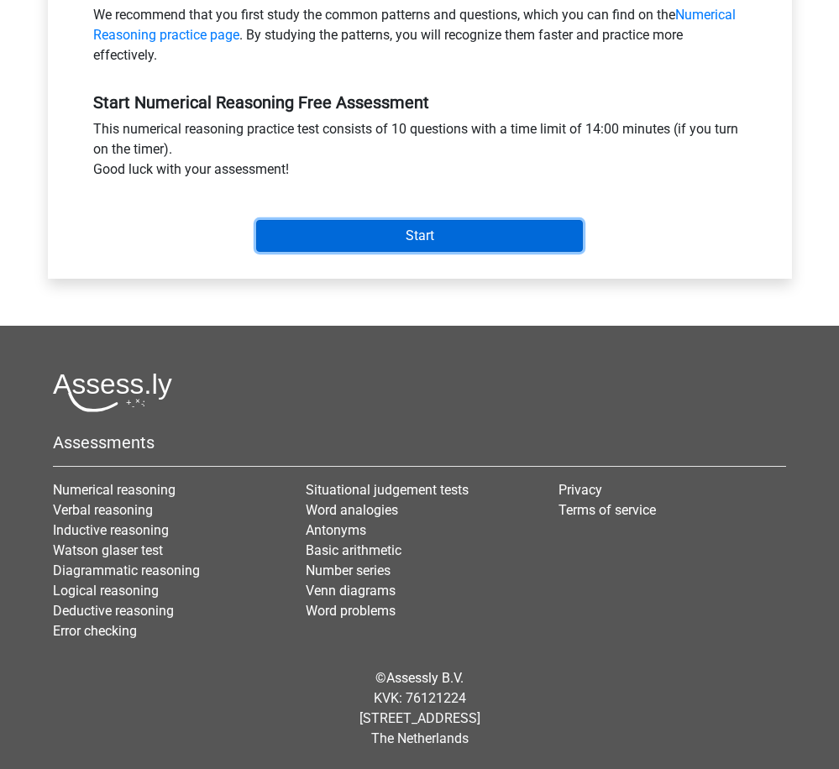
click at [456, 226] on input "Start" at bounding box center [419, 236] width 327 height 32
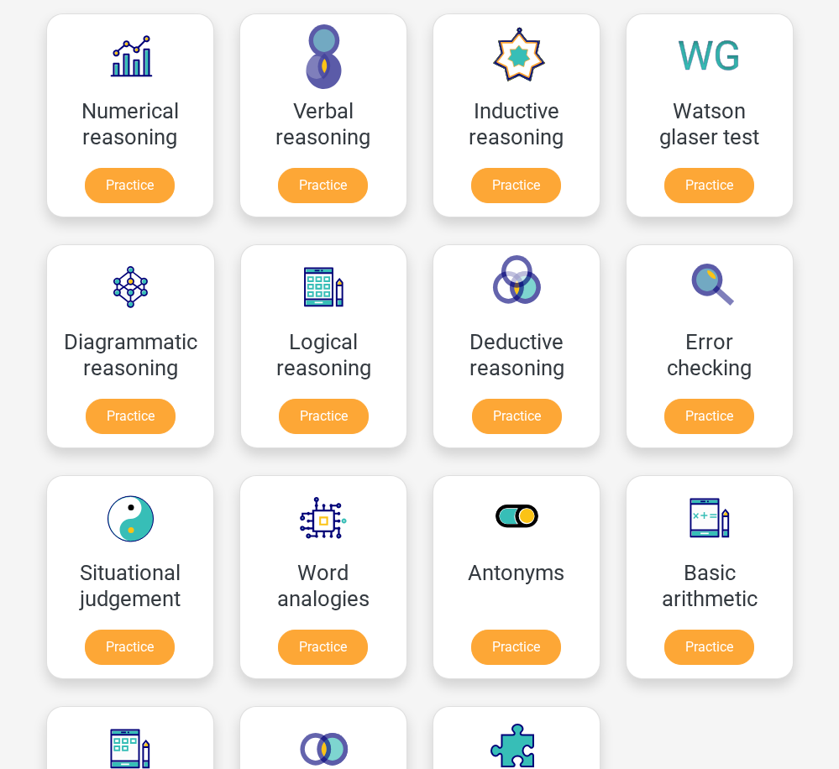
scroll to position [267, 0]
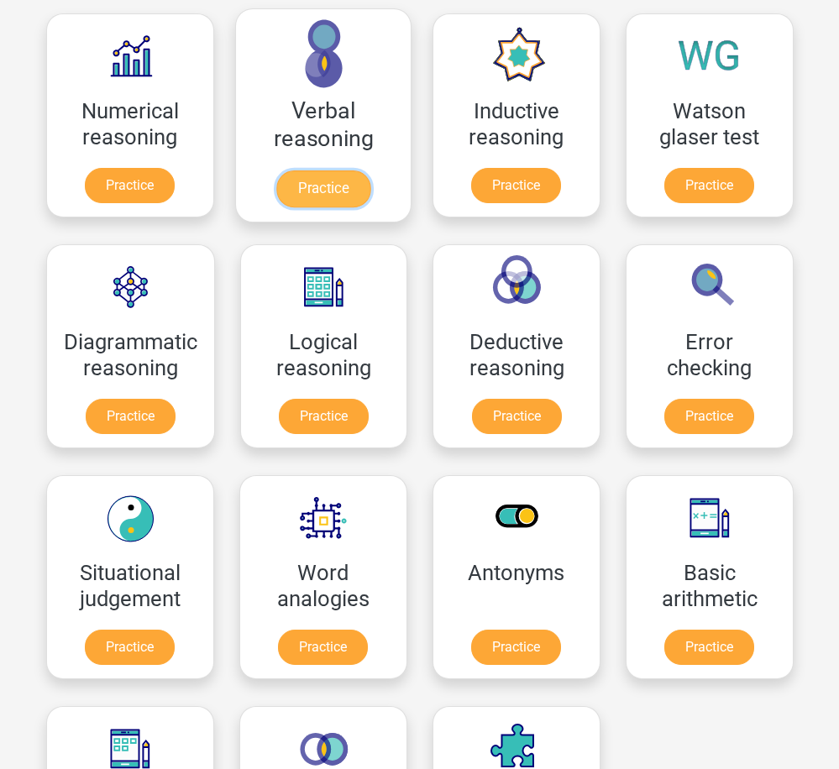
click at [334, 170] on link "Practice" at bounding box center [322, 188] width 94 height 37
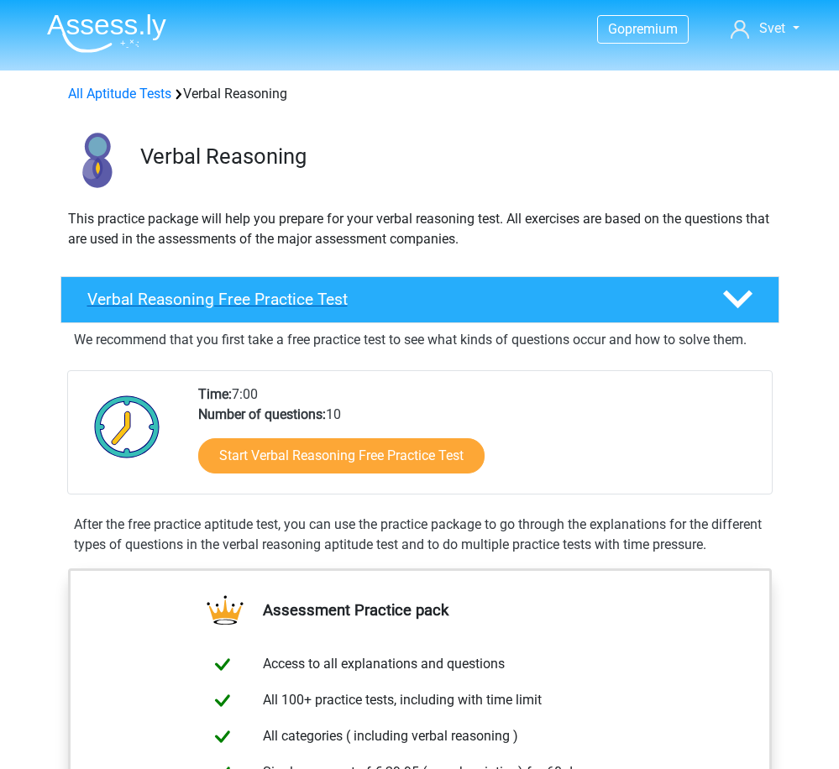
click at [476, 301] on h4 "Verbal Reasoning Free Practice Test" at bounding box center [391, 299] width 608 height 19
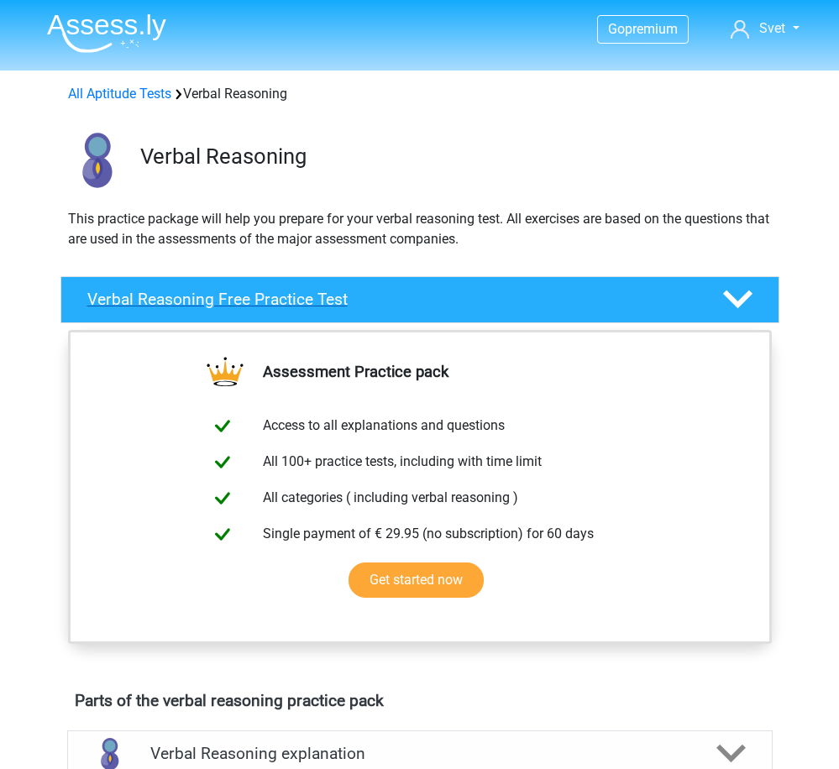
click at [480, 301] on h4 "Verbal Reasoning Free Practice Test" at bounding box center [391, 299] width 608 height 19
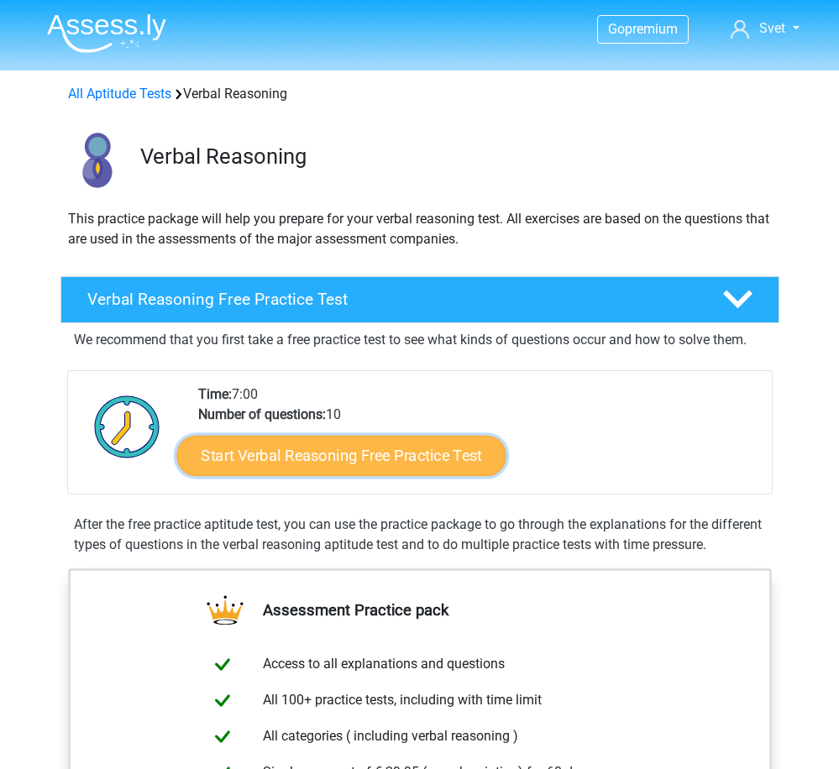
click at [396, 452] on link "Start Verbal Reasoning Free Practice Test" at bounding box center [340, 456] width 329 height 40
click at [440, 450] on link "Start Verbal Reasoning Free Practice Test" at bounding box center [340, 456] width 329 height 40
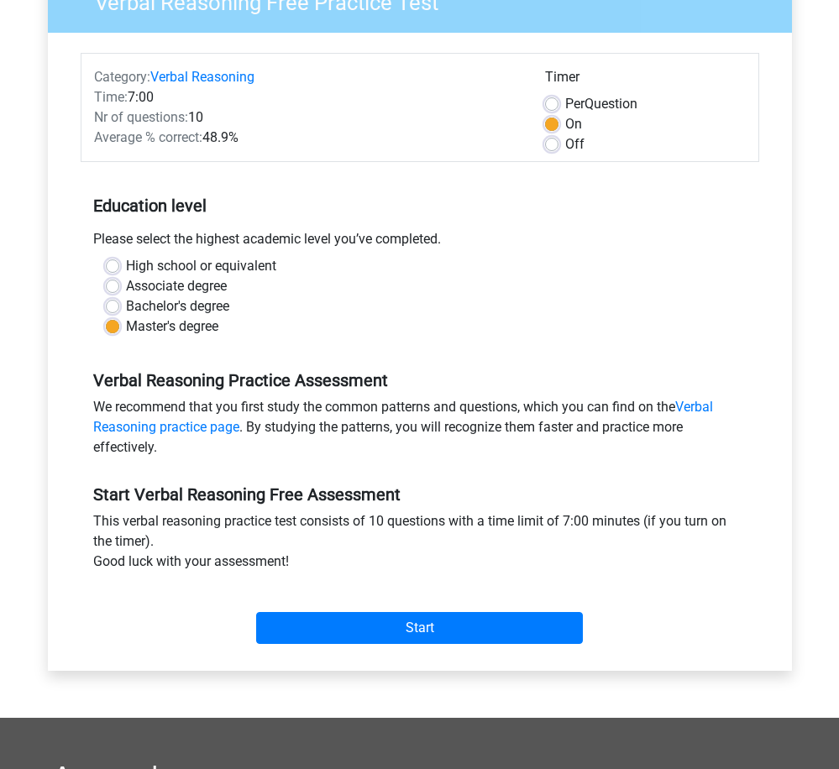
scroll to position [336, 0]
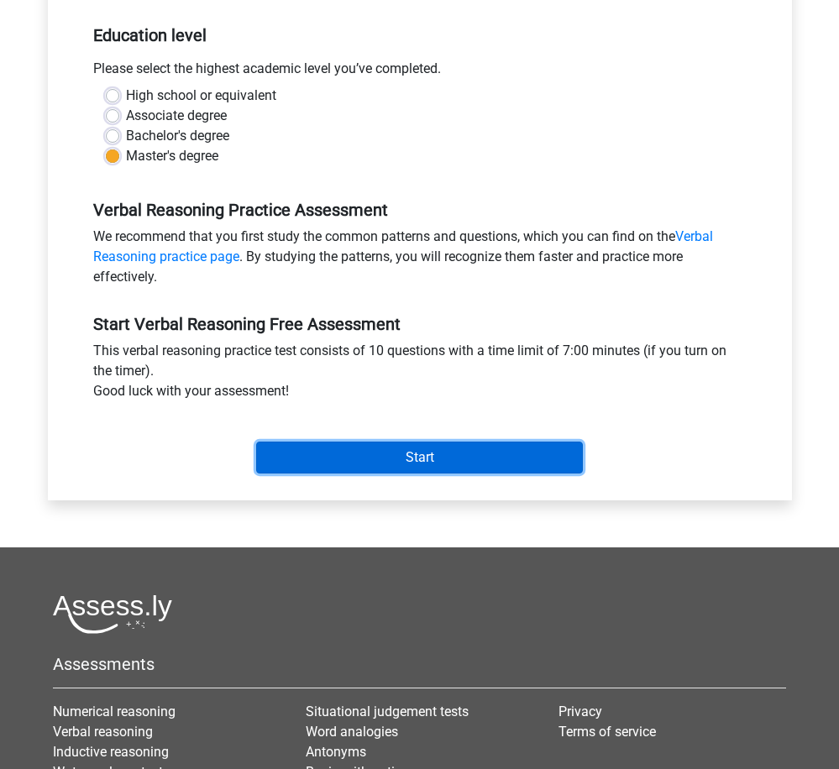
click at [474, 462] on input "Start" at bounding box center [419, 458] width 327 height 32
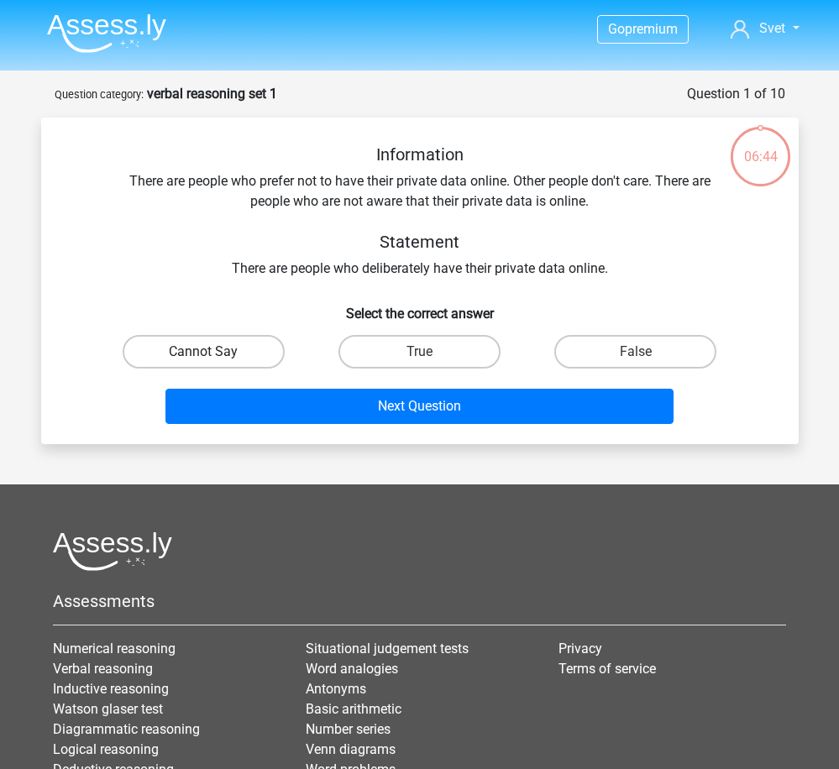
click at [237, 356] on label "Cannot Say" at bounding box center [204, 352] width 162 height 34
click at [214, 356] on input "Cannot Say" at bounding box center [208, 357] width 11 height 11
radio input "true"
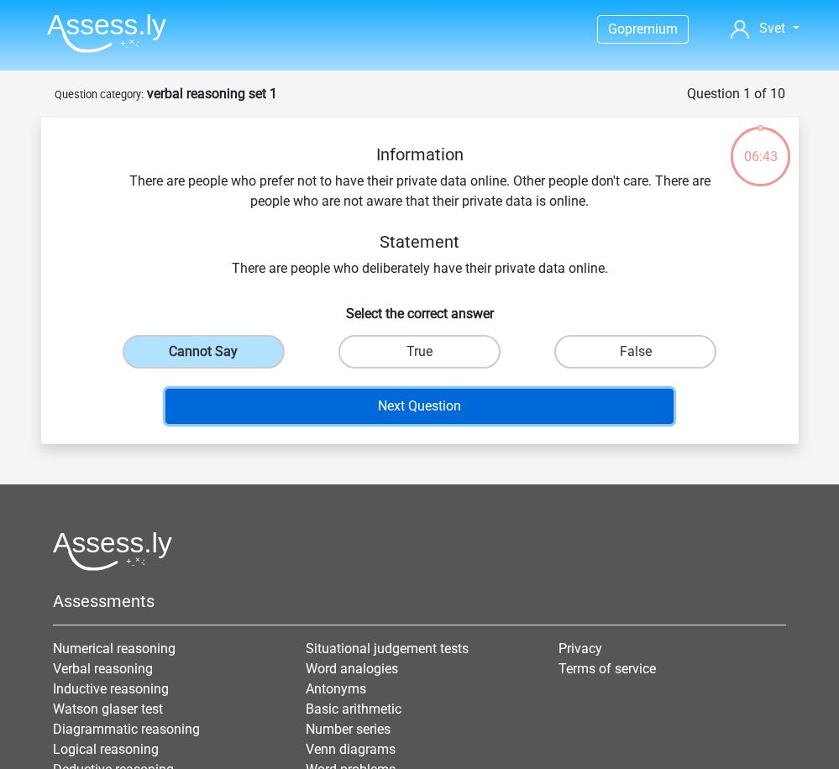
click at [408, 403] on button "Next Question" at bounding box center [419, 406] width 508 height 35
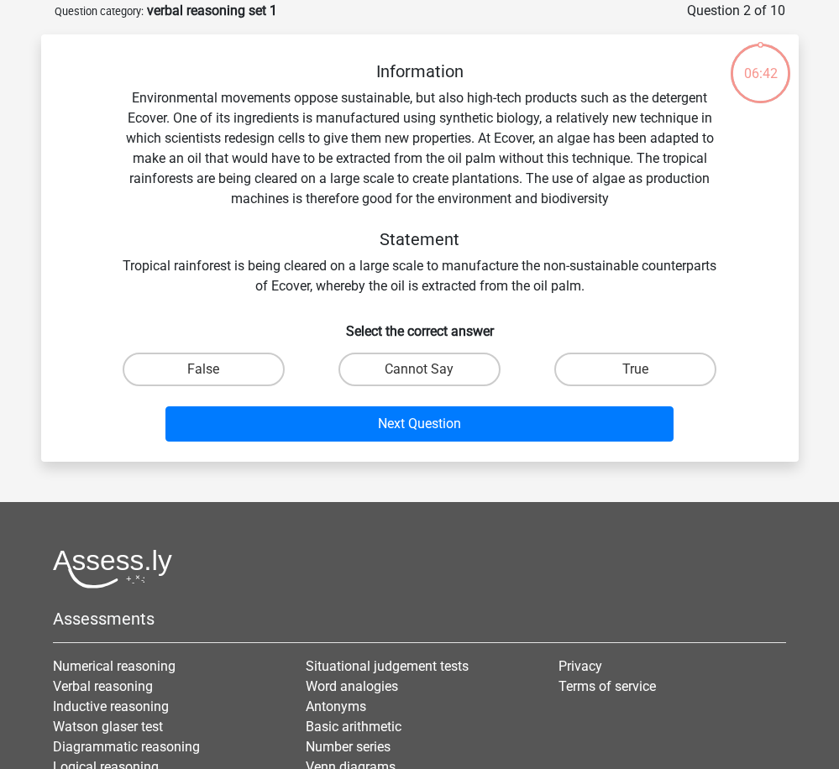
scroll to position [84, 0]
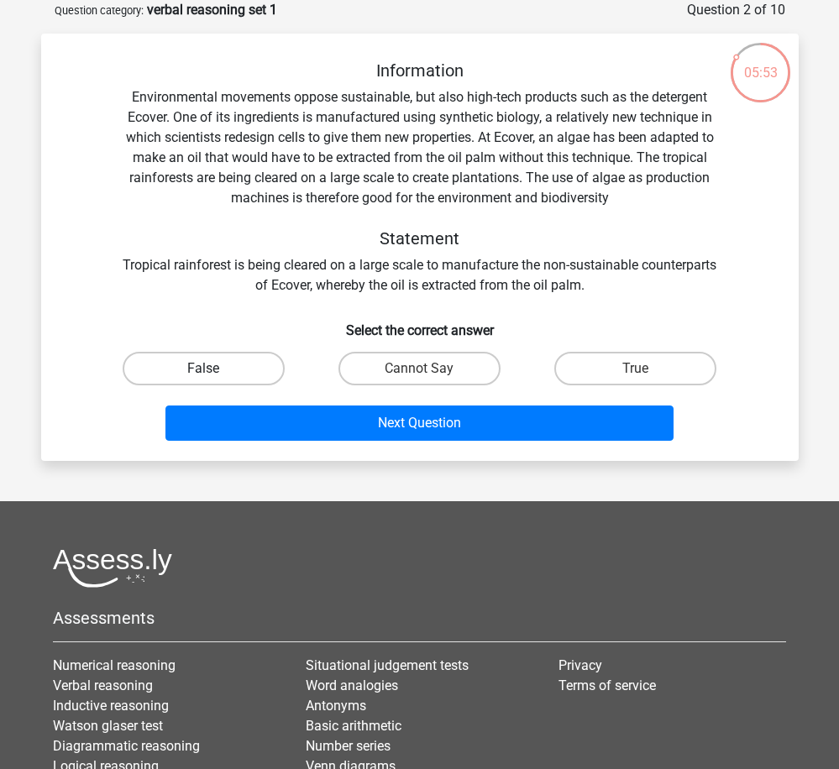
click at [241, 366] on label "False" at bounding box center [204, 369] width 162 height 34
click at [214, 369] on input "False" at bounding box center [208, 374] width 11 height 11
radio input "true"
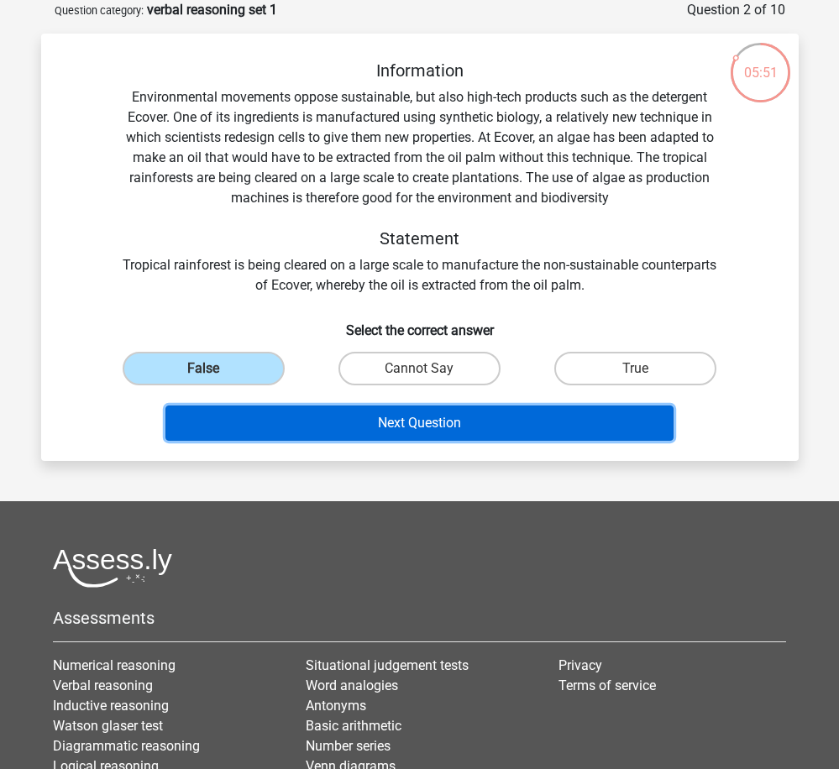
click at [451, 424] on button "Next Question" at bounding box center [419, 423] width 508 height 35
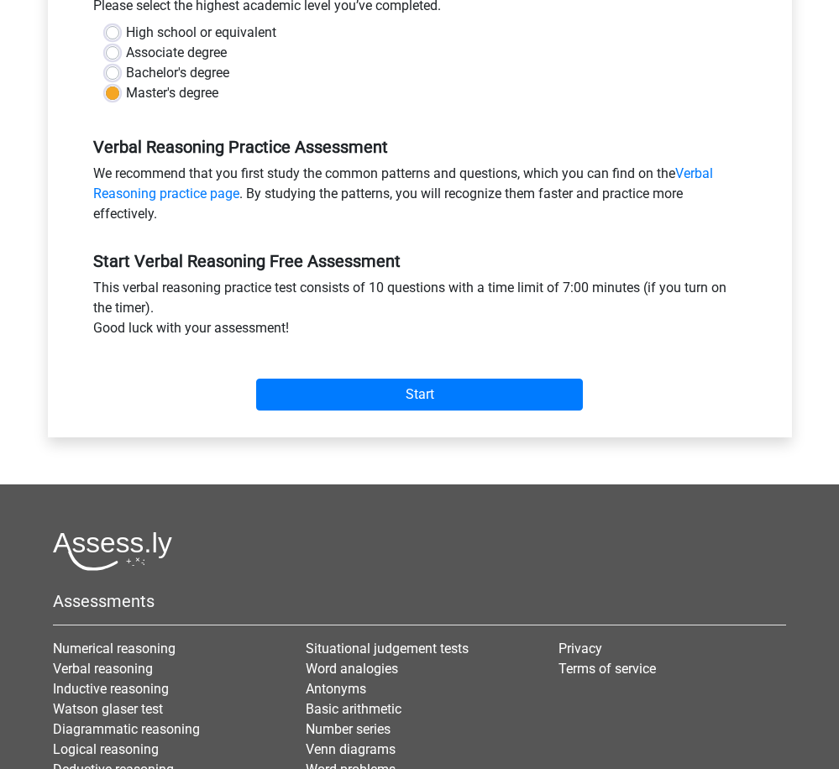
scroll to position [558, 0]
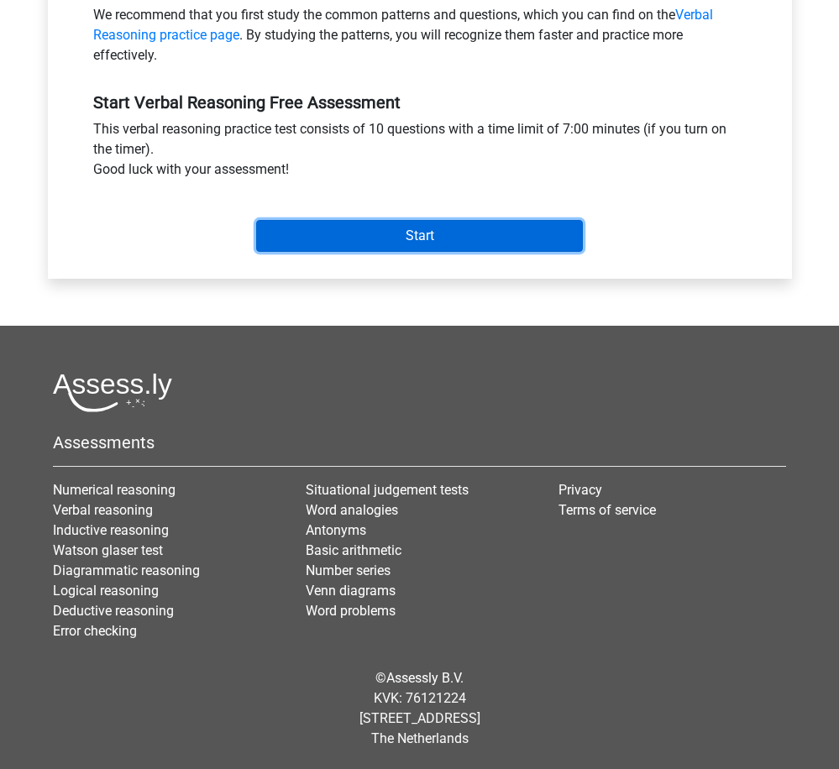
click at [469, 235] on input "Start" at bounding box center [419, 236] width 327 height 32
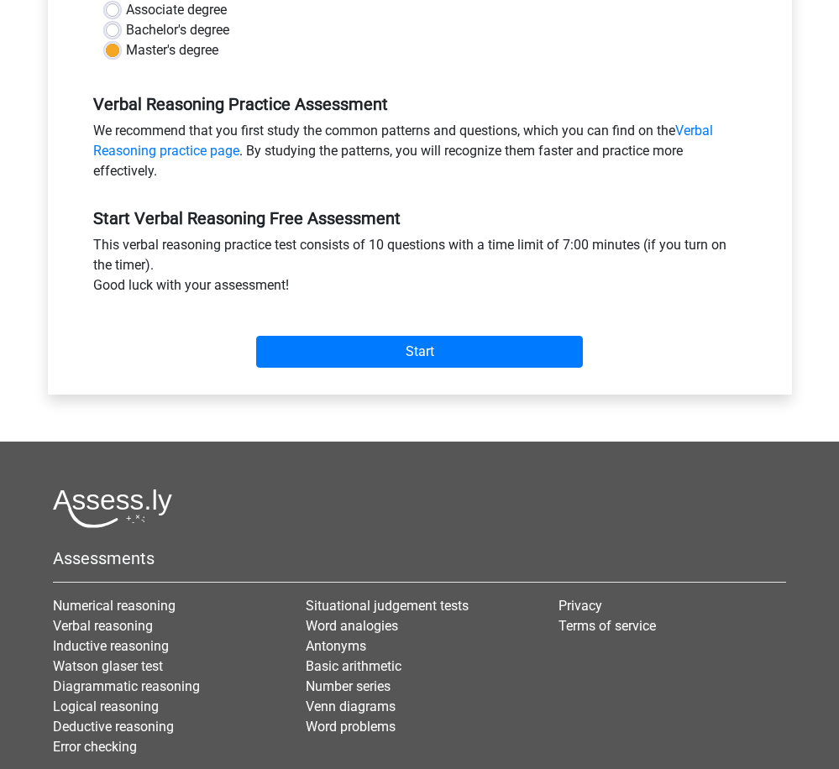
scroll to position [138, 0]
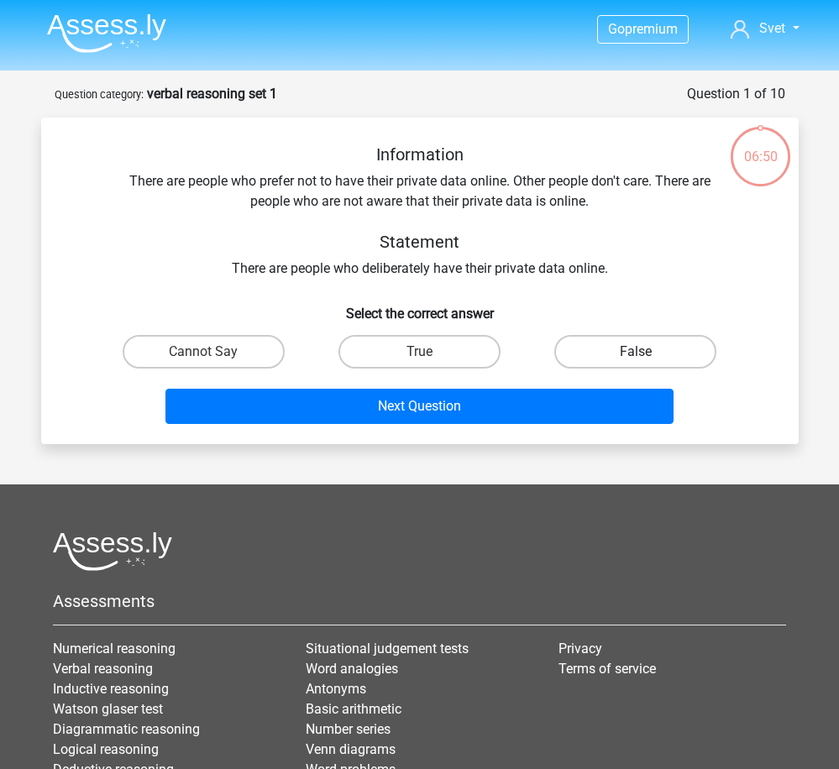
click at [594, 353] on label "False" at bounding box center [635, 352] width 162 height 34
click at [636, 353] on input "False" at bounding box center [641, 357] width 11 height 11
radio input "true"
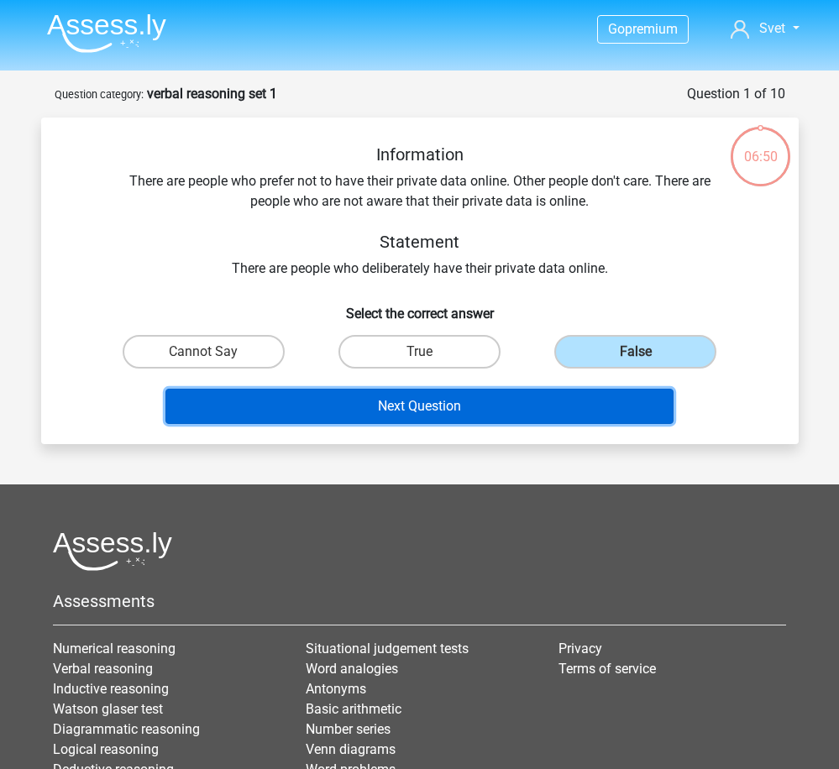
click at [541, 404] on button "Next Question" at bounding box center [419, 406] width 508 height 35
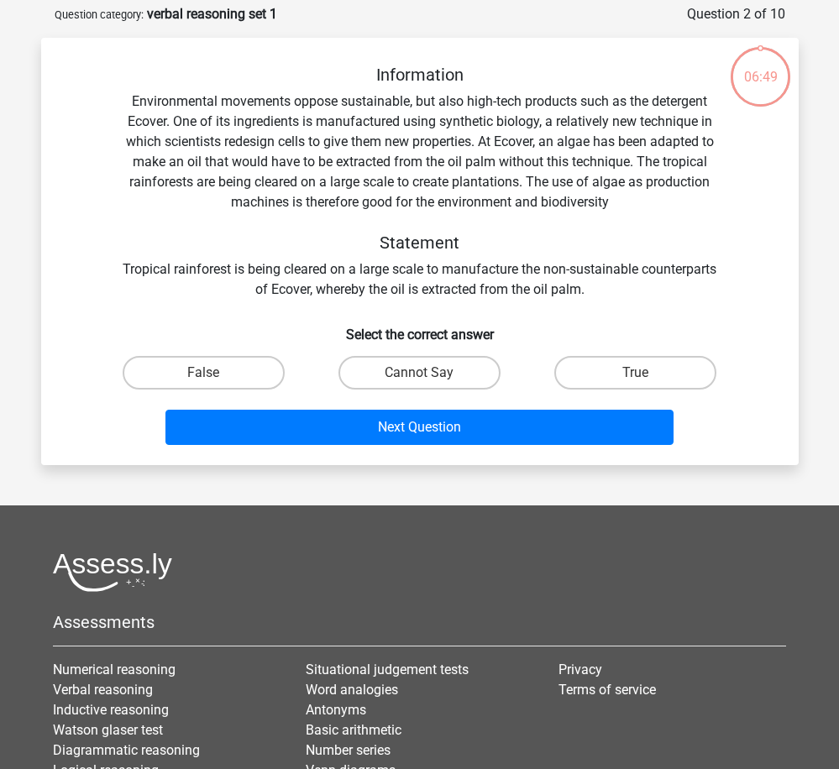
scroll to position [84, 0]
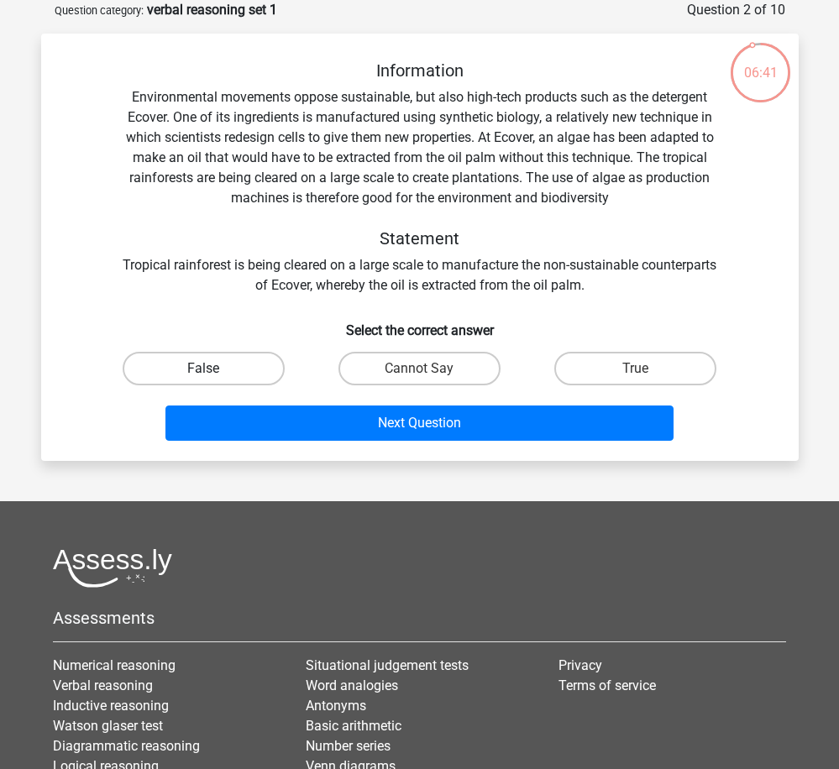
click at [228, 366] on label "False" at bounding box center [204, 369] width 162 height 34
click at [214, 369] on input "False" at bounding box center [208, 374] width 11 height 11
radio input "true"
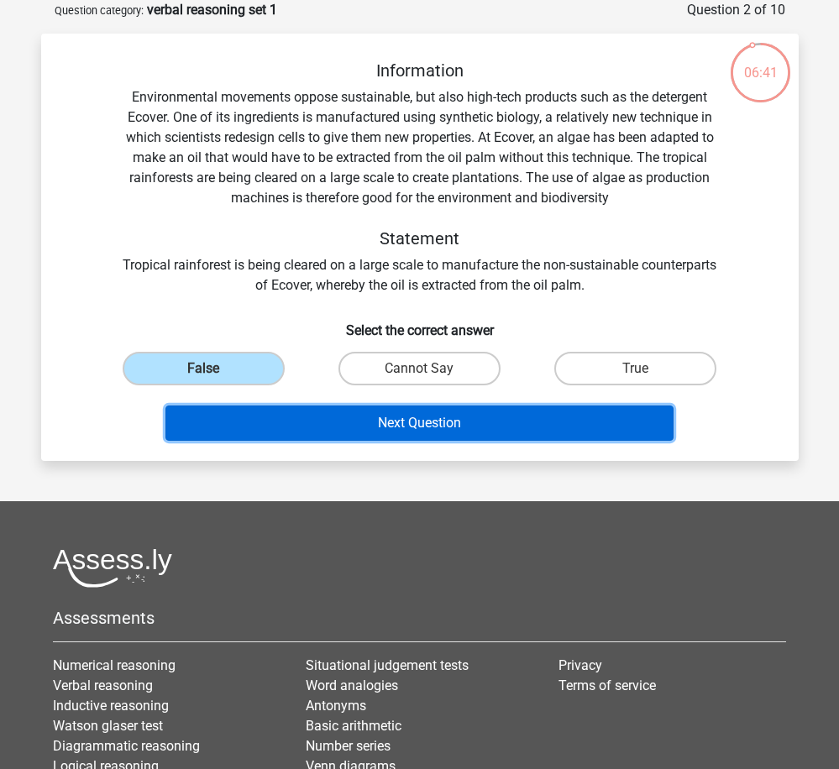
click at [423, 416] on button "Next Question" at bounding box center [419, 423] width 508 height 35
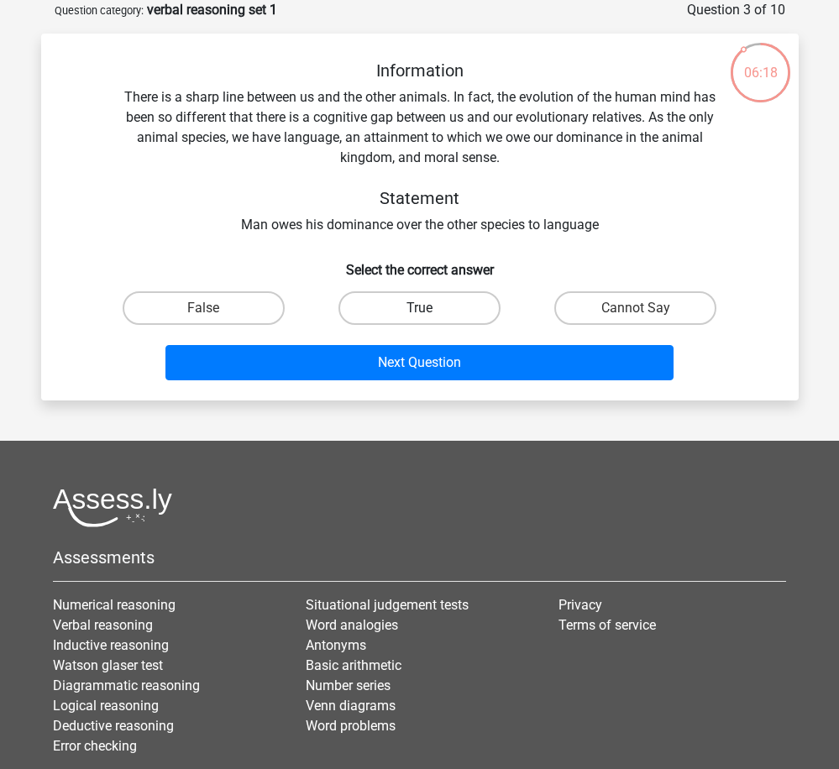
click at [374, 306] on label "True" at bounding box center [419, 308] width 162 height 34
click at [419, 308] on input "True" at bounding box center [424, 313] width 11 height 11
radio input "true"
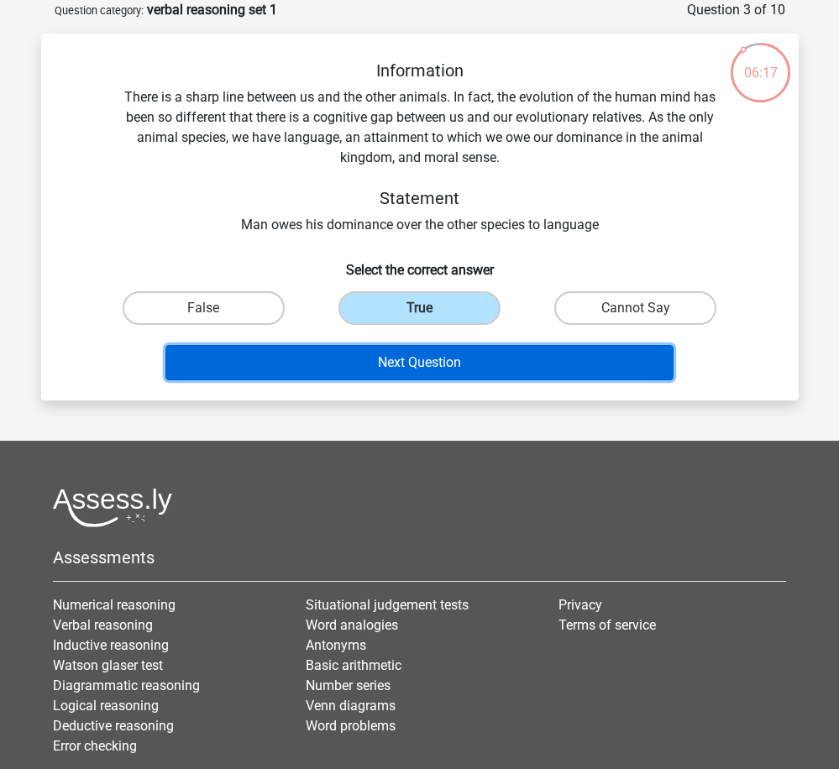
click at [442, 369] on button "Next Question" at bounding box center [419, 362] width 508 height 35
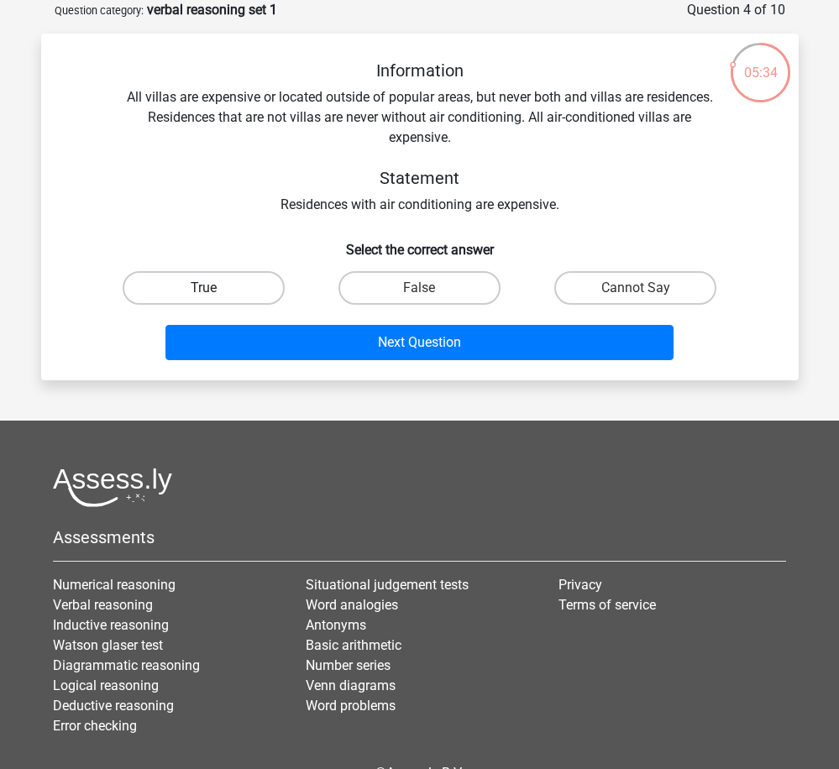
click at [182, 288] on label "True" at bounding box center [204, 288] width 162 height 34
click at [203, 288] on input "True" at bounding box center [208, 293] width 11 height 11
radio input "true"
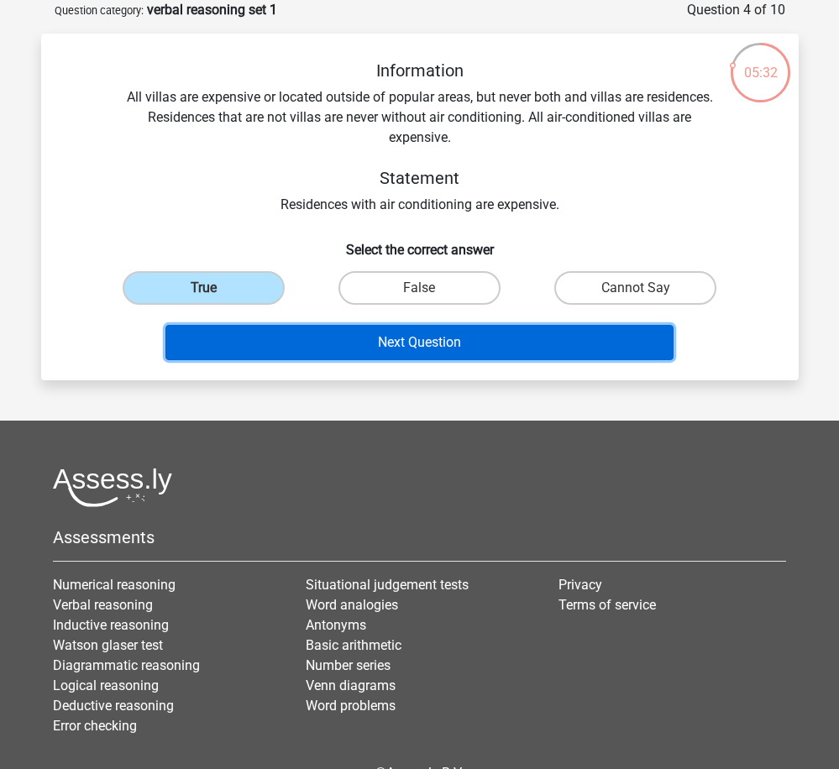
click at [505, 341] on button "Next Question" at bounding box center [419, 342] width 508 height 35
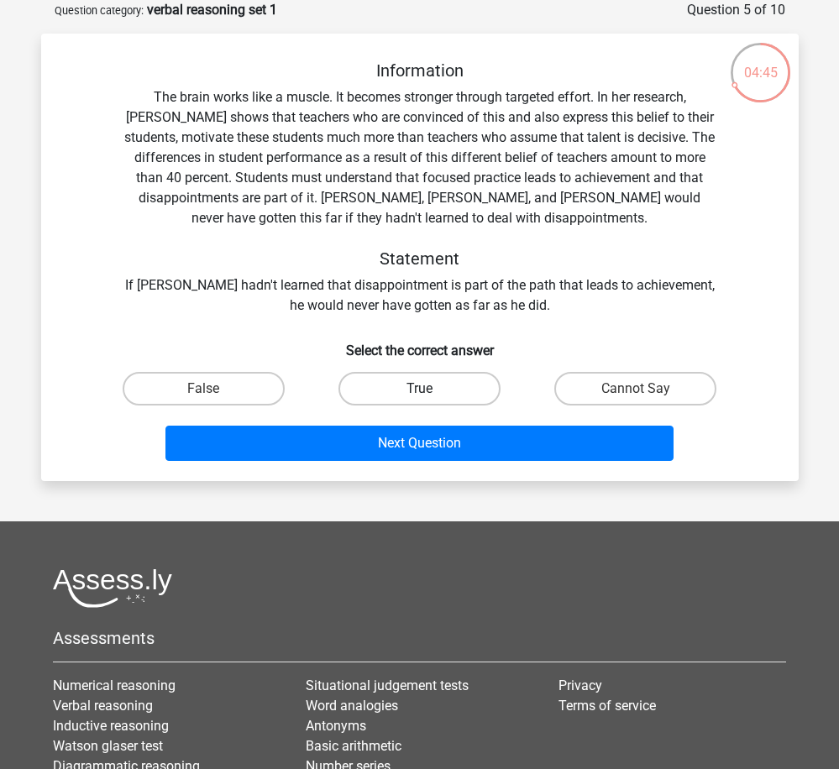
click at [449, 396] on label "True" at bounding box center [419, 389] width 162 height 34
click at [430, 396] on input "True" at bounding box center [424, 394] width 11 height 11
radio input "true"
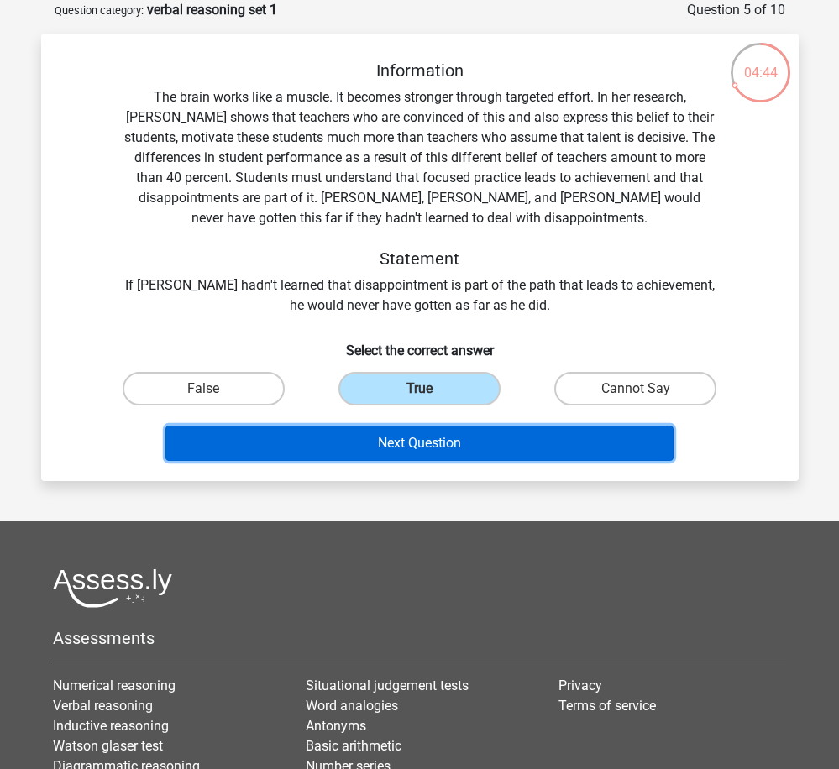
click at [461, 448] on button "Next Question" at bounding box center [419, 443] width 508 height 35
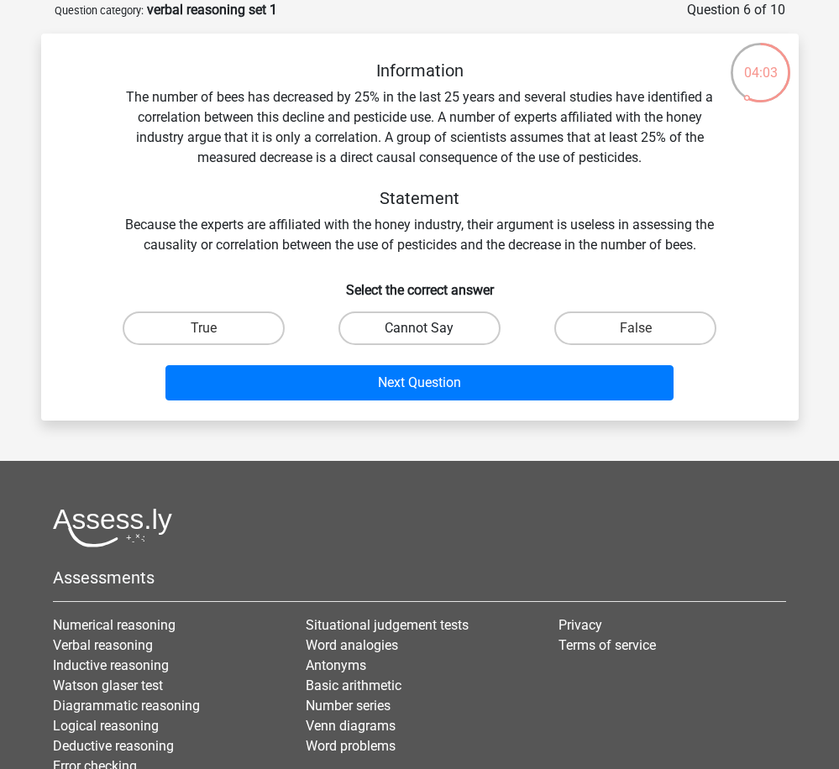
click at [380, 333] on label "Cannot Say" at bounding box center [419, 329] width 162 height 34
click at [419, 333] on input "Cannot Say" at bounding box center [424, 333] width 11 height 11
radio input "true"
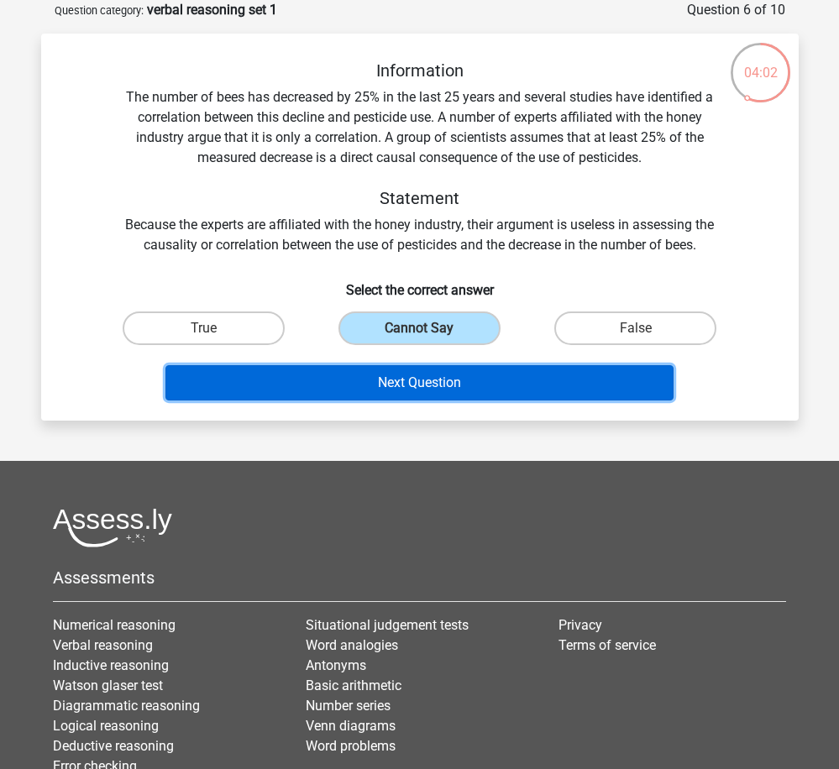
click at [419, 380] on button "Next Question" at bounding box center [419, 382] width 508 height 35
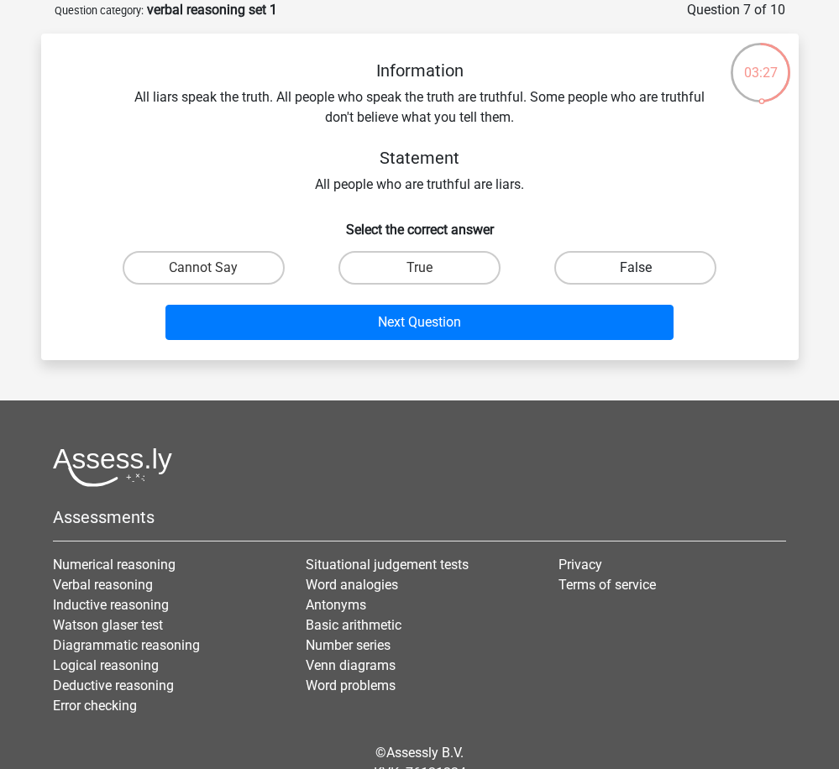
click at [629, 269] on label "False" at bounding box center [635, 268] width 162 height 34
click at [636, 269] on input "False" at bounding box center [641, 273] width 11 height 11
radio input "true"
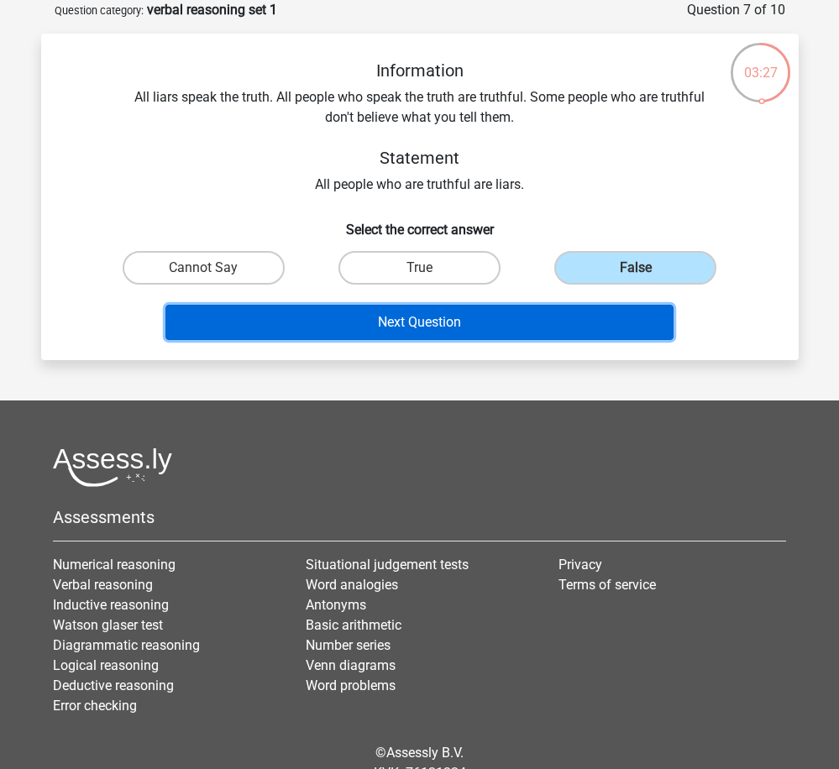
click at [582, 331] on button "Next Question" at bounding box center [419, 322] width 508 height 35
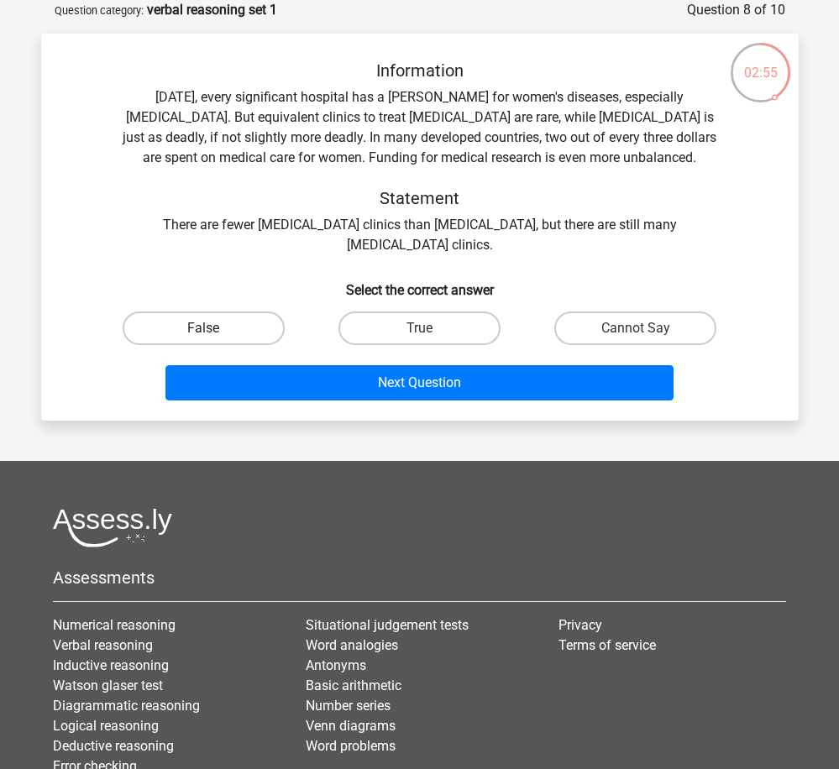
click at [233, 324] on label "False" at bounding box center [204, 329] width 162 height 34
click at [214, 328] on input "False" at bounding box center [208, 333] width 11 height 11
radio input "true"
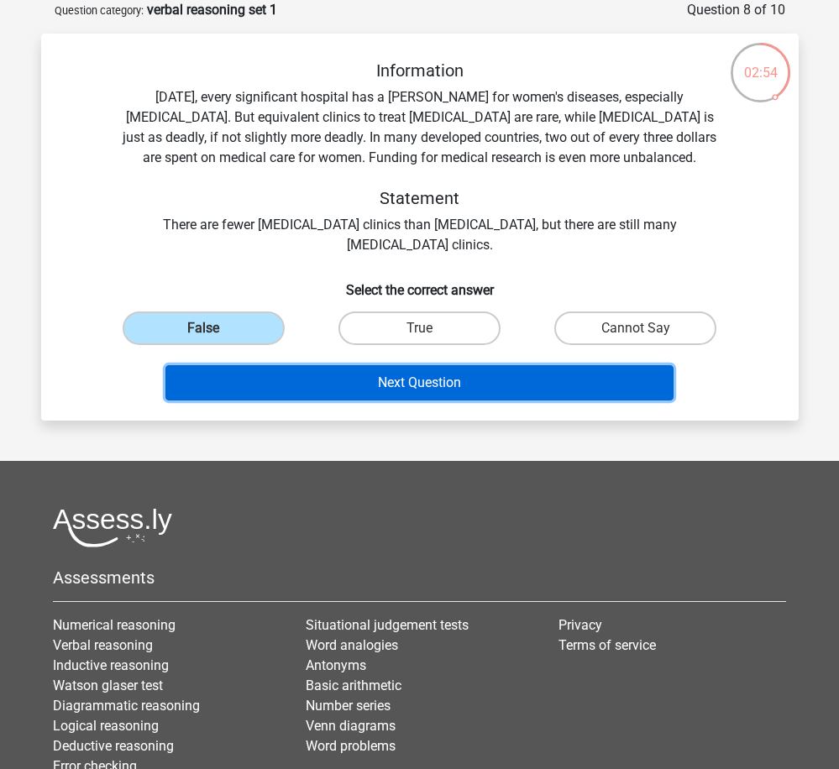
click at [455, 385] on button "Next Question" at bounding box center [419, 382] width 508 height 35
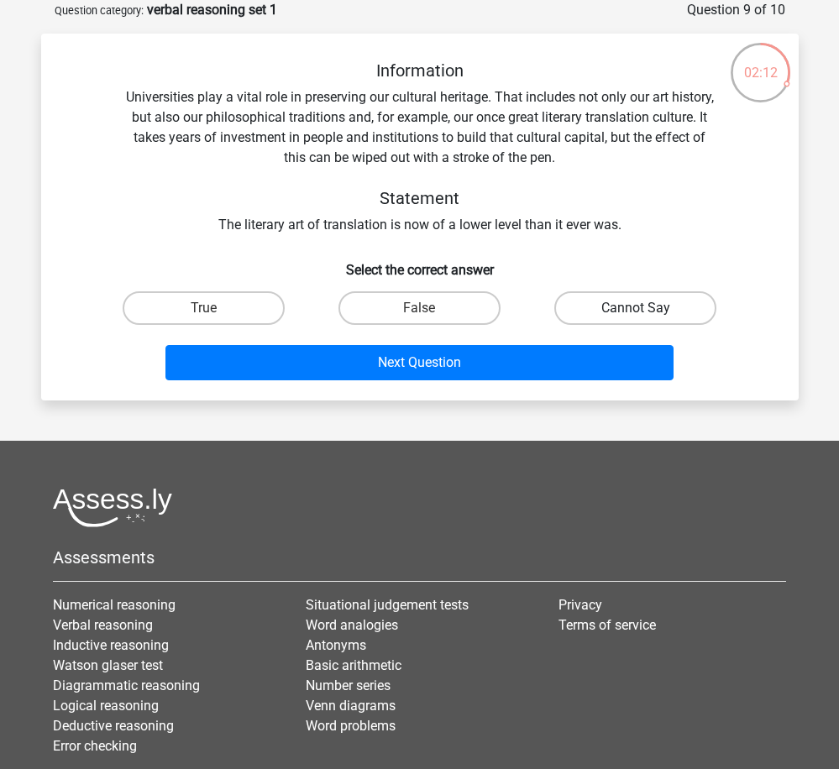
click at [598, 313] on label "Cannot Say" at bounding box center [635, 308] width 162 height 34
click at [636, 313] on input "Cannot Say" at bounding box center [641, 313] width 11 height 11
radio input "true"
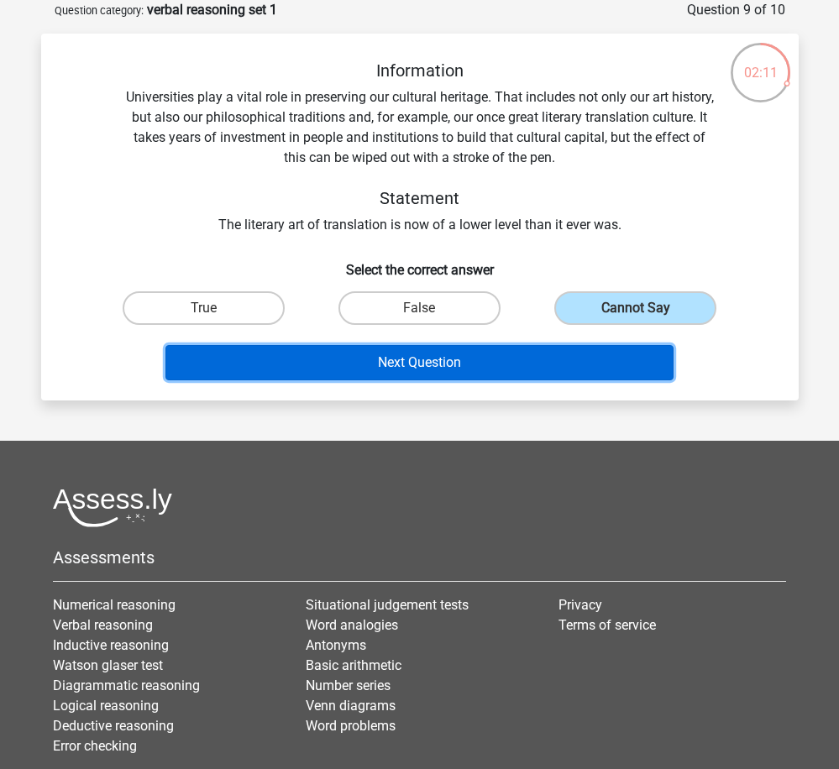
click at [578, 357] on button "Next Question" at bounding box center [419, 362] width 508 height 35
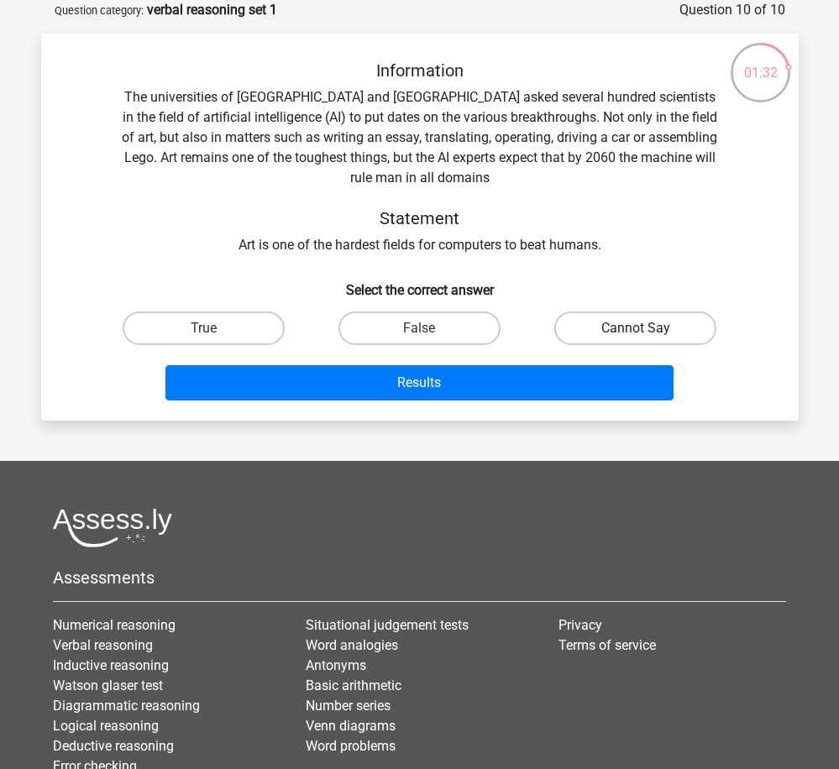
click at [597, 327] on label "Cannot Say" at bounding box center [635, 329] width 162 height 34
click at [636, 328] on input "Cannot Say" at bounding box center [641, 333] width 11 height 11
radio input "true"
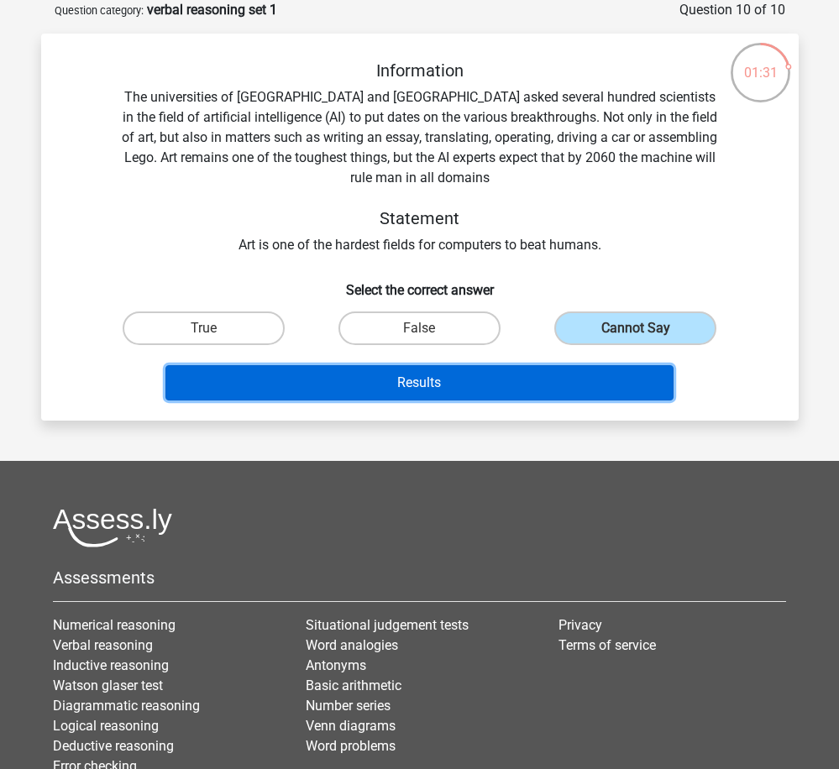
click at [584, 380] on button "Results" at bounding box center [419, 382] width 508 height 35
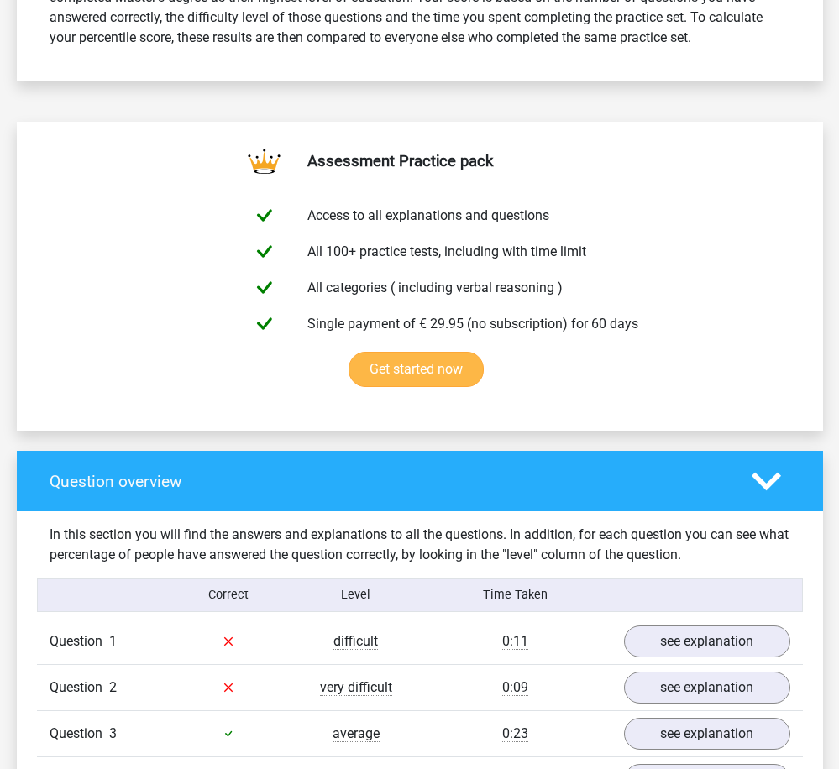
scroll to position [1092, 0]
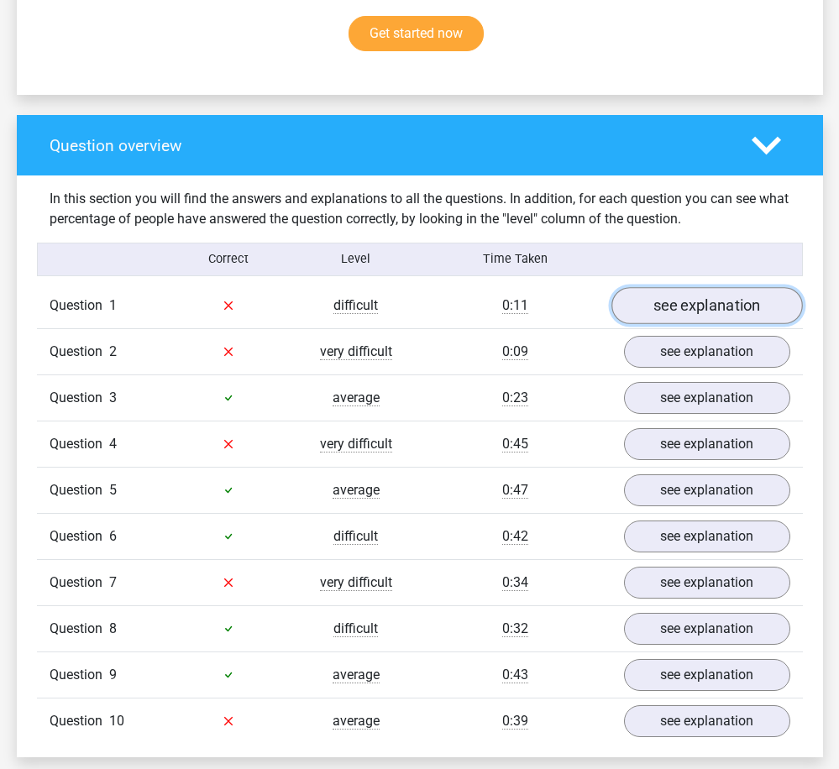
click at [705, 312] on link "see explanation" at bounding box center [706, 305] width 191 height 37
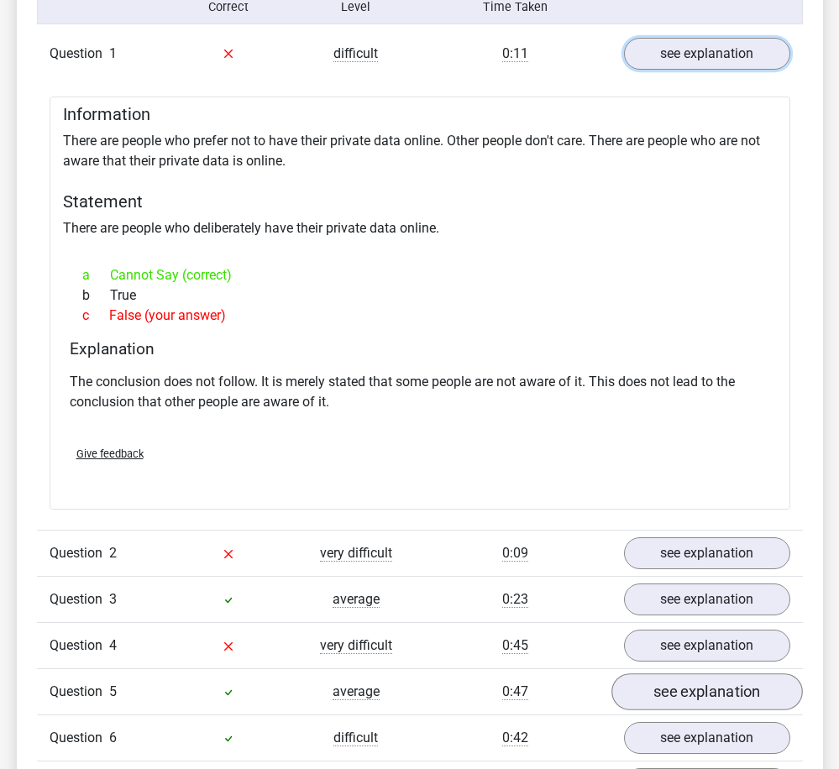
scroll to position [1679, 0]
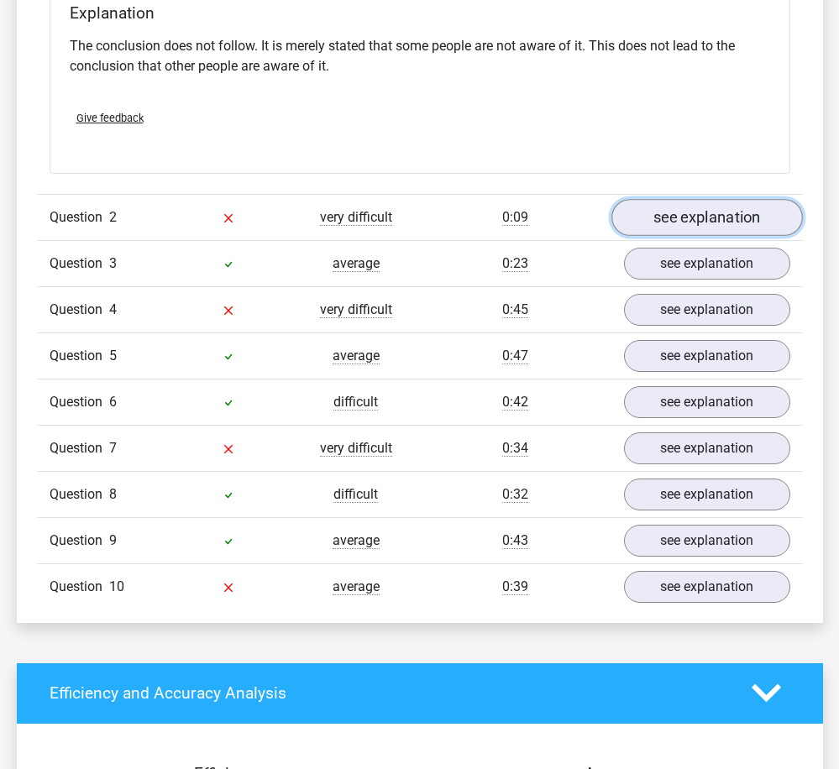
click at [694, 221] on link "see explanation" at bounding box center [706, 217] width 191 height 37
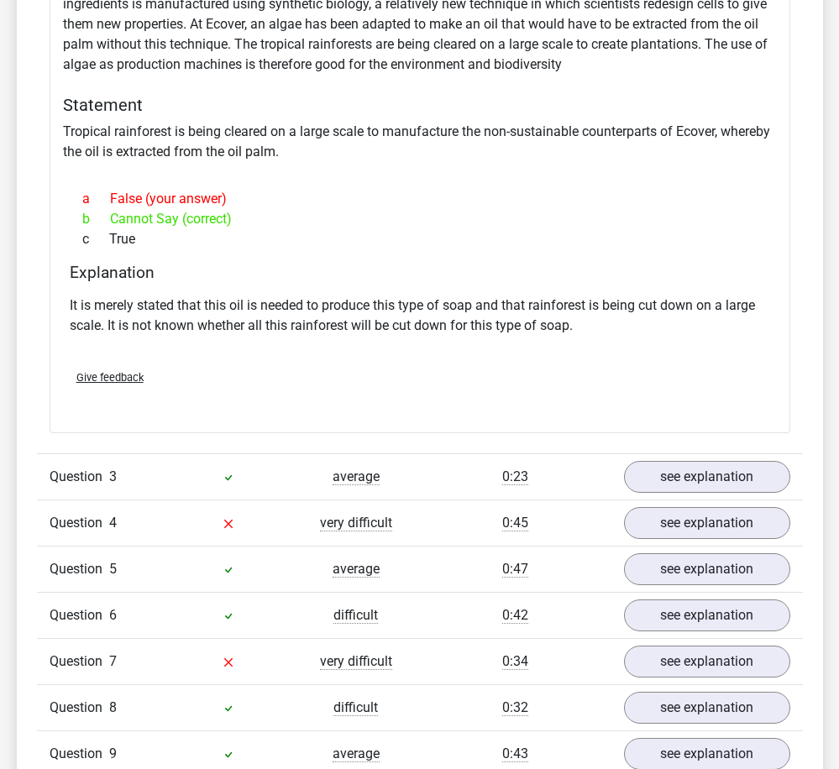
scroll to position [2015, 0]
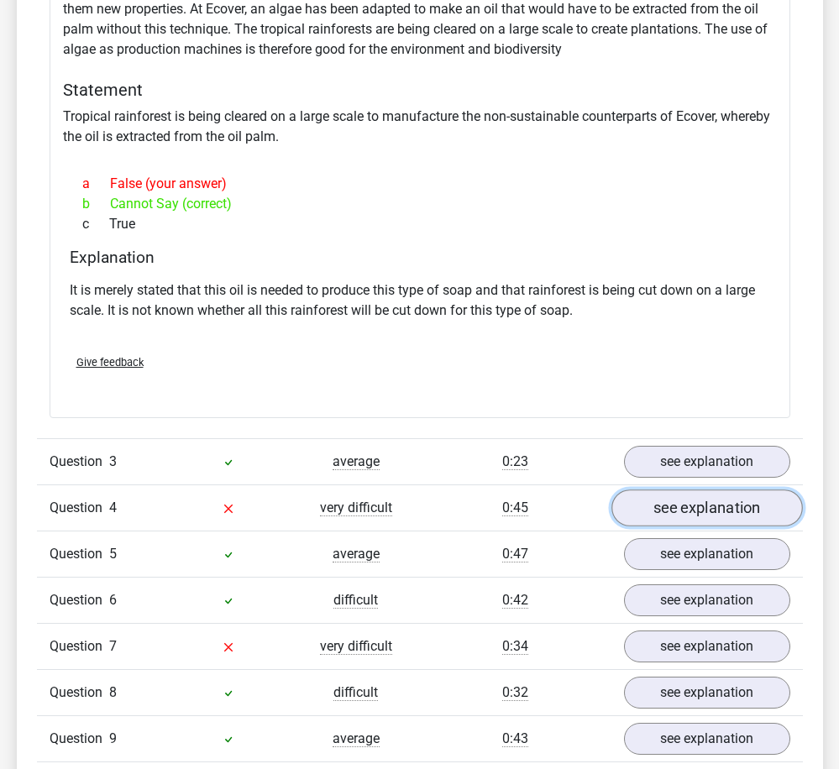
click at [715, 506] on link "see explanation" at bounding box center [706, 508] width 191 height 37
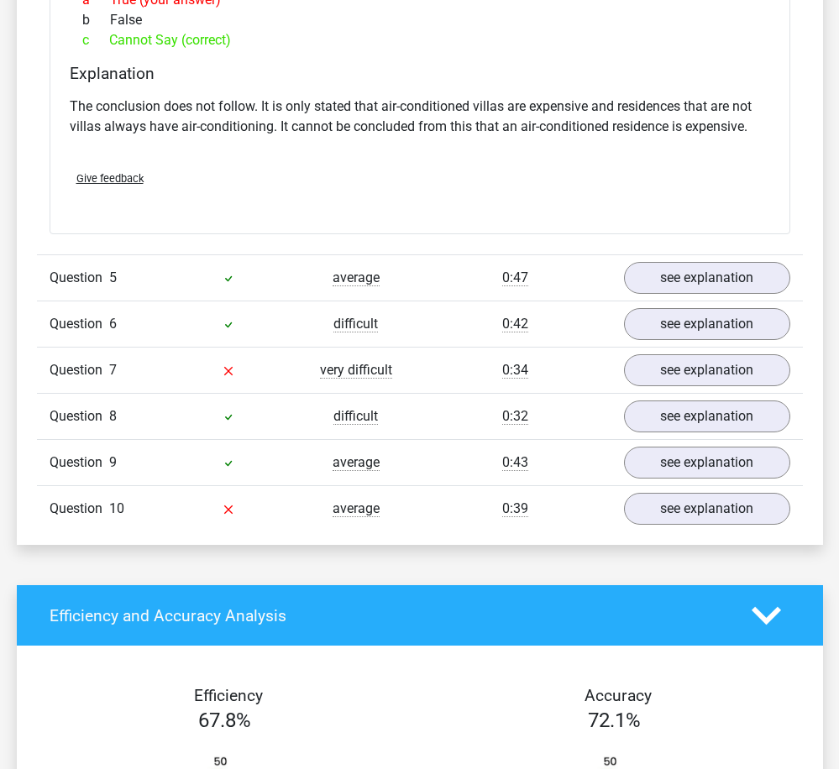
scroll to position [2771, 0]
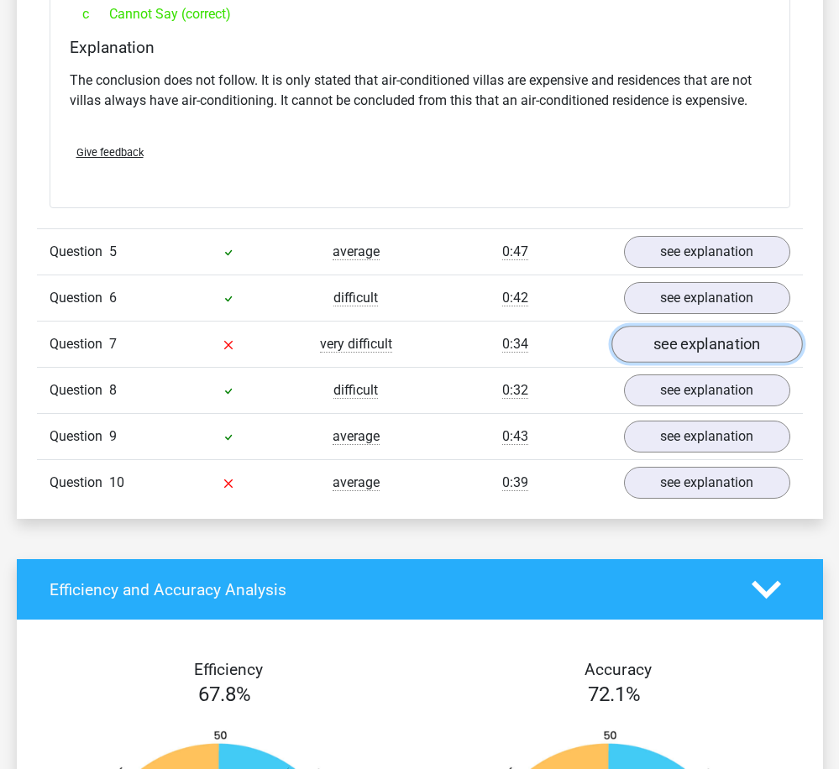
click at [694, 343] on link "see explanation" at bounding box center [706, 344] width 191 height 37
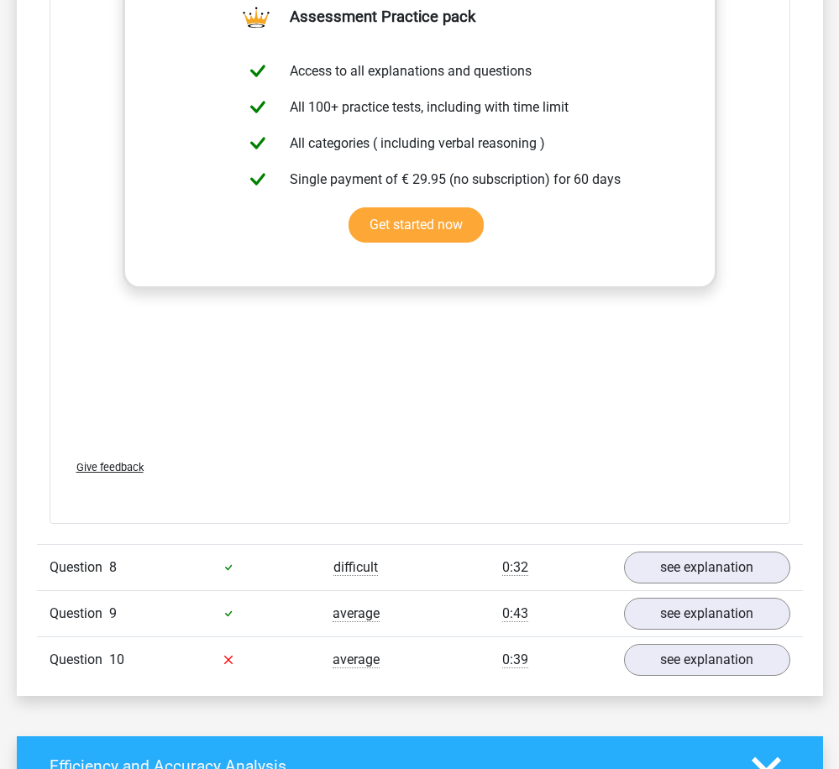
scroll to position [3527, 0]
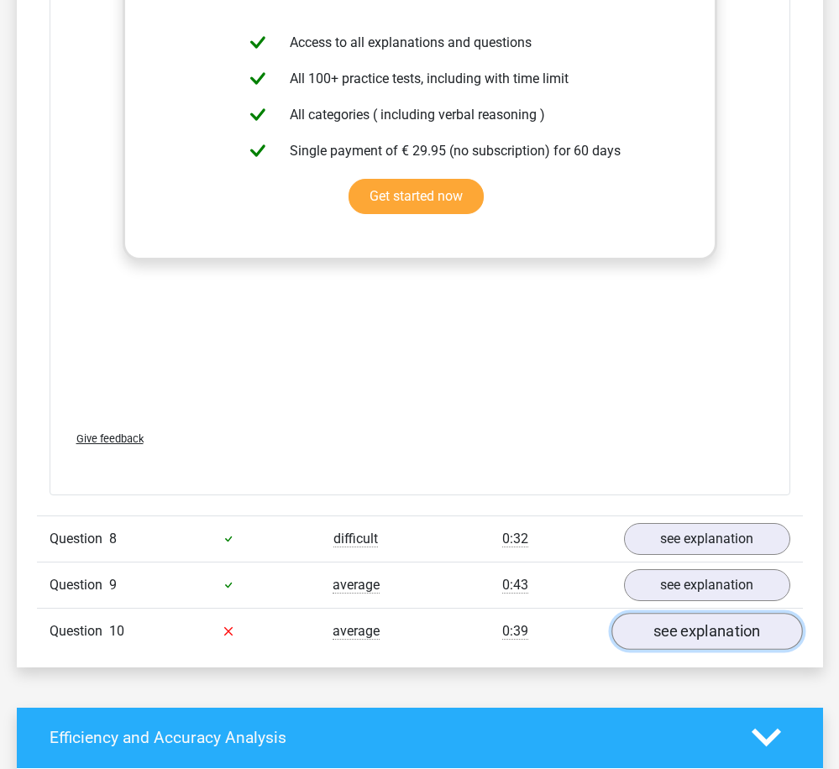
click at [726, 634] on link "see explanation" at bounding box center [706, 631] width 191 height 37
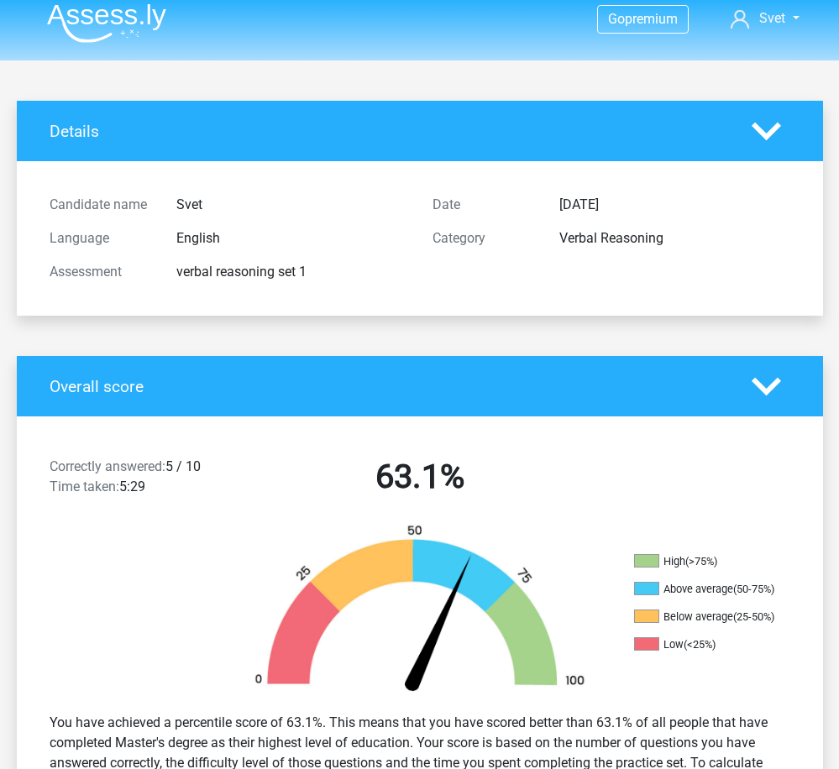
scroll to position [0, 0]
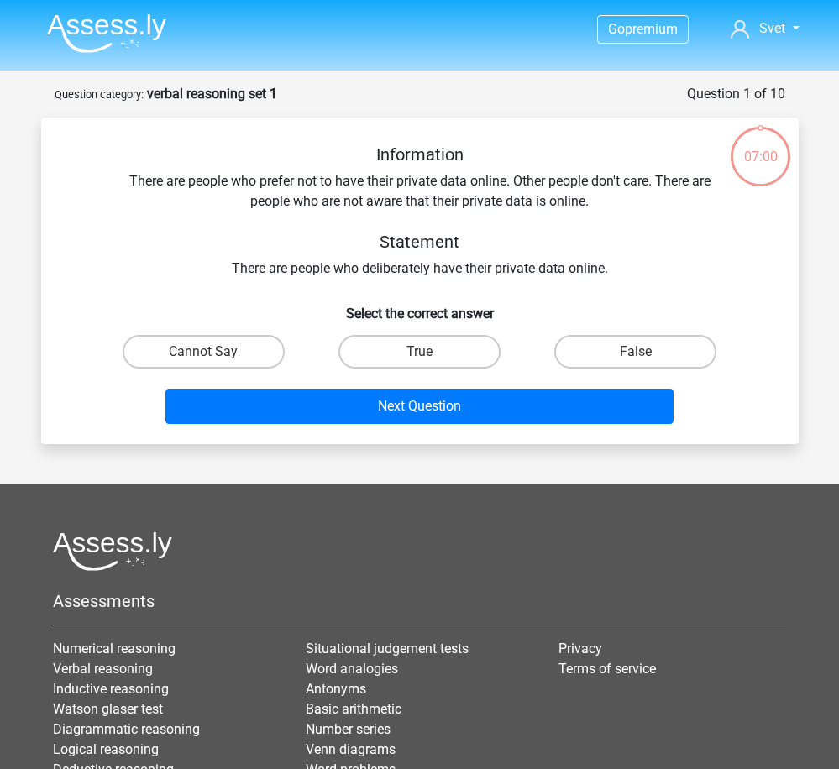
scroll to position [84, 0]
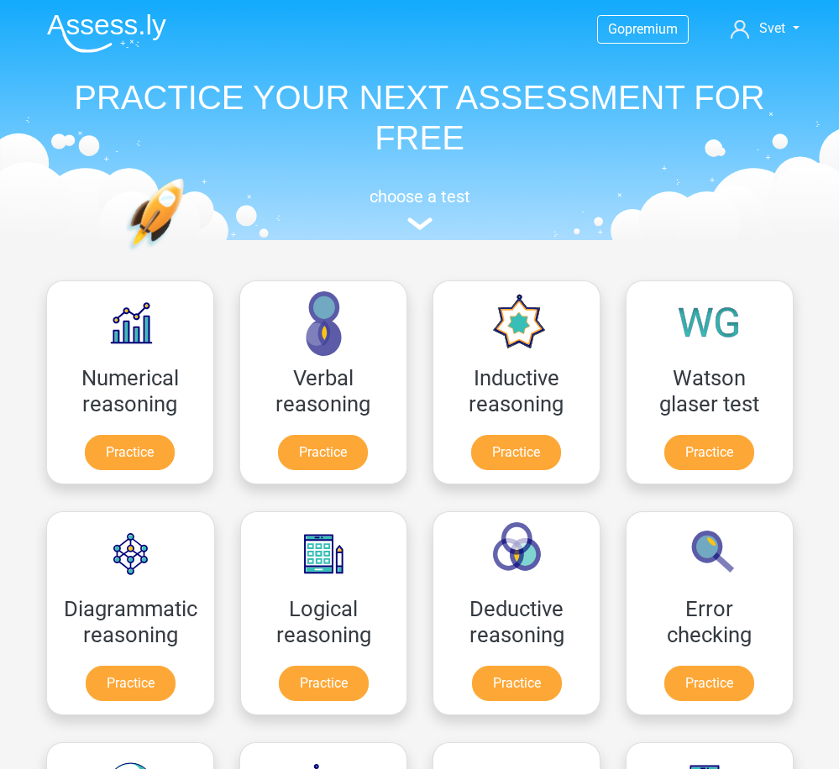
scroll to position [267, 0]
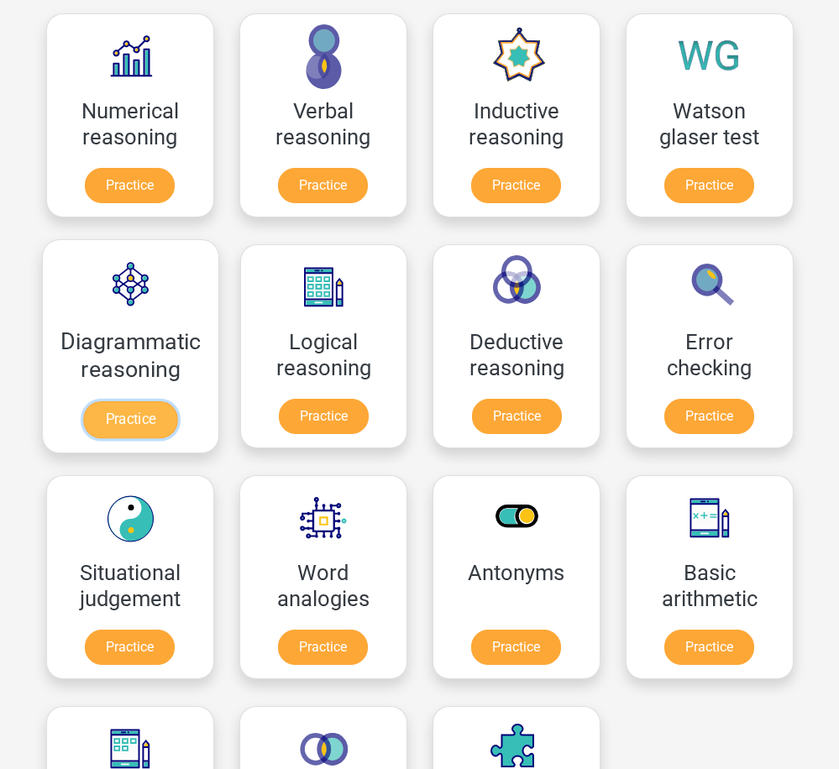
click at [177, 401] on link "Practice" at bounding box center [130, 419] width 94 height 37
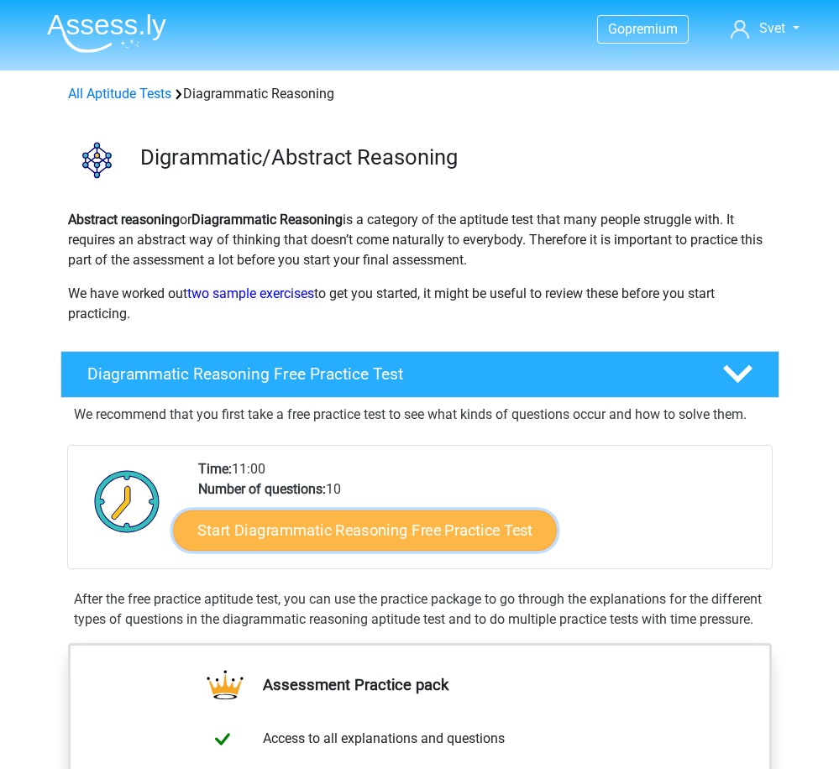
click at [392, 528] on link "Start Diagrammatic Reasoning Free Practice Test" at bounding box center [365, 530] width 384 height 40
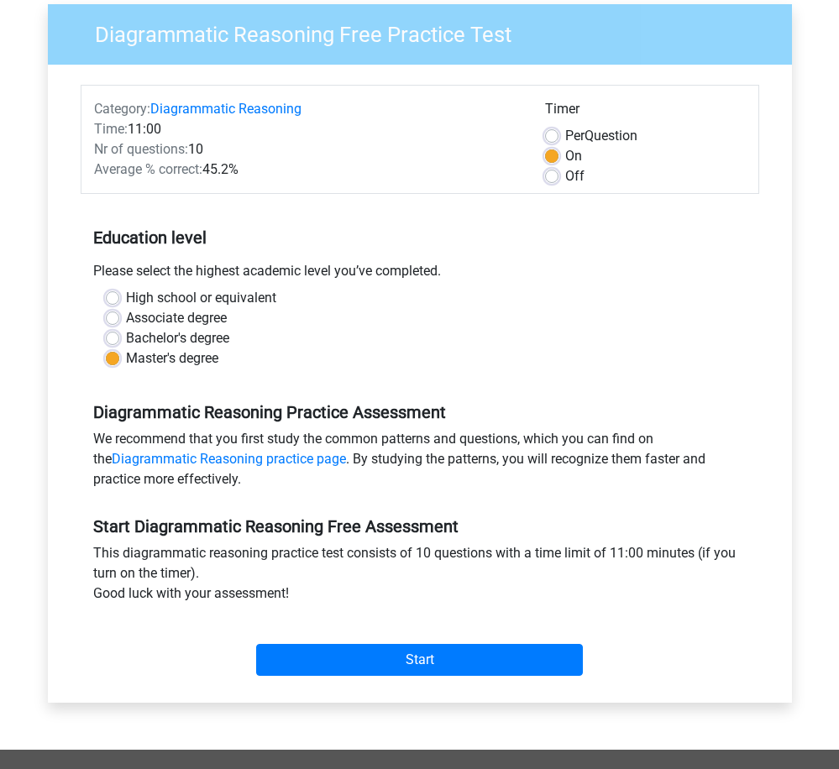
scroll to position [168, 0]
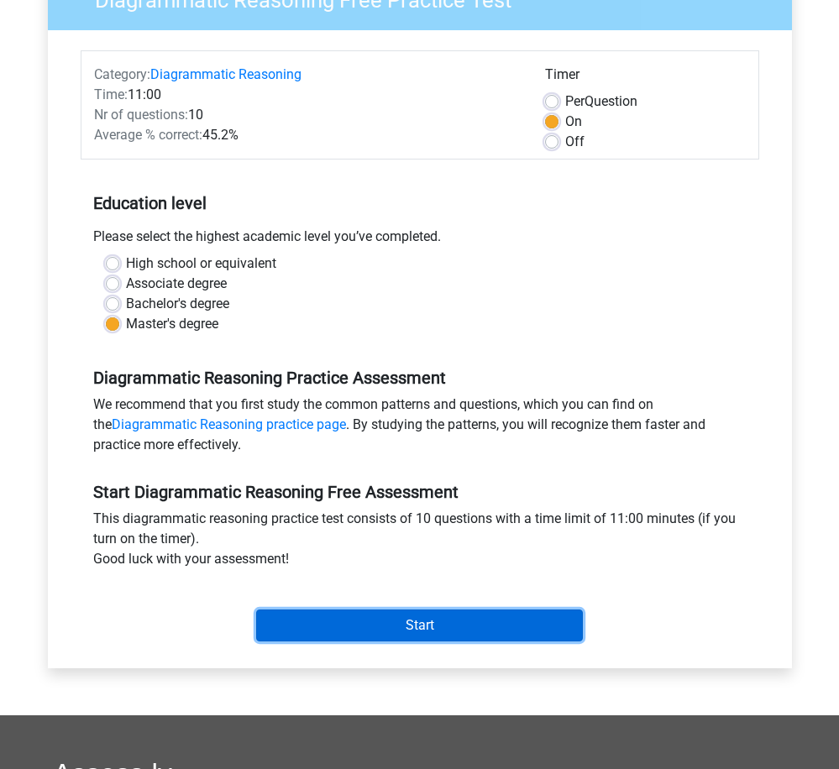
click at [558, 631] on input "Start" at bounding box center [419, 626] width 327 height 32
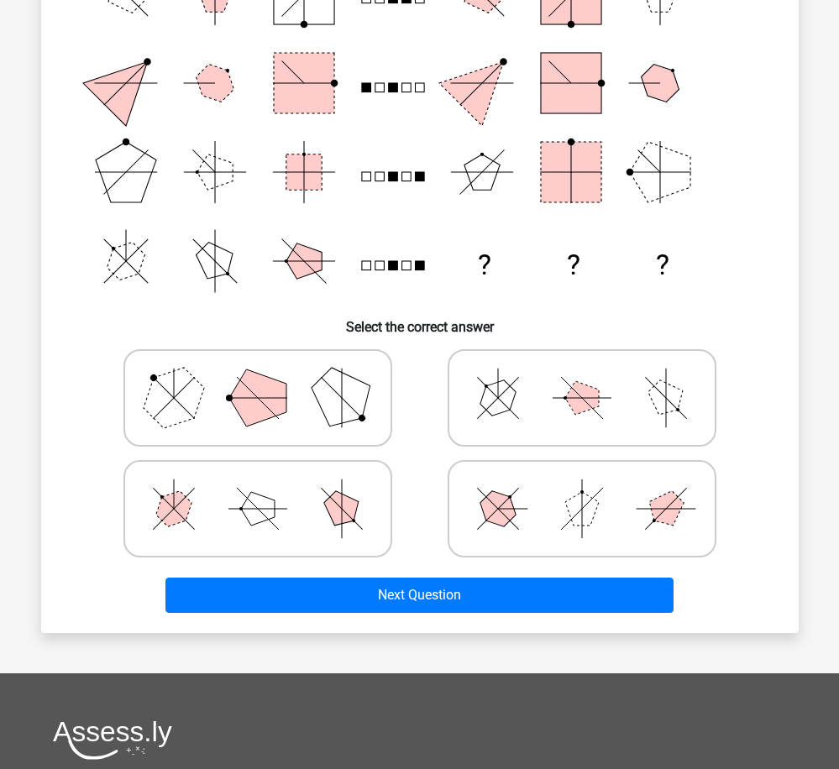
scroll to position [168, 0]
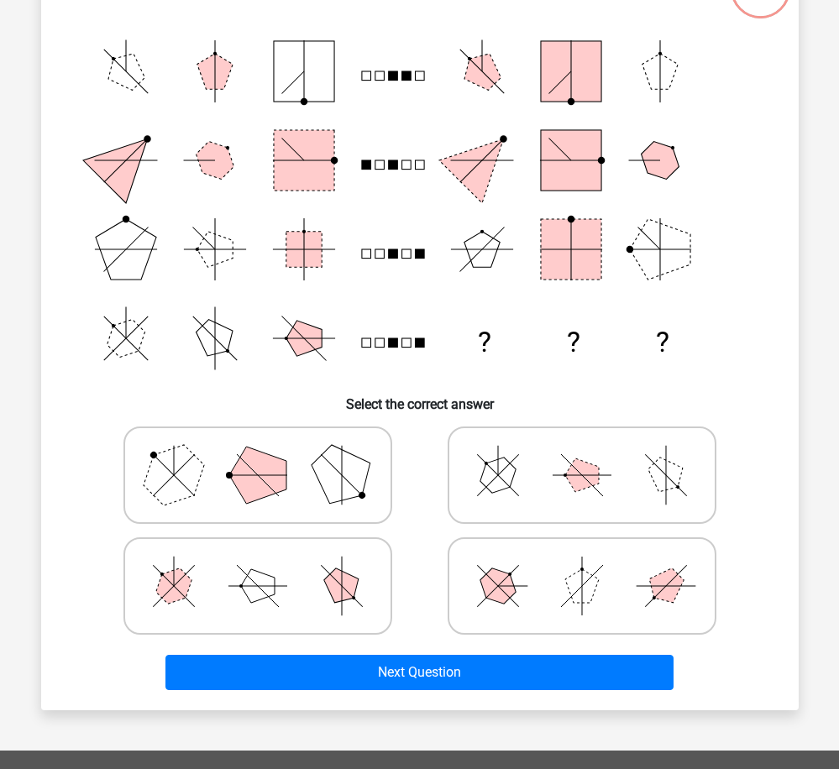
click at [265, 484] on polygon at bounding box center [257, 475] width 57 height 57
click at [265, 454] on input "radio" at bounding box center [263, 448] width 11 height 11
radio input "true"
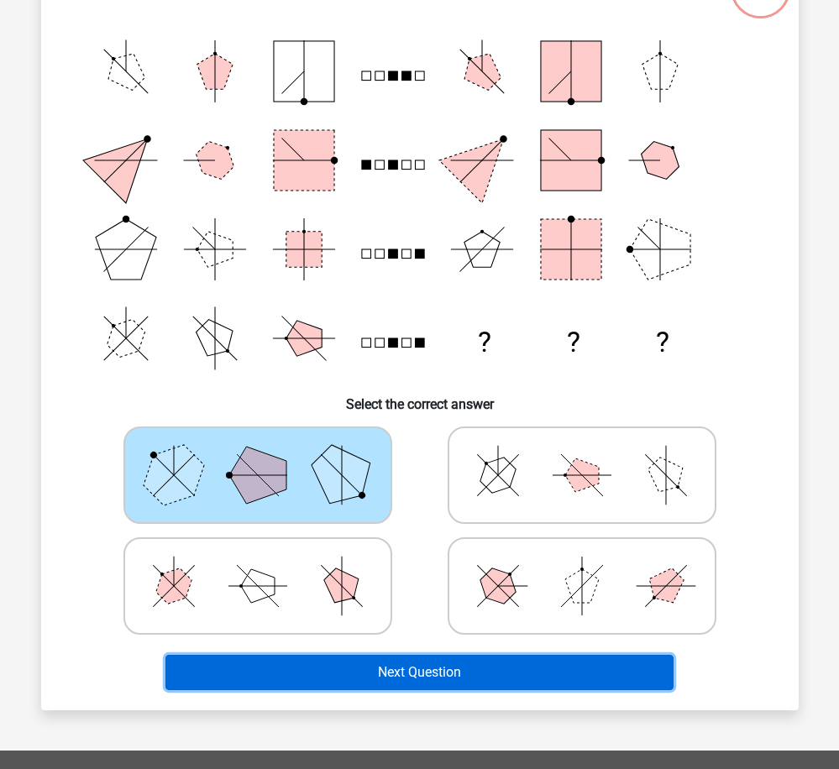
click at [442, 666] on button "Next Question" at bounding box center [419, 672] width 508 height 35
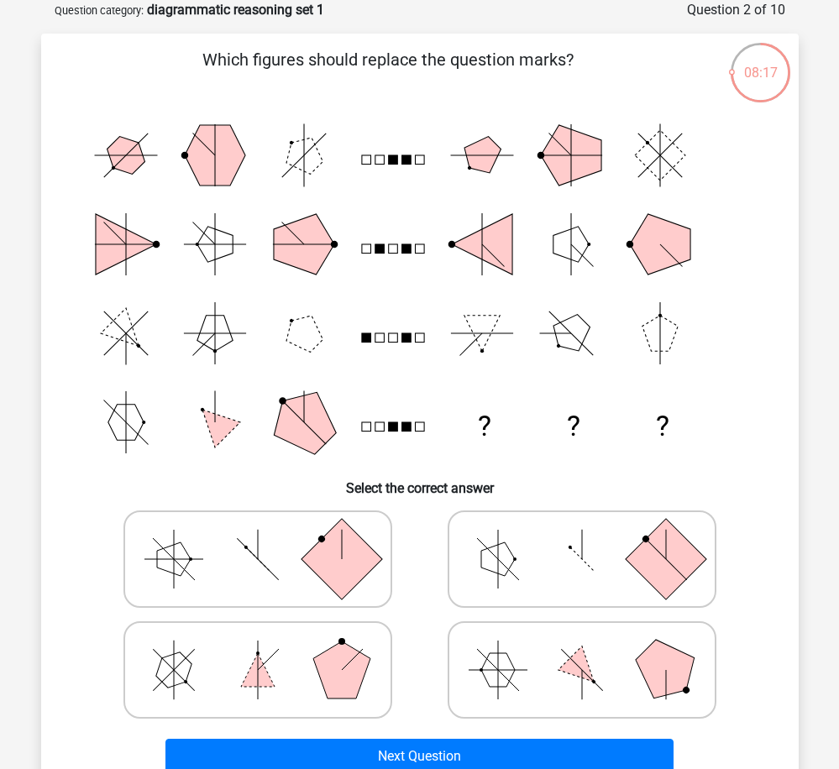
scroll to position [252, 0]
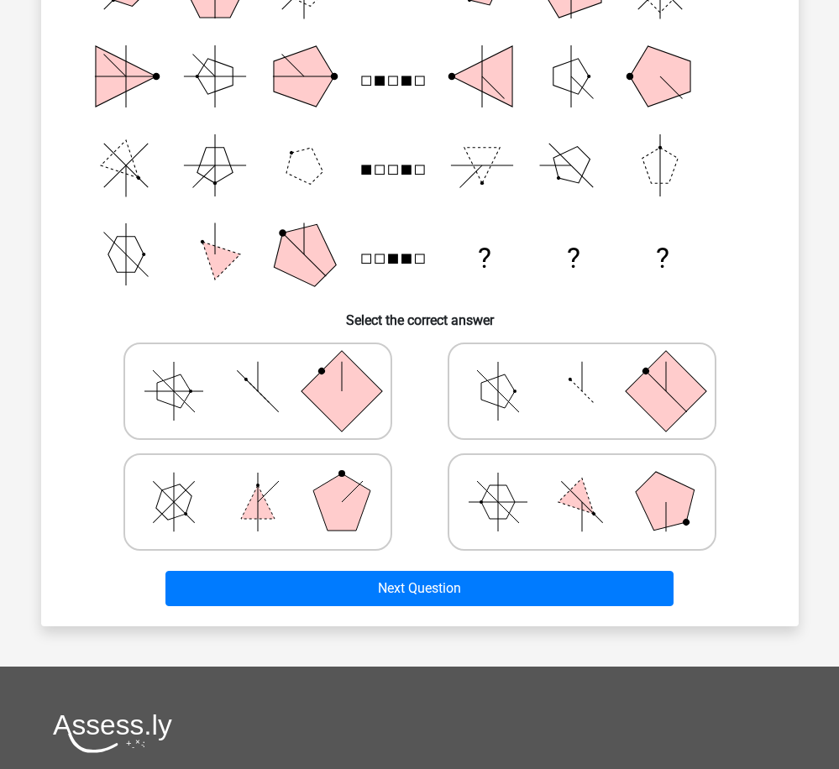
click at [588, 521] on icon at bounding box center [582, 502] width 252 height 84
click at [588, 481] on input "radio" at bounding box center [587, 475] width 11 height 11
radio input "true"
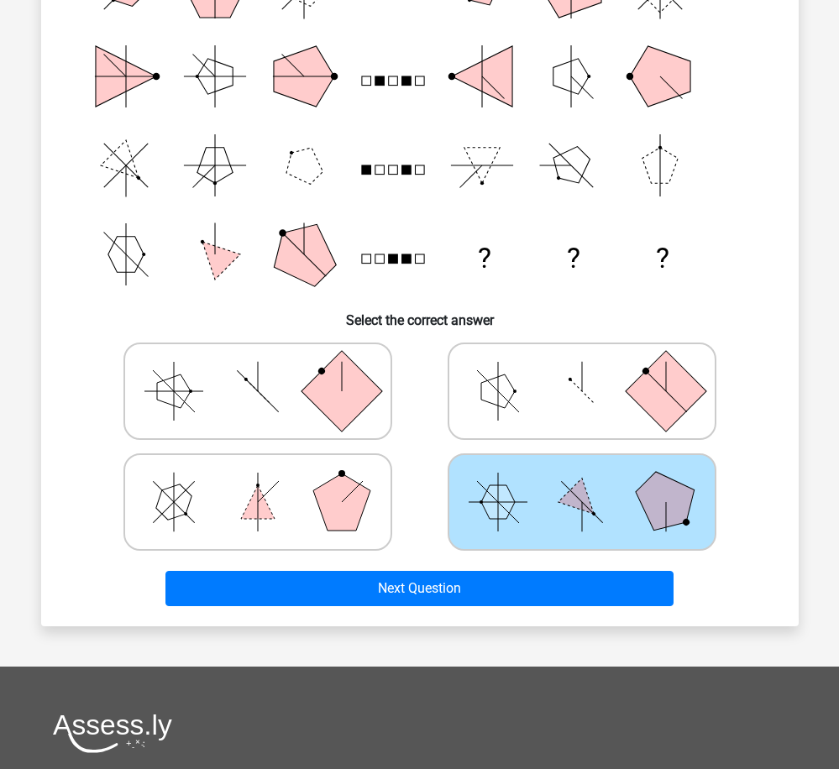
click at [303, 528] on icon at bounding box center [258, 502] width 252 height 84
click at [269, 481] on input "radio" at bounding box center [263, 475] width 11 height 11
radio input "true"
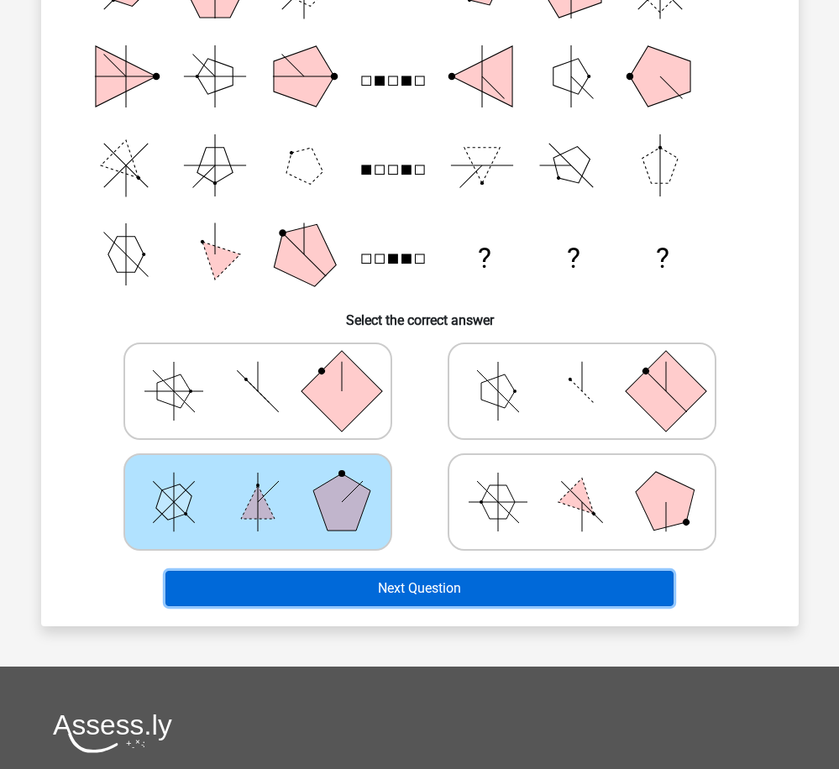
click at [491, 597] on button "Next Question" at bounding box center [419, 588] width 508 height 35
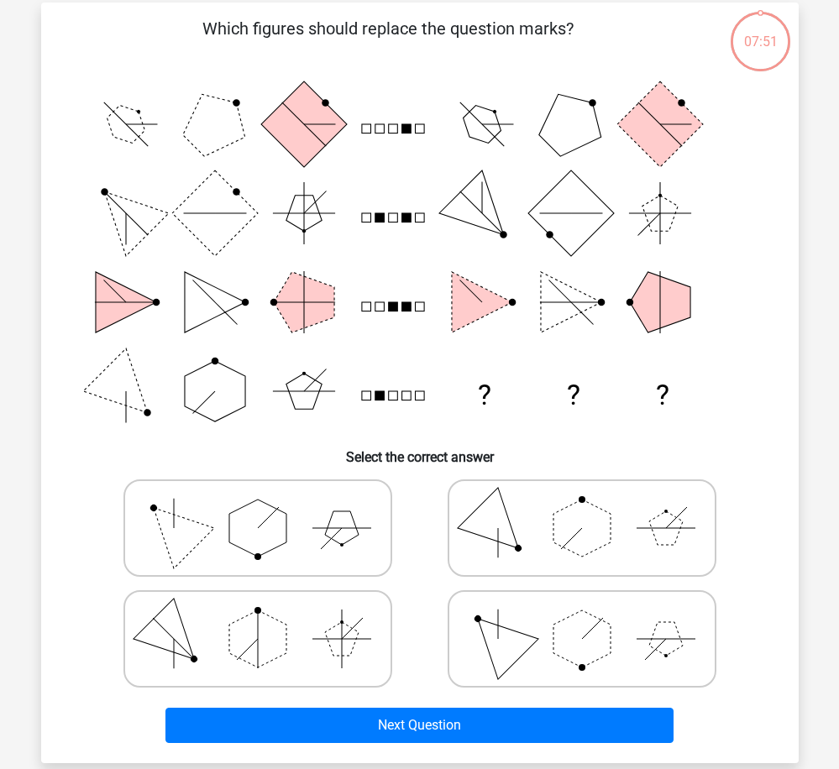
scroll to position [84, 0]
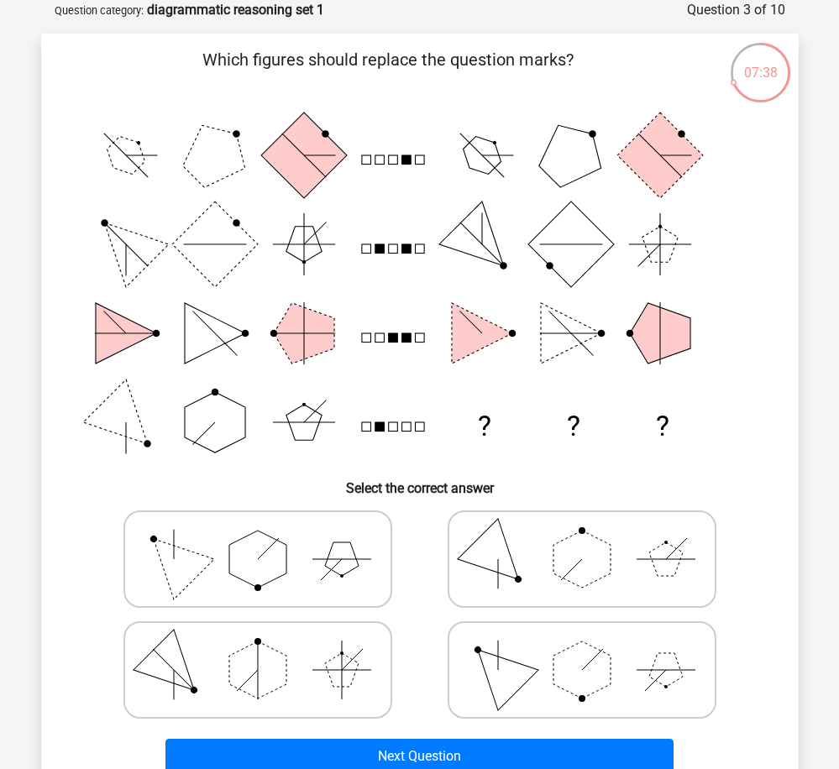
click at [630, 656] on icon at bounding box center [582, 670] width 252 height 84
click at [593, 649] on input "radio" at bounding box center [587, 643] width 11 height 11
radio input "true"
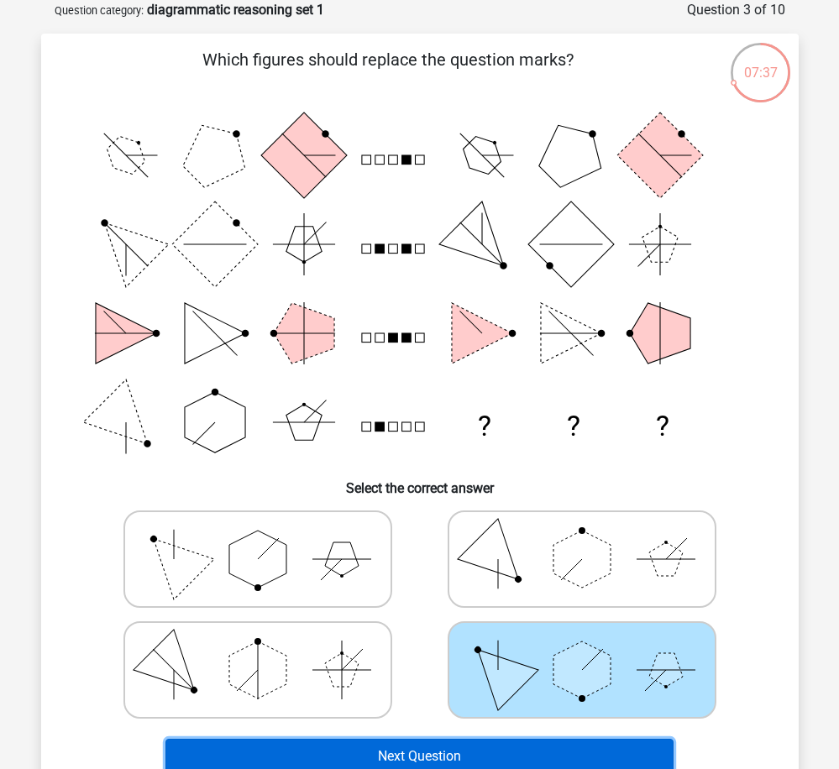
click at [487, 744] on button "Next Question" at bounding box center [419, 756] width 508 height 35
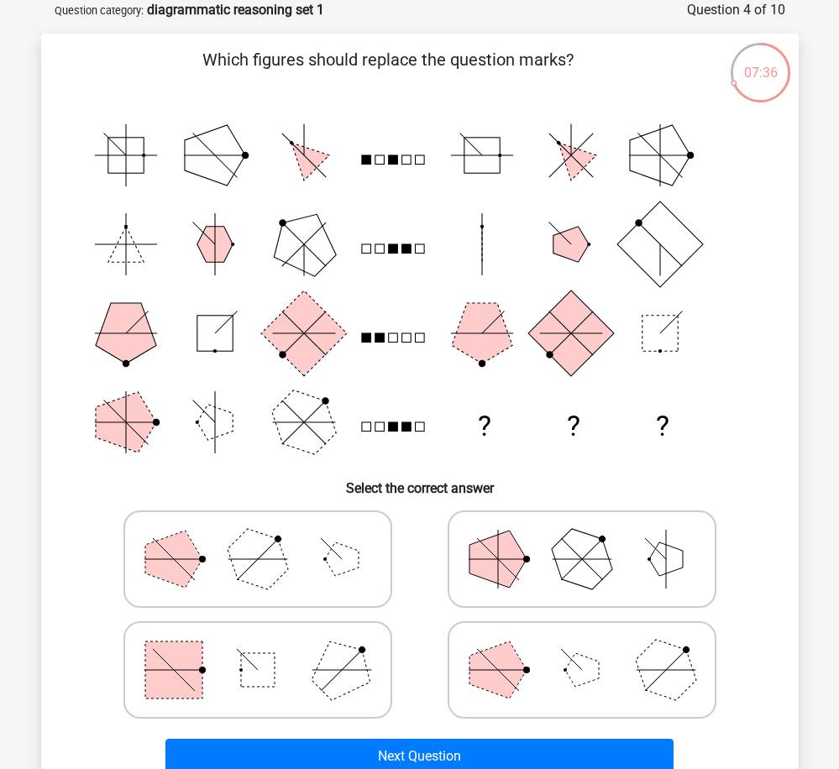
click at [336, 589] on icon at bounding box center [258, 559] width 252 height 84
click at [269, 538] on input "radio" at bounding box center [263, 532] width 11 height 11
radio input "true"
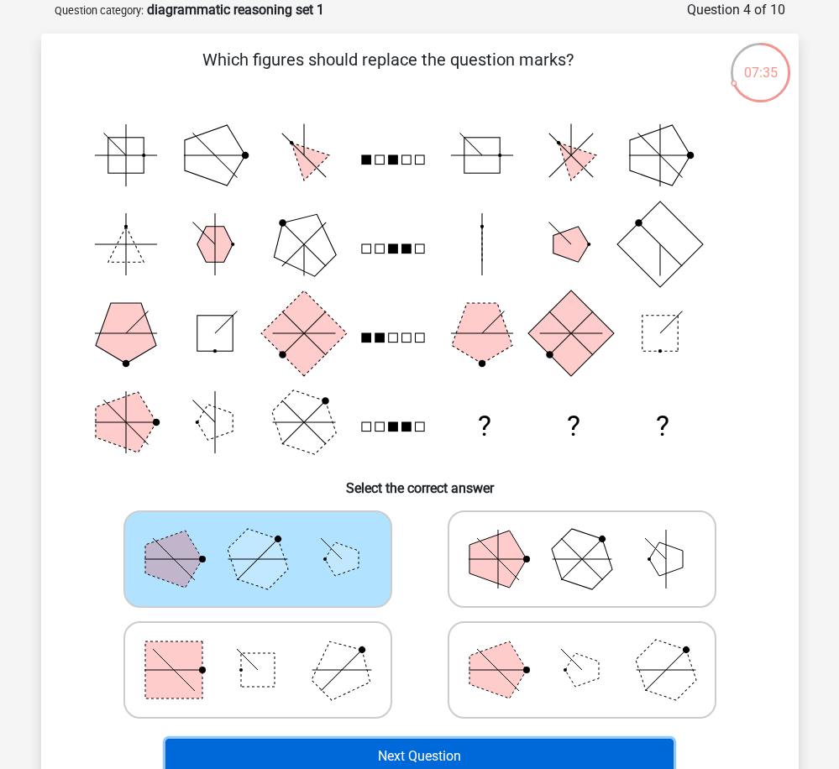
drag, startPoint x: 429, startPoint y: 758, endPoint x: 436, endPoint y: 752, distance: 8.9
click at [430, 758] on button "Next Question" at bounding box center [419, 756] width 508 height 35
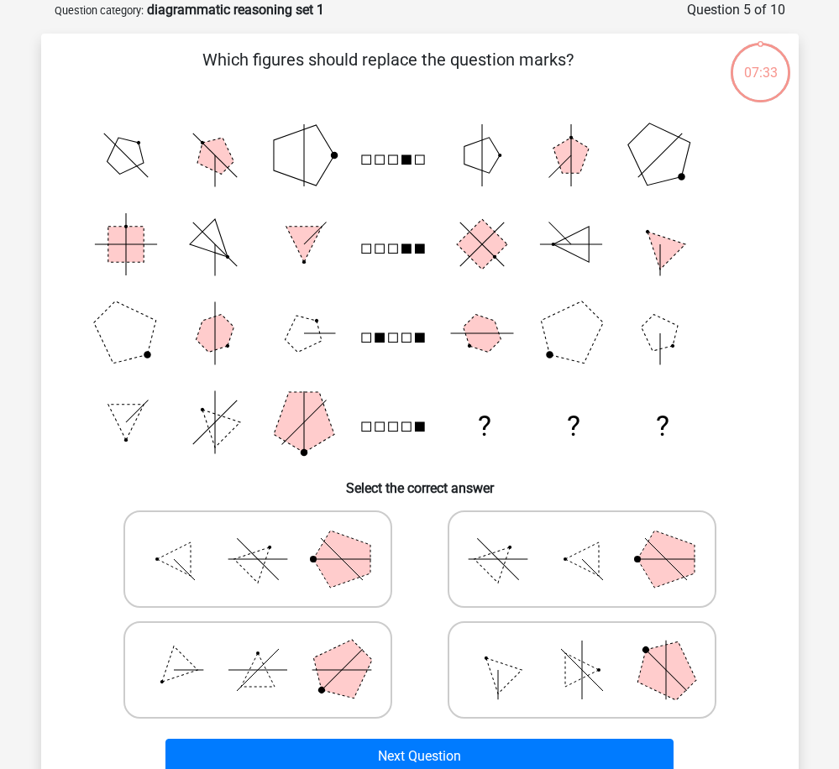
click at [519, 696] on icon at bounding box center [582, 670] width 252 height 84
click at [582, 649] on input "radio" at bounding box center [587, 643] width 11 height 11
radio input "true"
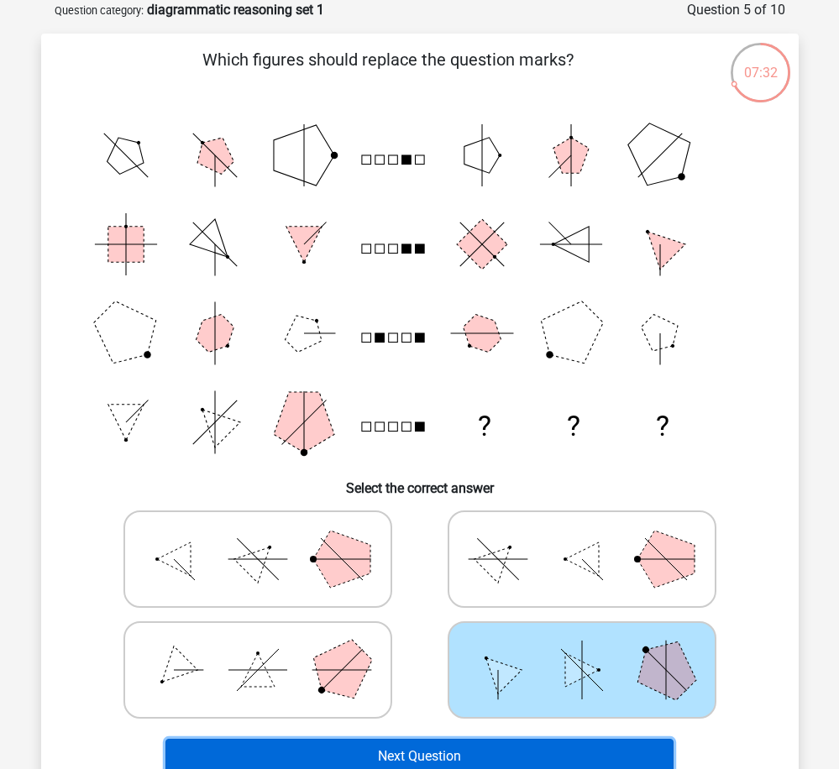
click at [510, 755] on button "Next Question" at bounding box center [419, 756] width 508 height 35
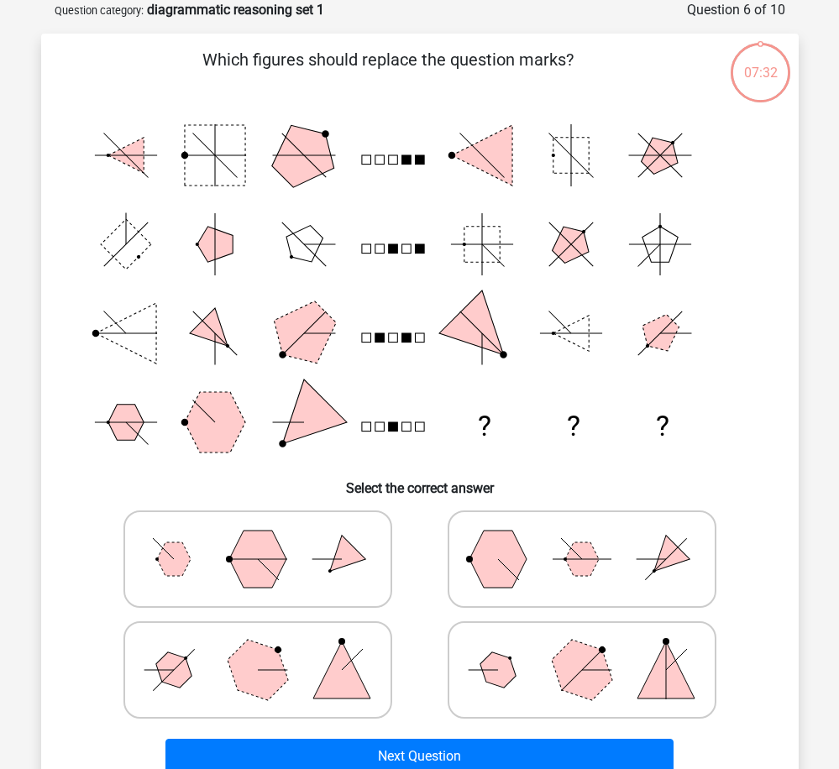
click at [553, 583] on icon at bounding box center [582, 559] width 252 height 84
click at [582, 538] on input "radio" at bounding box center [587, 532] width 11 height 11
radio input "true"
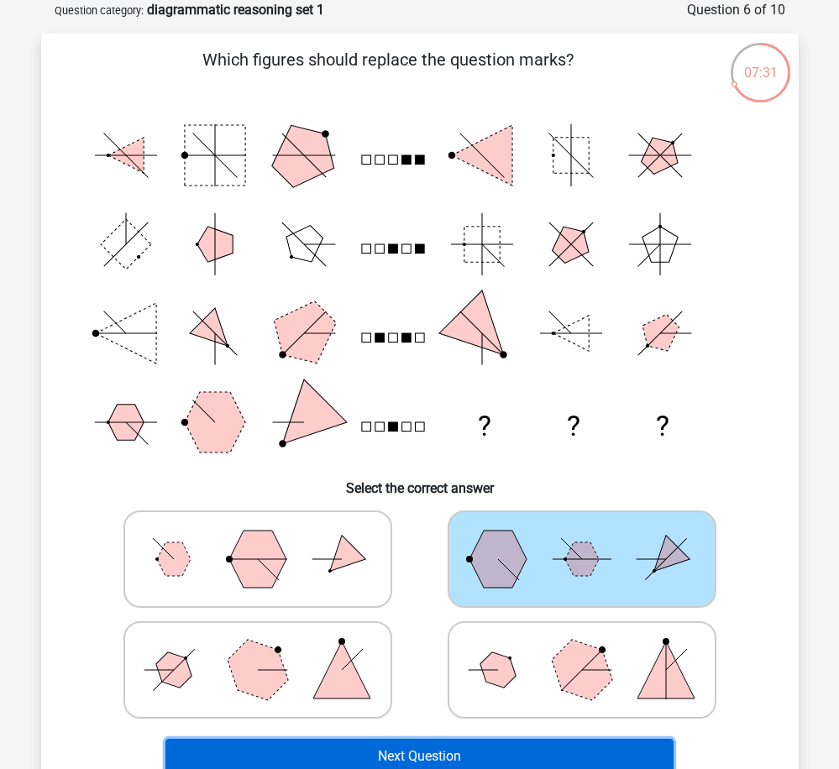
click at [520, 749] on button "Next Question" at bounding box center [419, 756] width 508 height 35
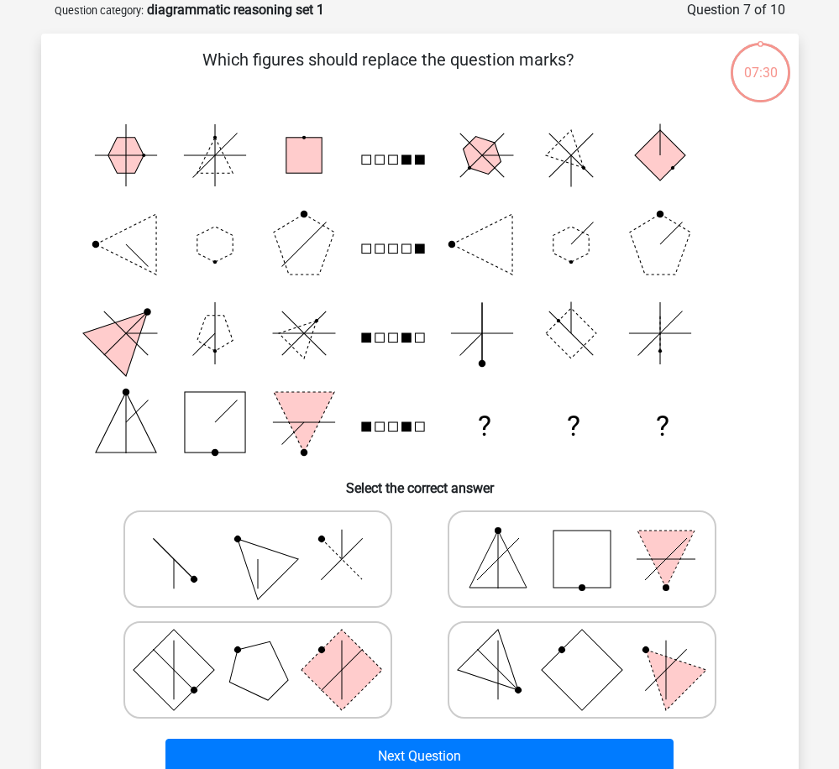
click at [285, 679] on polygon at bounding box center [257, 669] width 81 height 81
click at [269, 649] on input "radio" at bounding box center [263, 643] width 11 height 11
radio input "true"
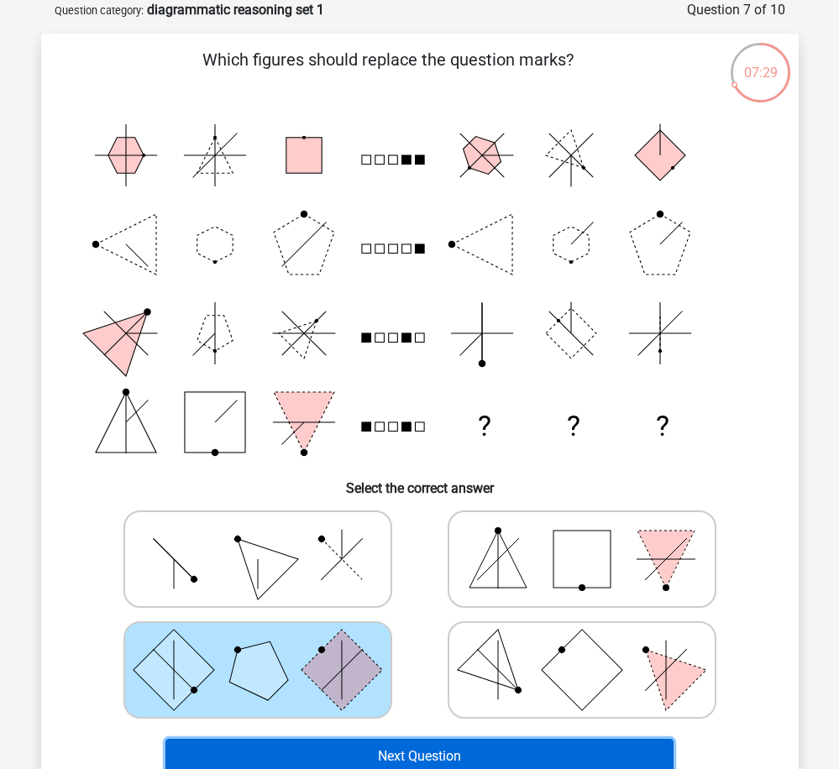
click at [441, 758] on button "Next Question" at bounding box center [419, 756] width 508 height 35
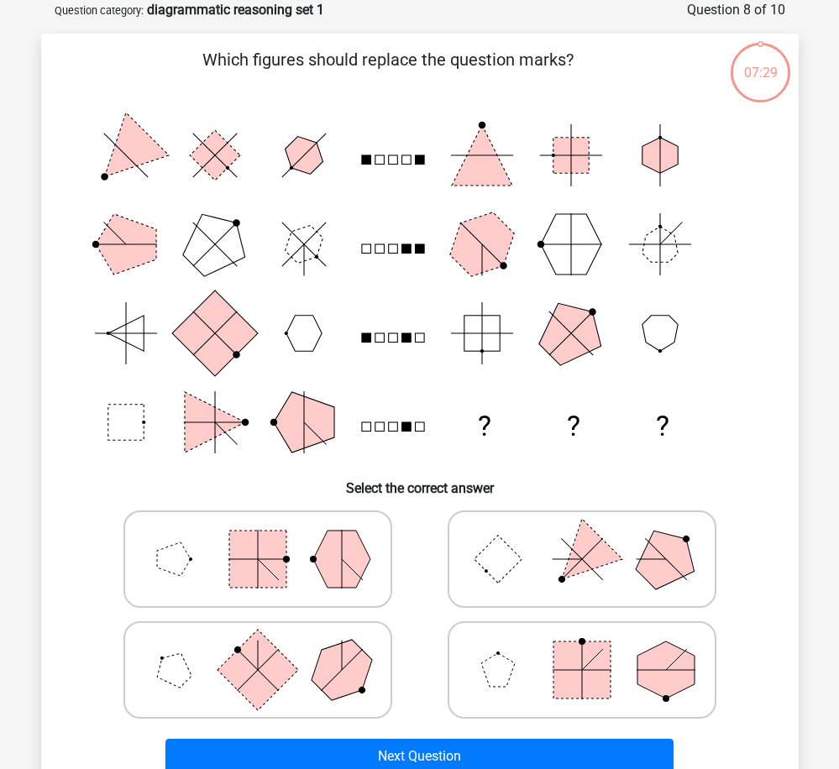
click at [531, 580] on icon at bounding box center [582, 559] width 252 height 84
click at [582, 538] on input "radio" at bounding box center [587, 532] width 11 height 11
radio input "true"
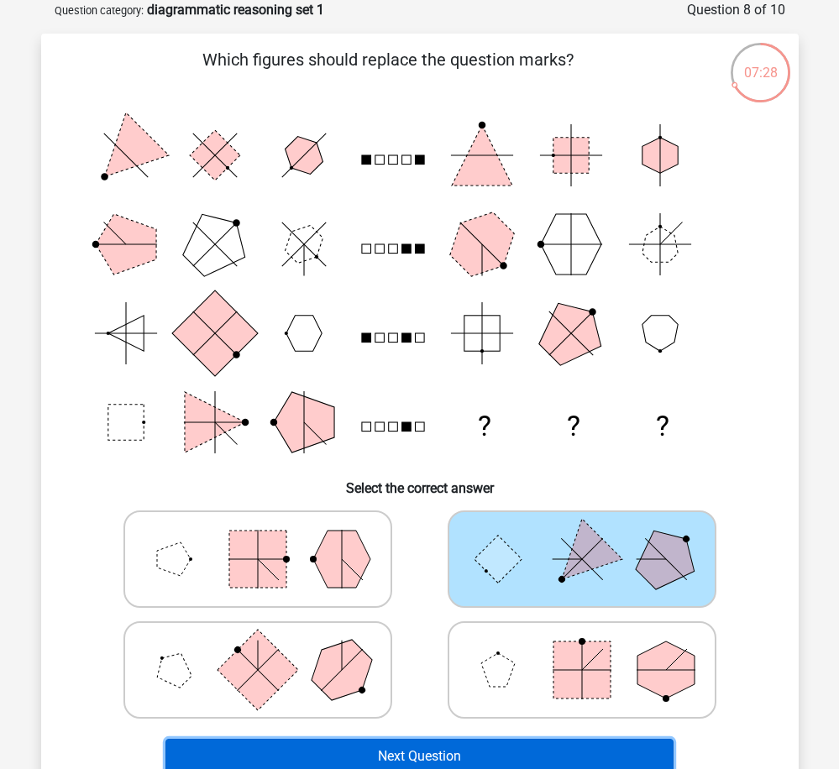
click at [543, 753] on button "Next Question" at bounding box center [419, 756] width 508 height 35
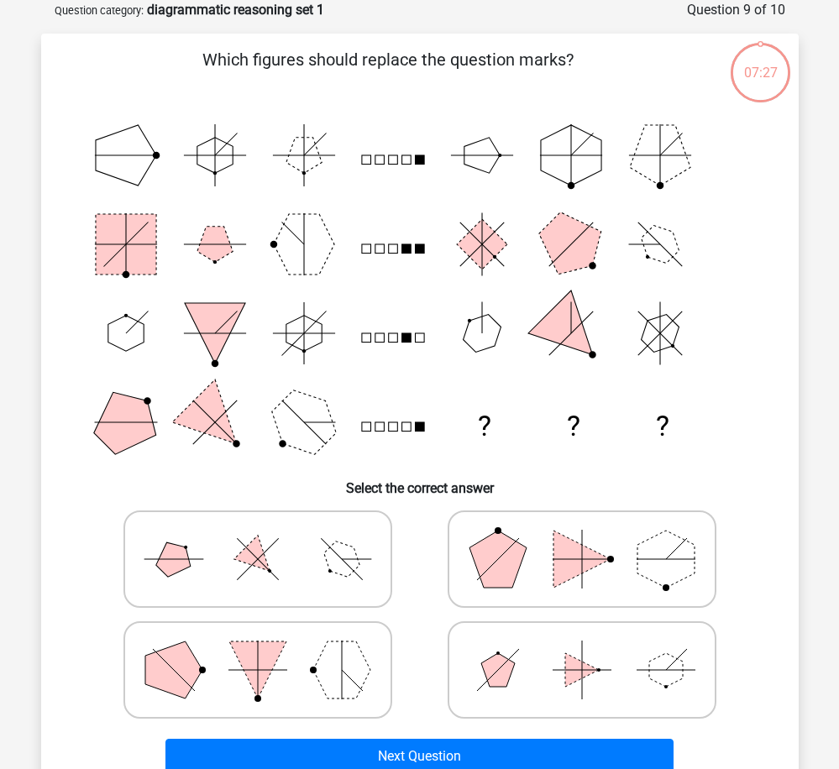
click at [566, 673] on polygon at bounding box center [582, 670] width 34 height 34
click at [582, 649] on input "radio" at bounding box center [587, 643] width 11 height 11
radio input "true"
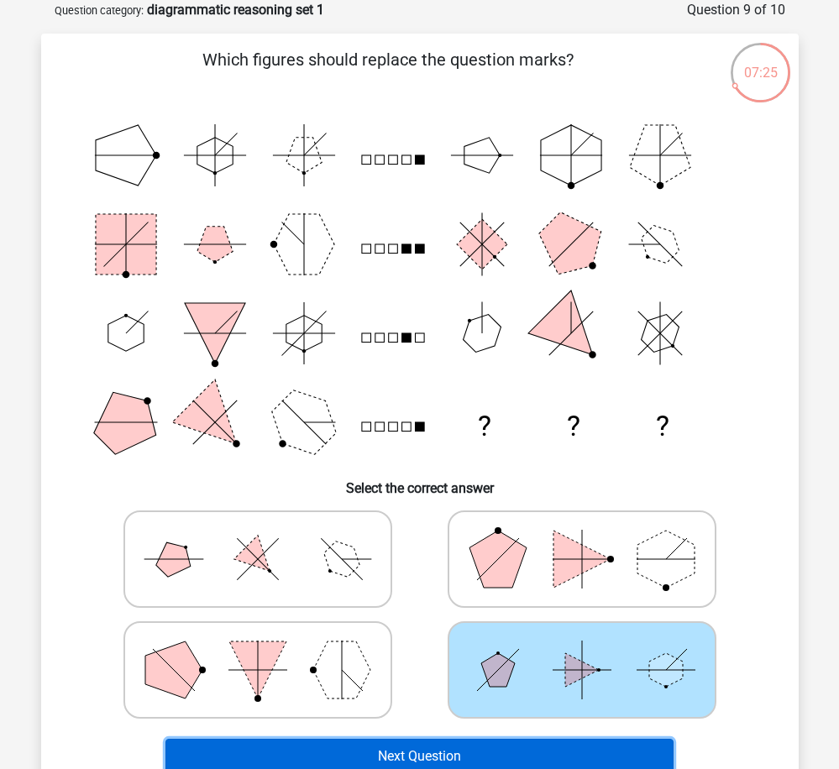
click at [522, 762] on button "Next Question" at bounding box center [419, 756] width 508 height 35
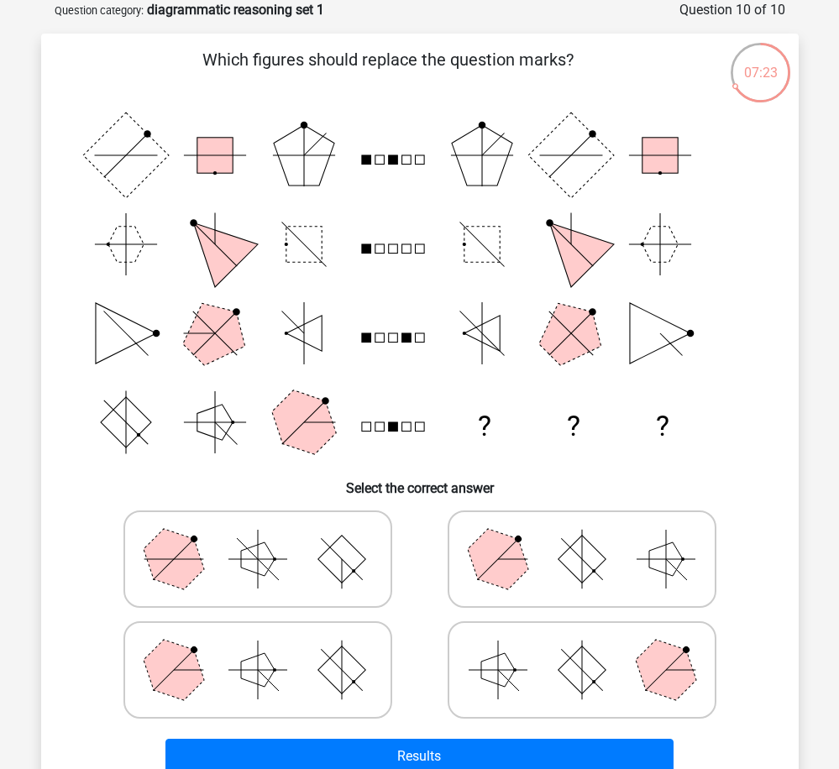
click at [584, 573] on rect at bounding box center [582, 559] width 48 height 48
click at [584, 538] on input "radio" at bounding box center [587, 532] width 11 height 11
radio input "true"
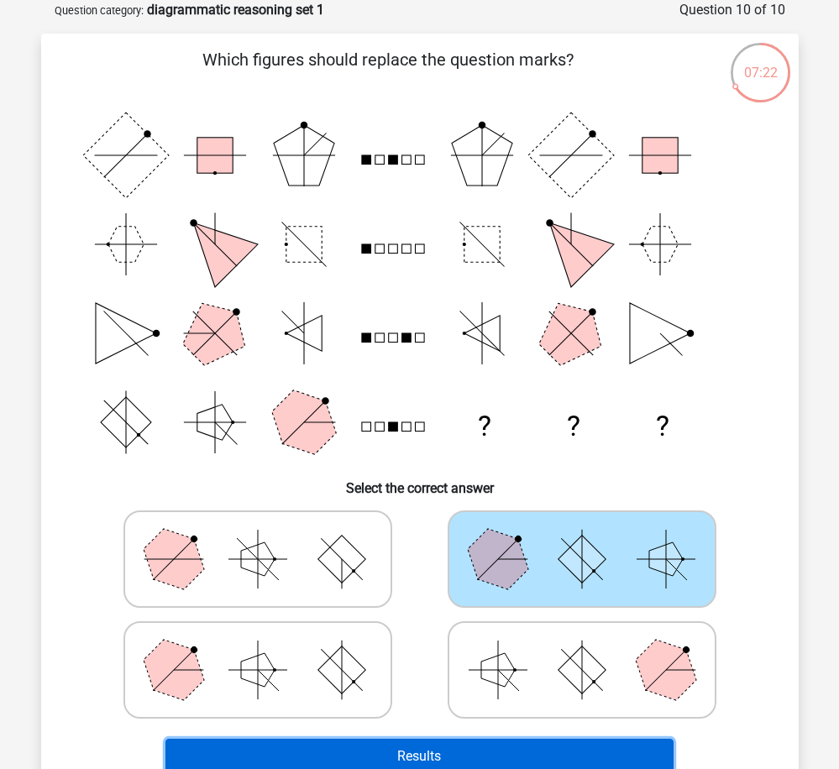
click at [610, 756] on button "Results" at bounding box center [419, 756] width 508 height 35
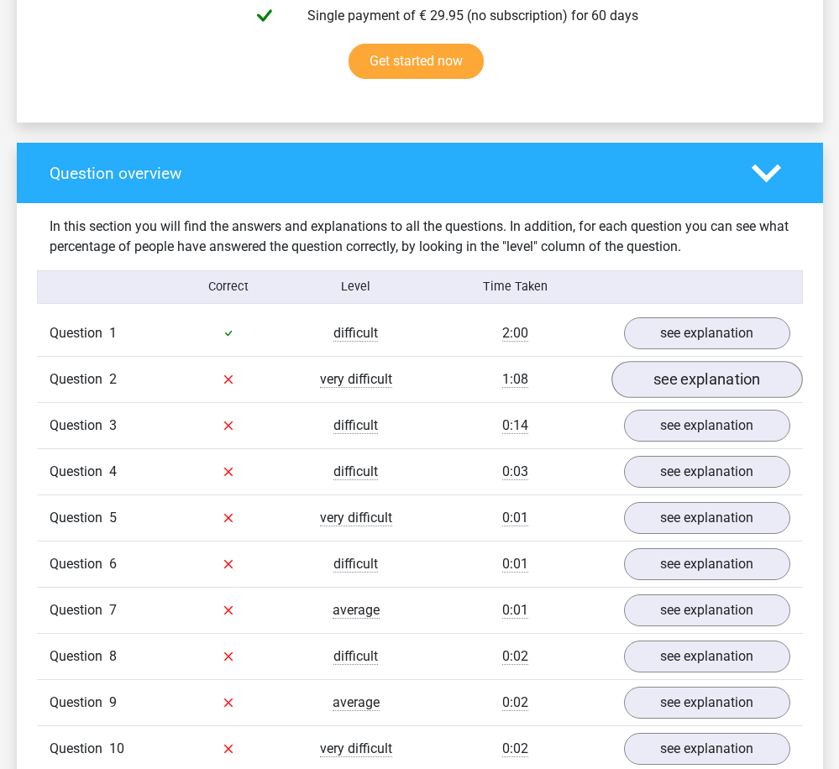
scroll to position [1092, 0]
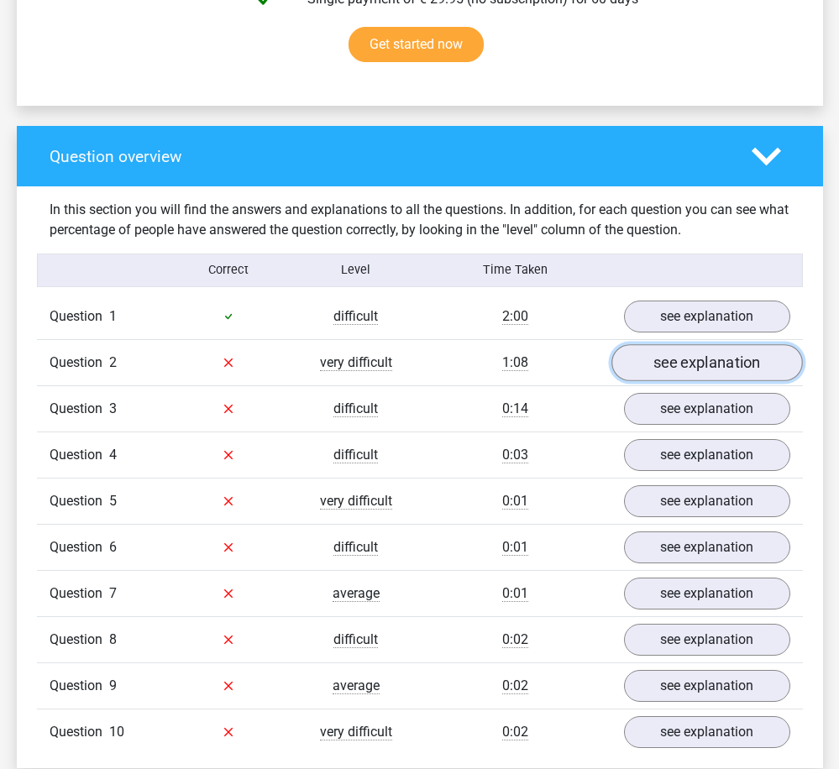
click at [716, 362] on link "see explanation" at bounding box center [706, 362] width 191 height 37
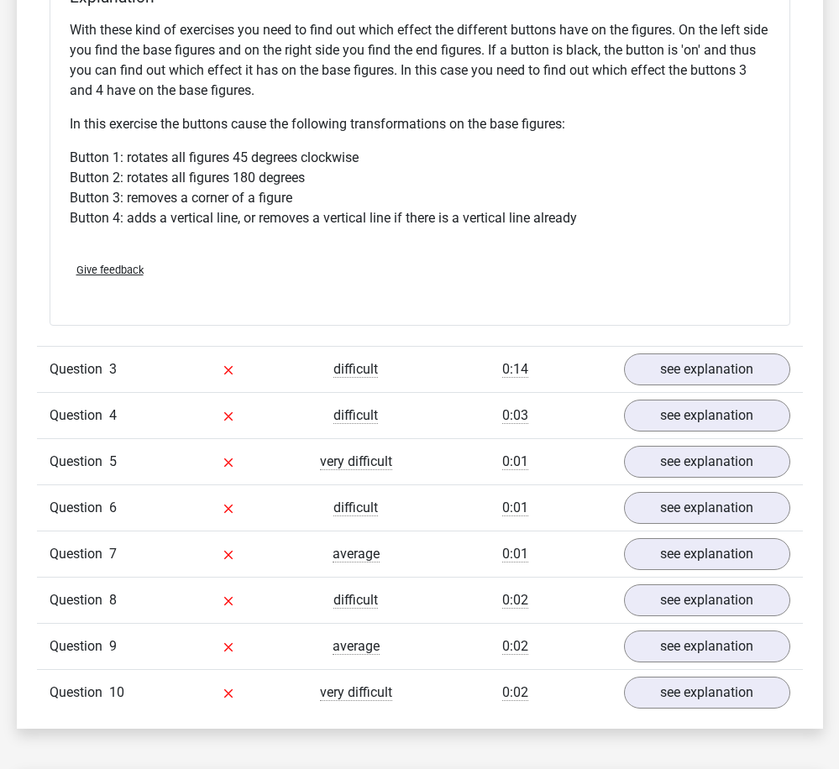
scroll to position [2267, 0]
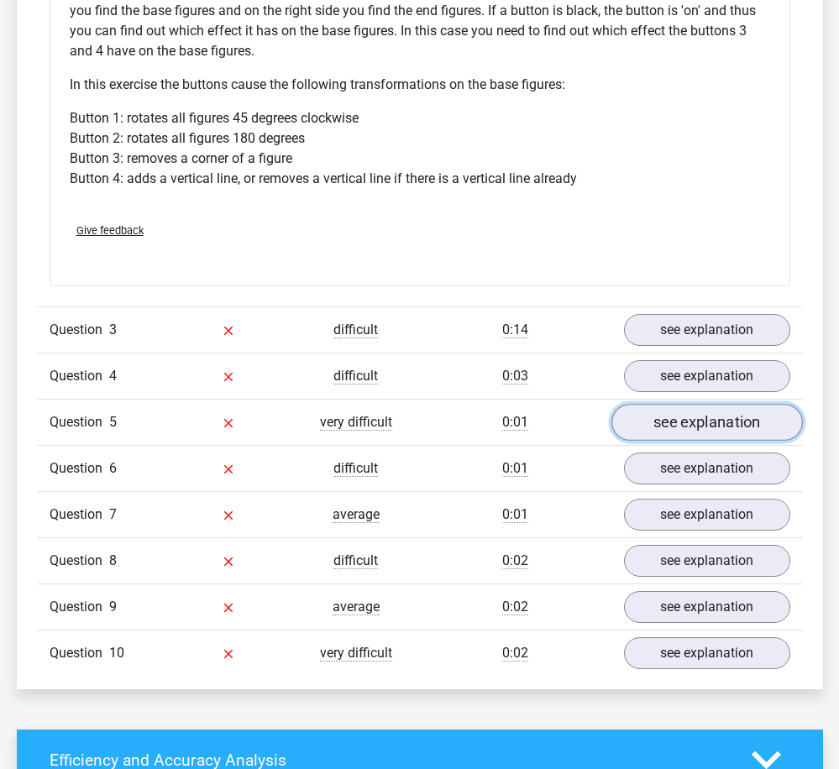
click at [683, 429] on link "see explanation" at bounding box center [706, 423] width 191 height 37
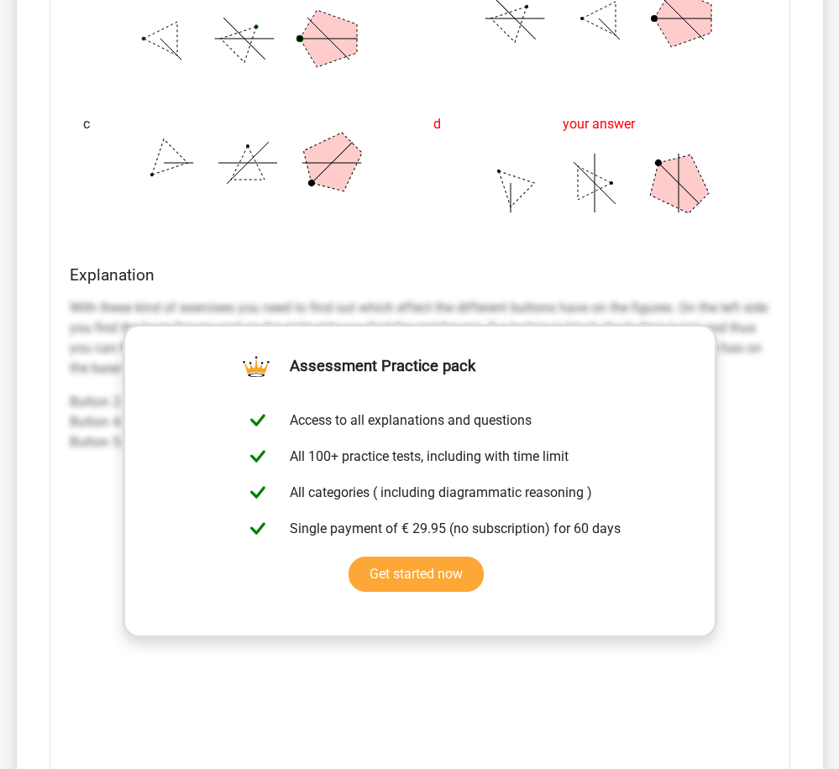
scroll to position [3275, 0]
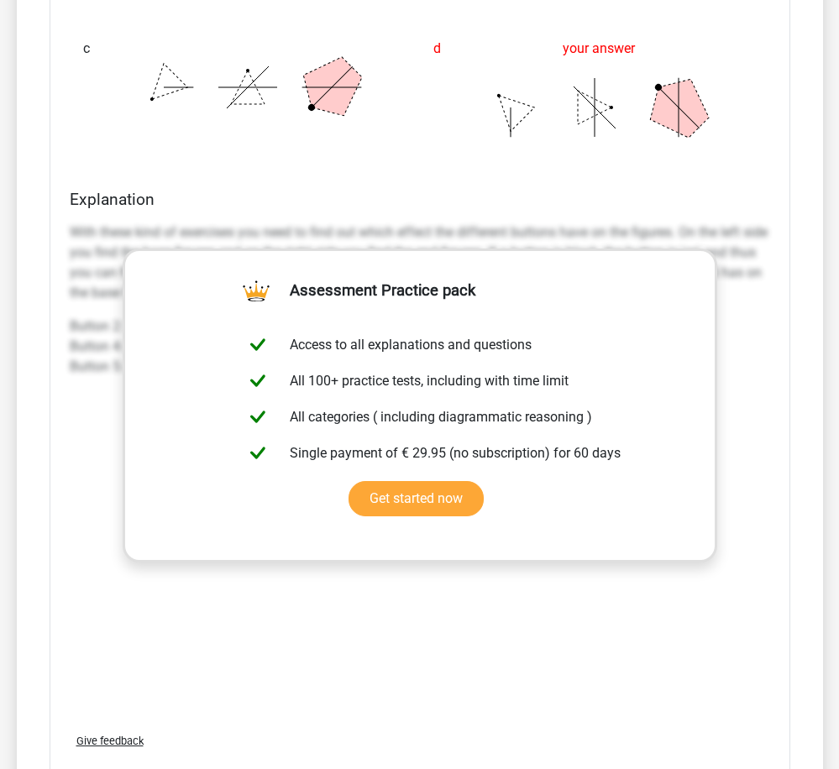
drag, startPoint x: 720, startPoint y: 635, endPoint x: 636, endPoint y: 741, distance: 134.5
click at [636, 741] on div "Which figures should replace the question marks? ? ? ? a correct b c d your ans…" at bounding box center [420, 127] width 741 height 1339
click at [597, 678] on div "With these kind of exercises you need to find out which effect the different bu…" at bounding box center [420, 468] width 700 height 504
click at [686, 223] on p "With these kind of exercises you need to find out which effect the different bu…" at bounding box center [420, 263] width 700 height 81
click at [640, 180] on div "Which figures should replace the question marks? ? ? ? a correct b c d your ans…" at bounding box center [420, 127] width 741 height 1339
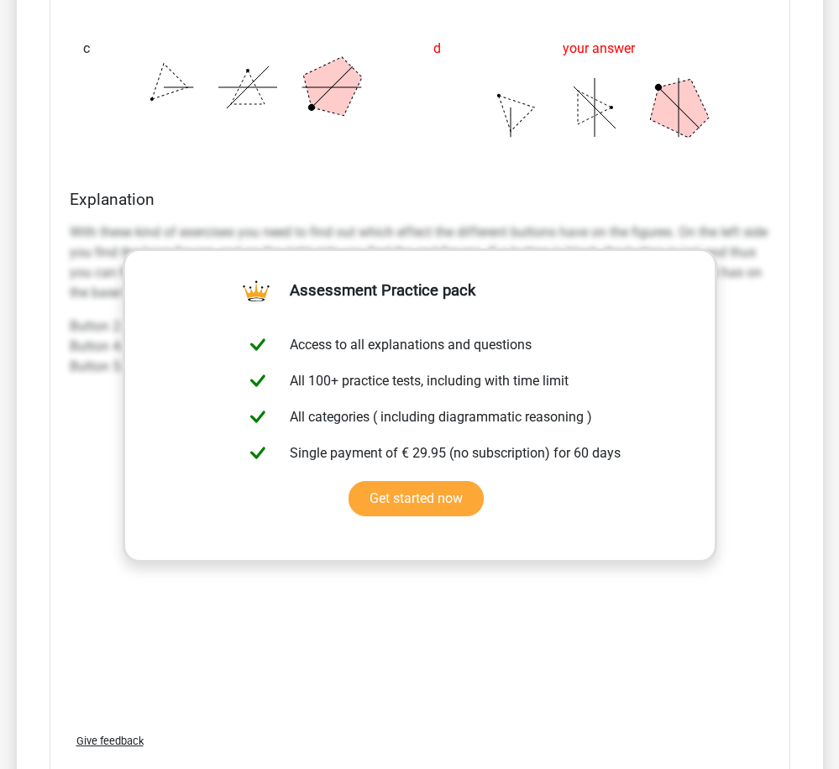
click at [548, 207] on h4 "Explanation" at bounding box center [420, 199] width 700 height 19
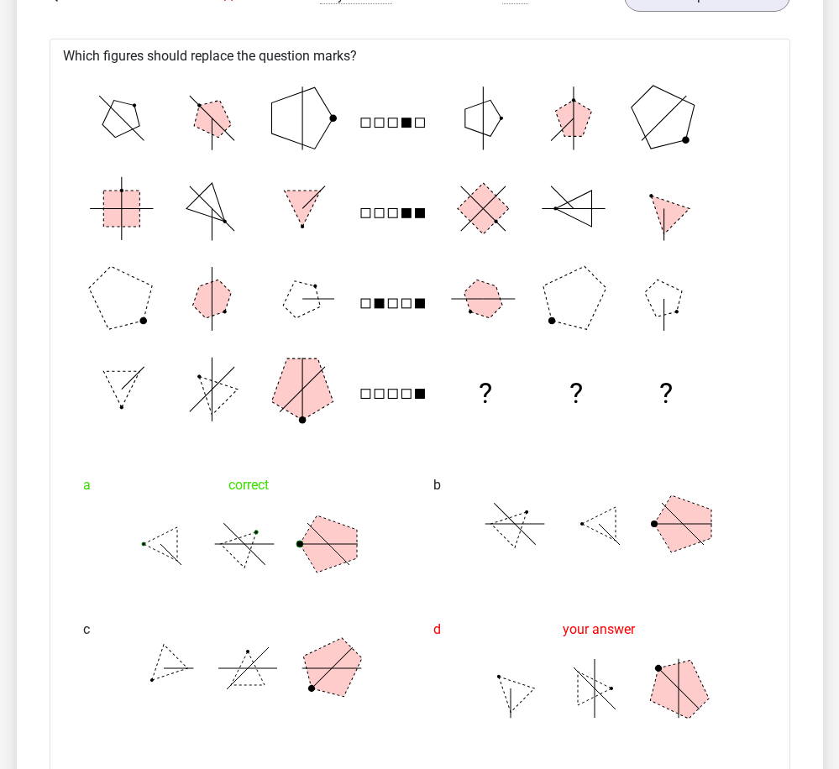
scroll to position [2771, 0]
